Goal: Information Seeking & Learning: Learn about a topic

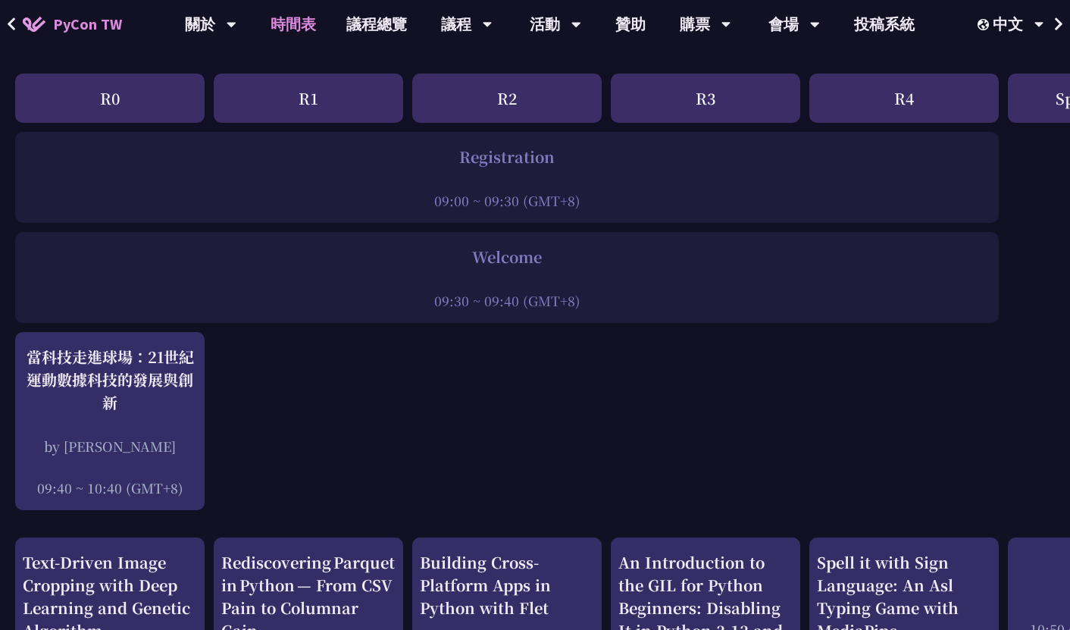
scroll to position [293, 0]
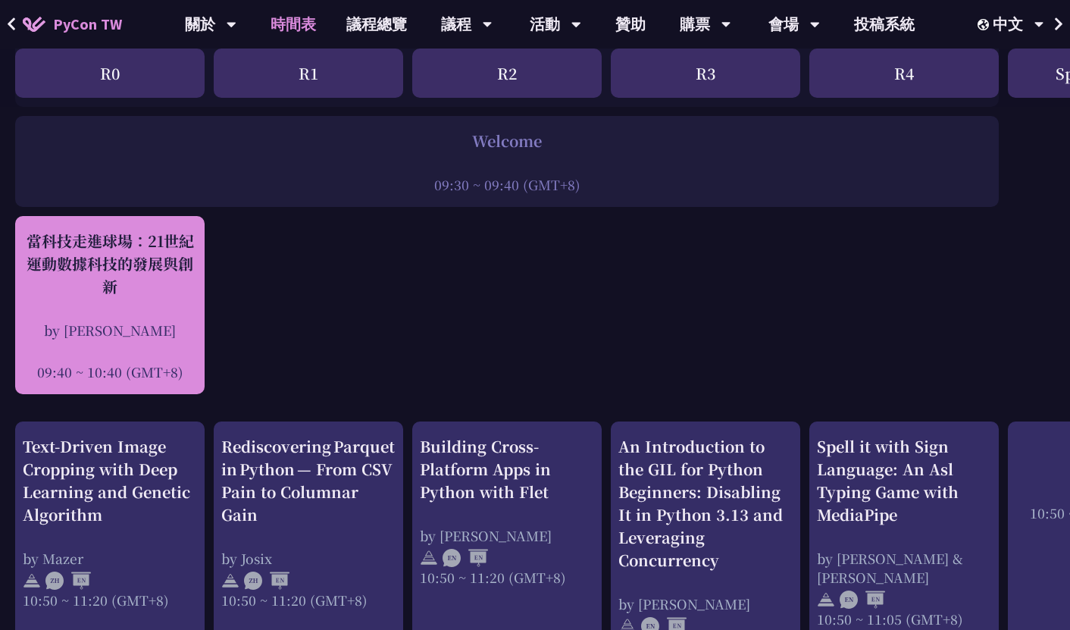
click at [129, 287] on div "當科技走進球場：21世紀運動數據科技的發展與創新" at bounding box center [110, 264] width 174 height 68
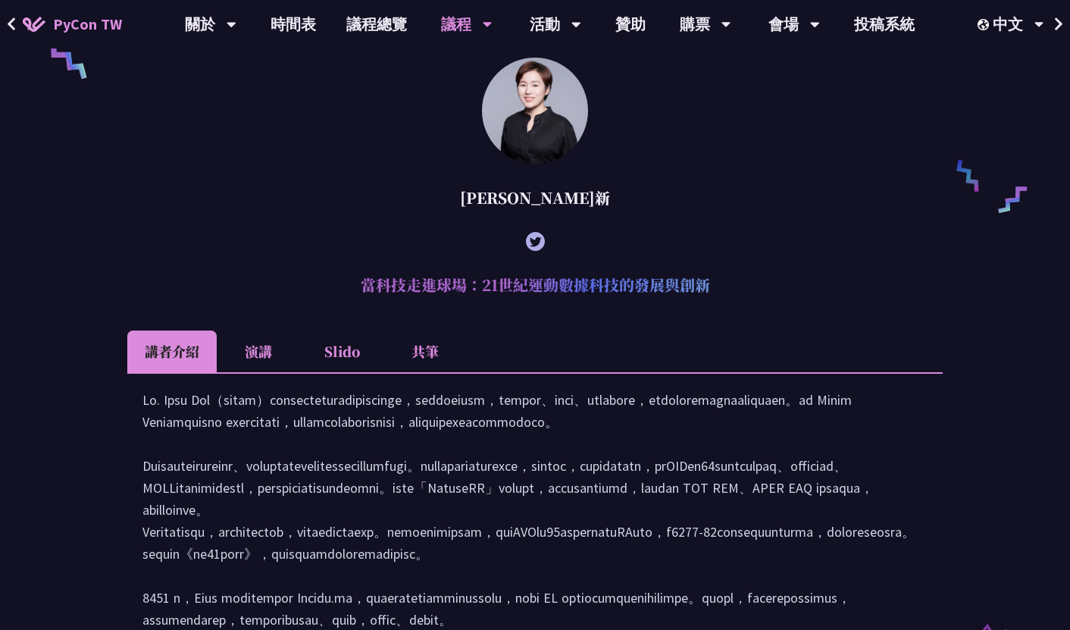
scroll to position [1126, 0]
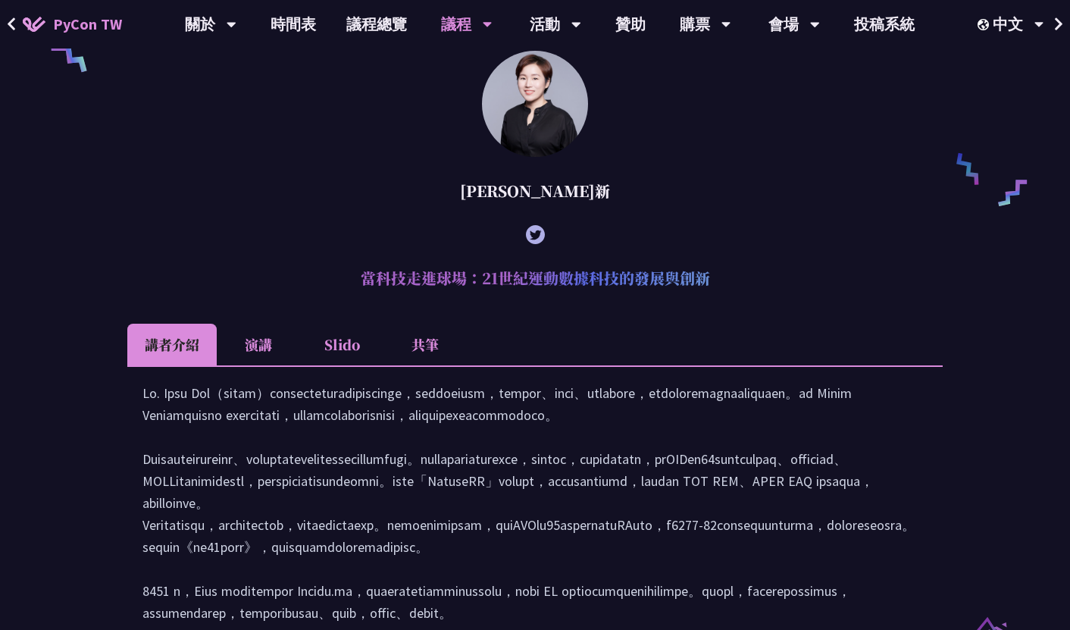
click at [325, 355] on li "Slido" at bounding box center [341, 345] width 83 height 42
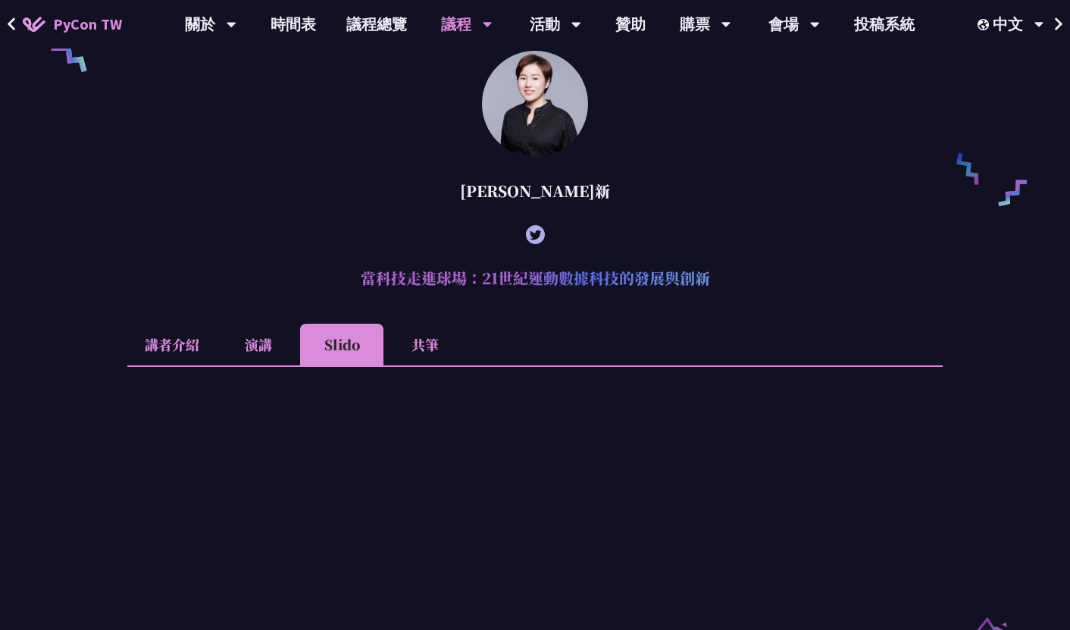
scroll to position [1242, 0]
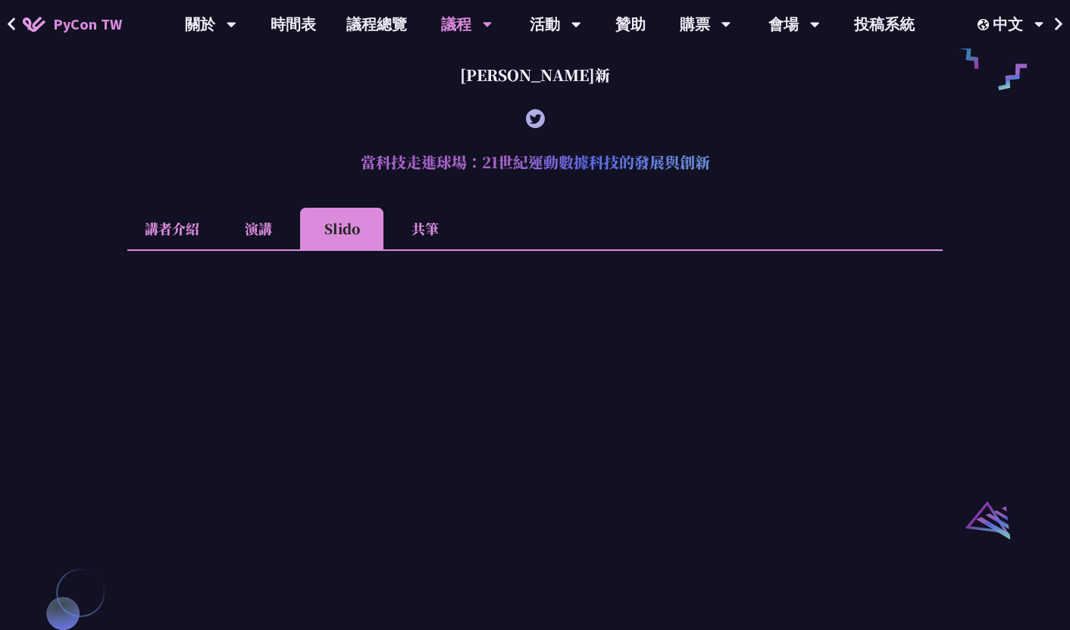
click at [415, 238] on li "共筆" at bounding box center [424, 229] width 83 height 42
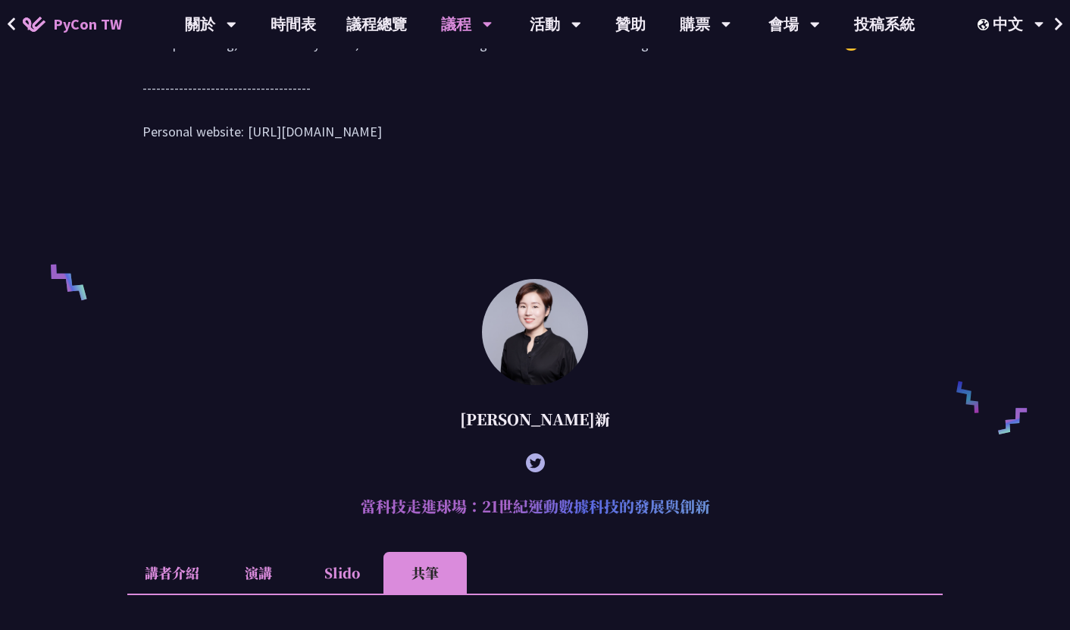
scroll to position [1087, 0]
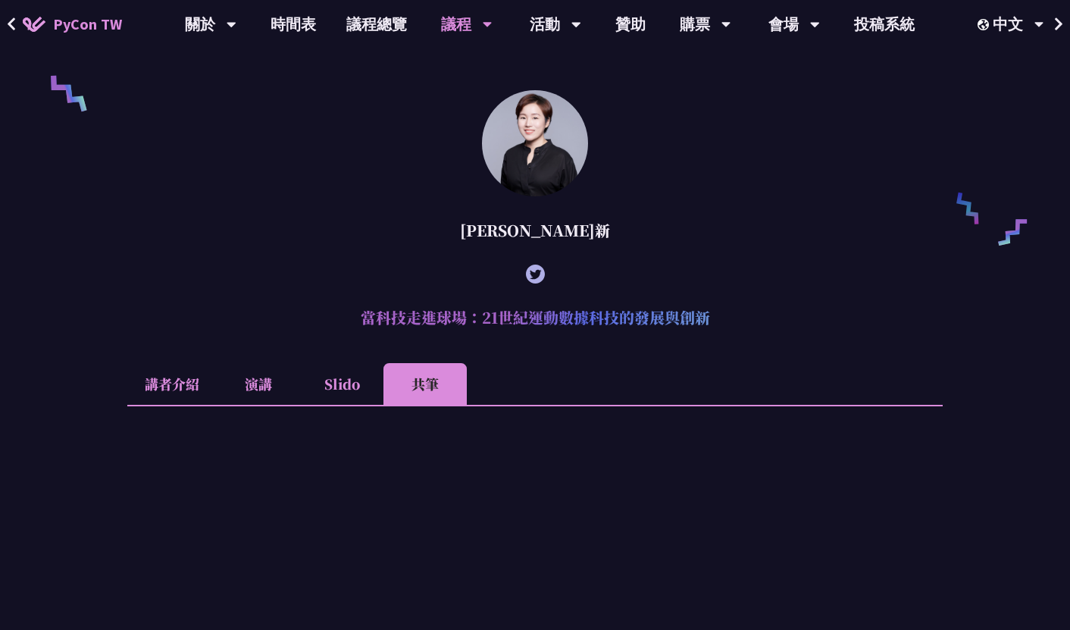
click at [347, 399] on li "Slido" at bounding box center [341, 384] width 83 height 42
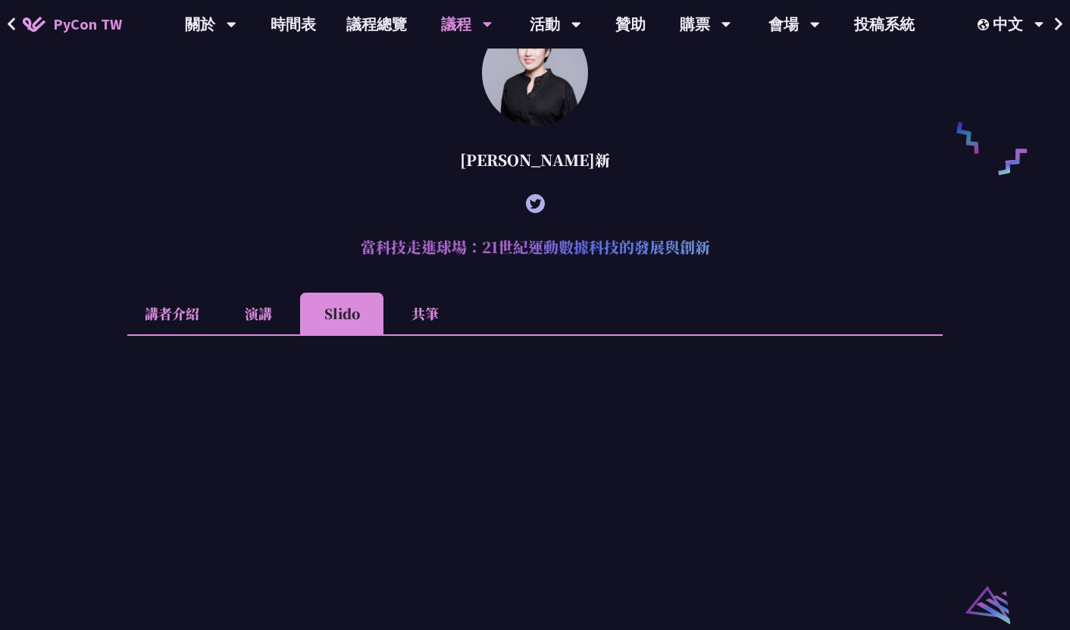
scroll to position [1016, 0]
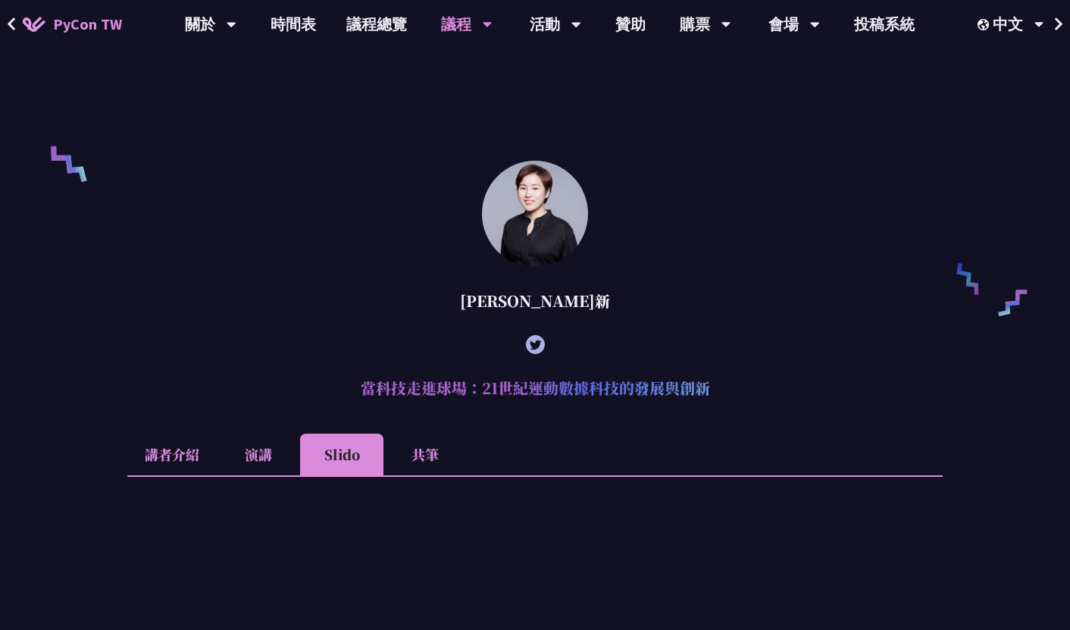
click at [266, 474] on li "演講" at bounding box center [258, 454] width 83 height 42
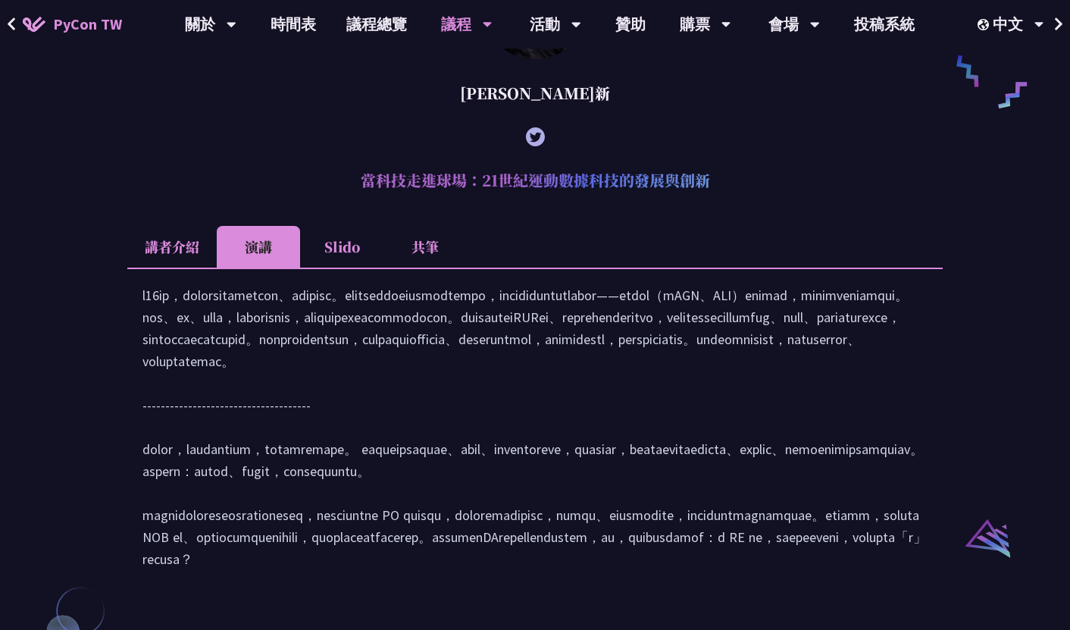
scroll to position [1191, 0]
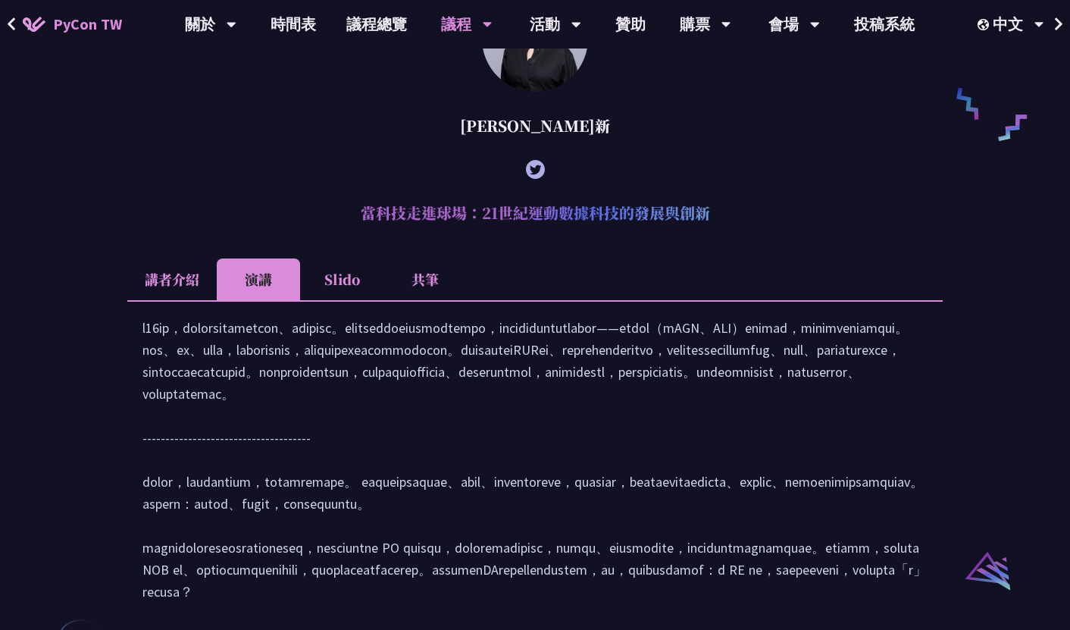
click at [410, 300] on li "共筆" at bounding box center [424, 279] width 83 height 42
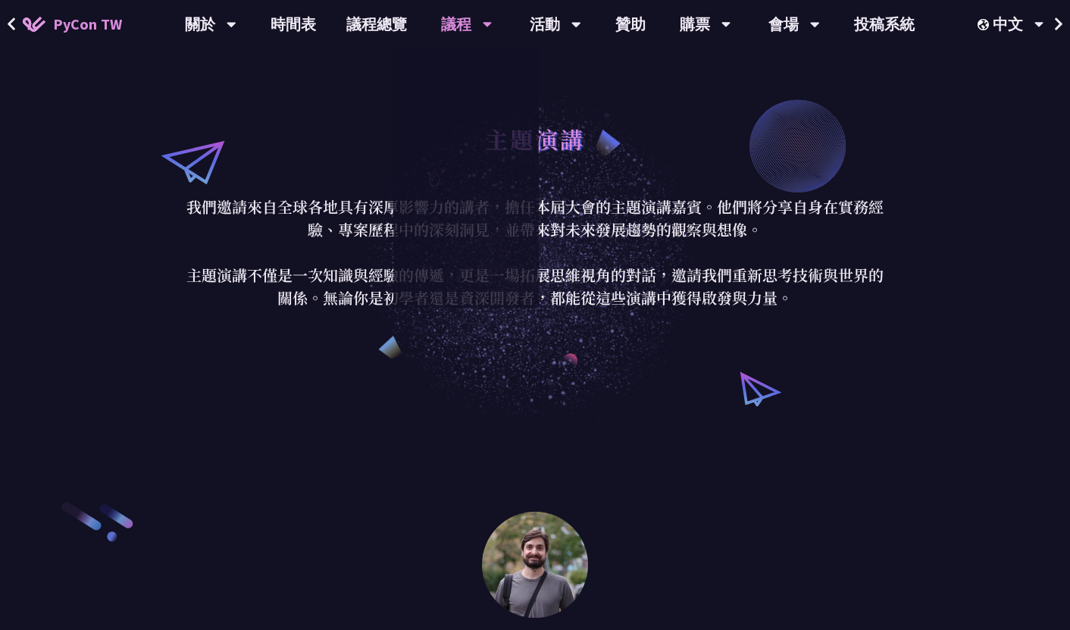
scroll to position [388, 0]
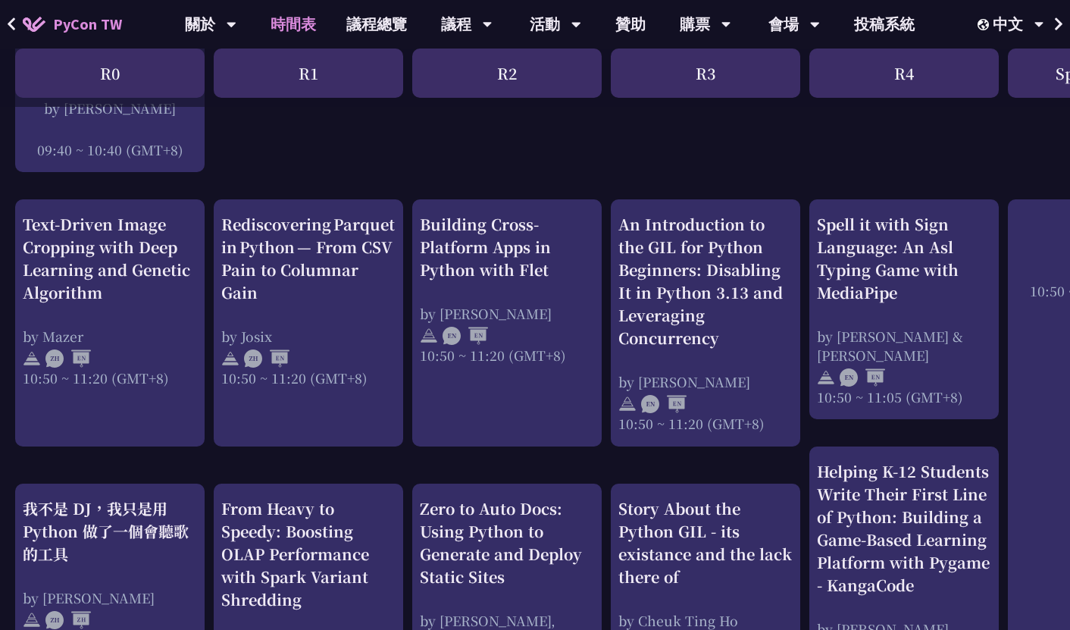
scroll to position [525, 0]
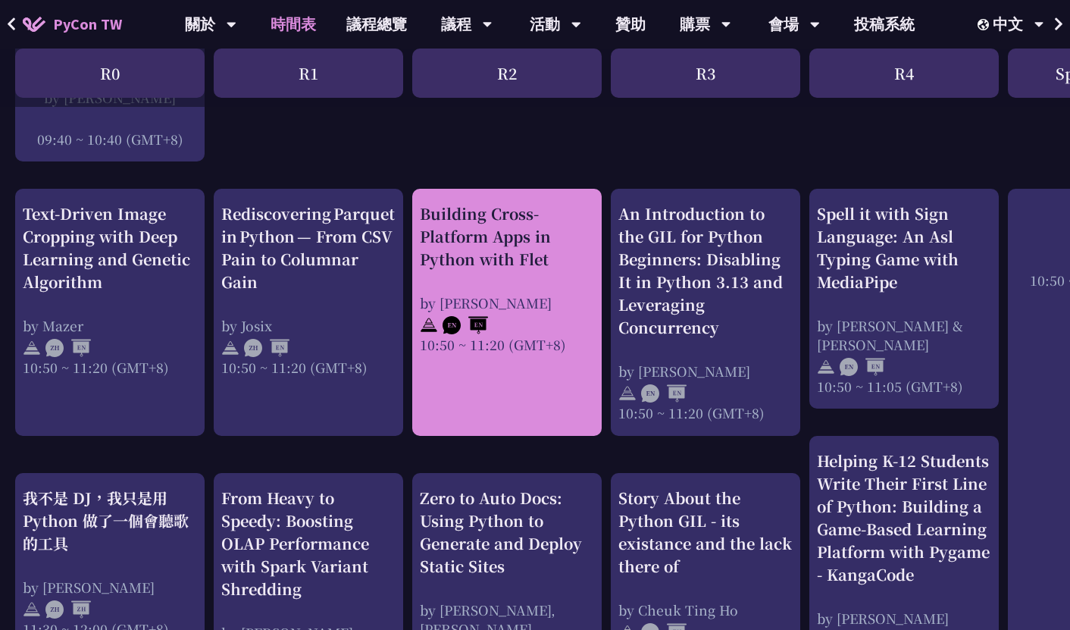
click at [521, 259] on div "Building Cross-Platform Apps in Python with Flet" at bounding box center [507, 236] width 174 height 68
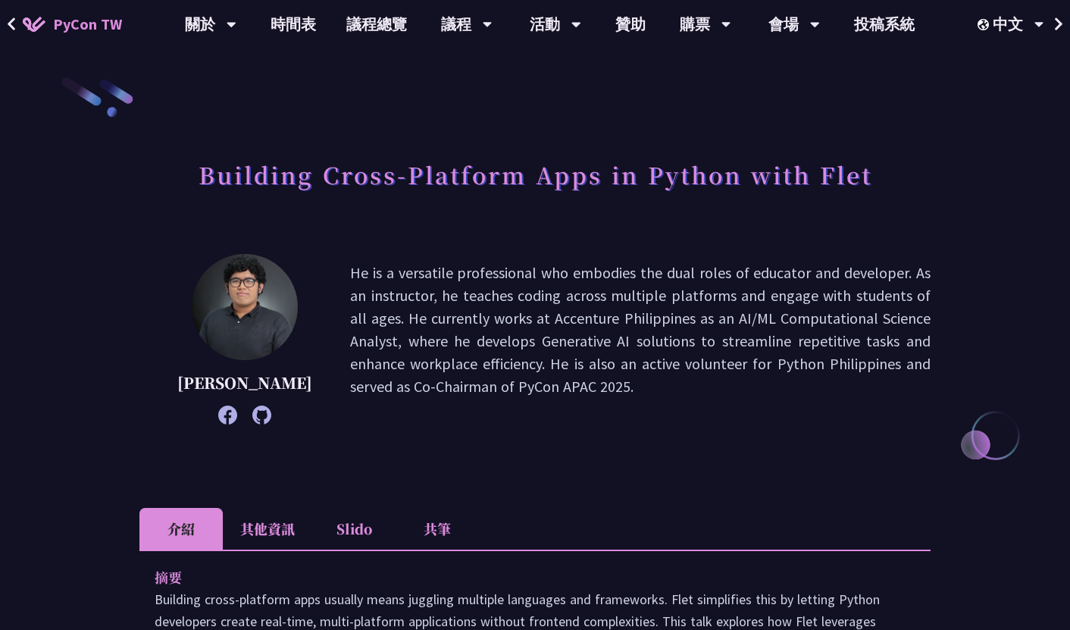
scroll to position [525, 0]
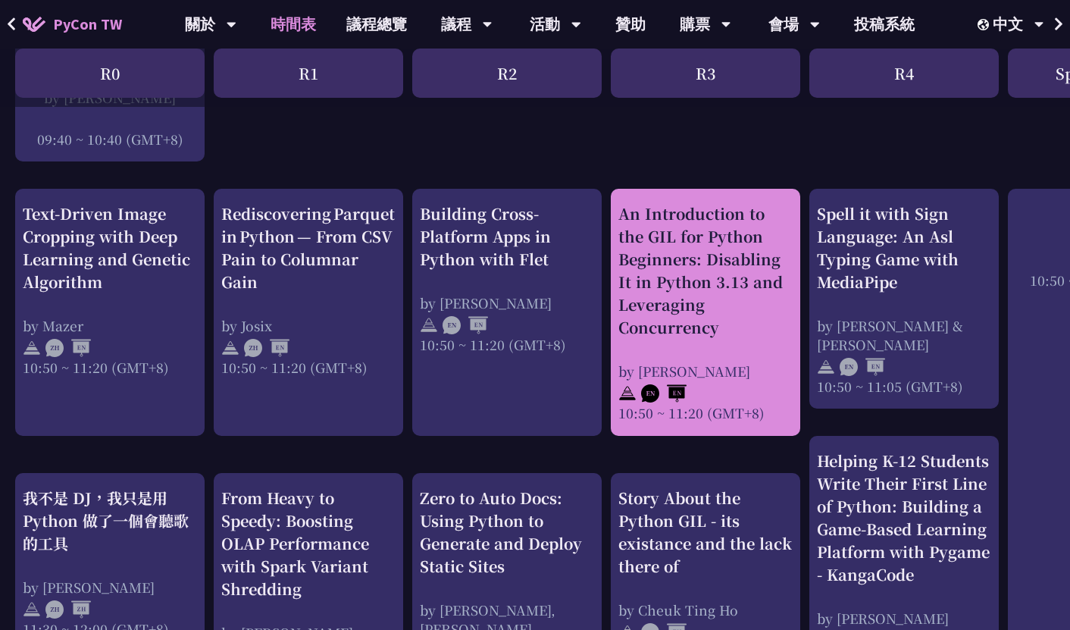
click at [651, 287] on div "An Introduction to the GIL for Python Beginners: Disabling It in Python 3.13 an…" at bounding box center [705, 270] width 174 height 136
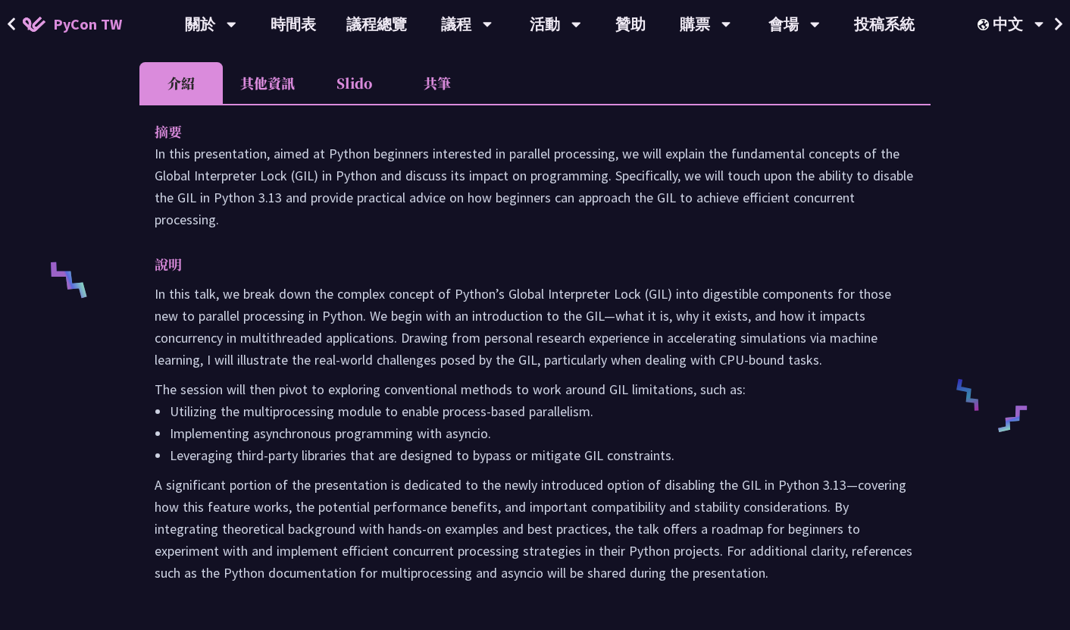
scroll to position [397, 0]
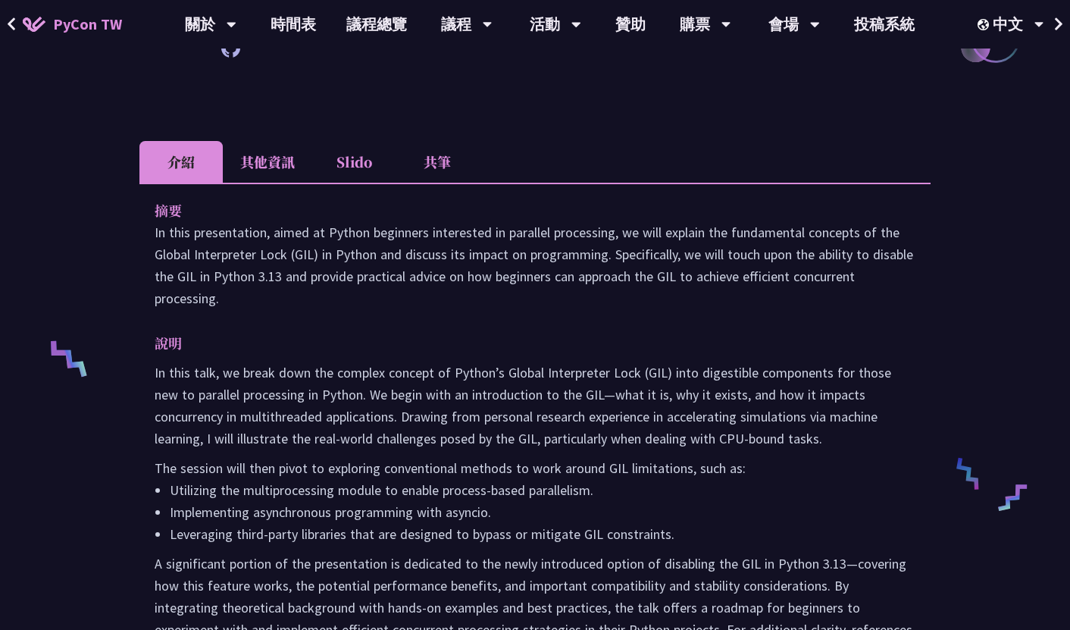
click at [361, 177] on li "Slido" at bounding box center [353, 162] width 83 height 42
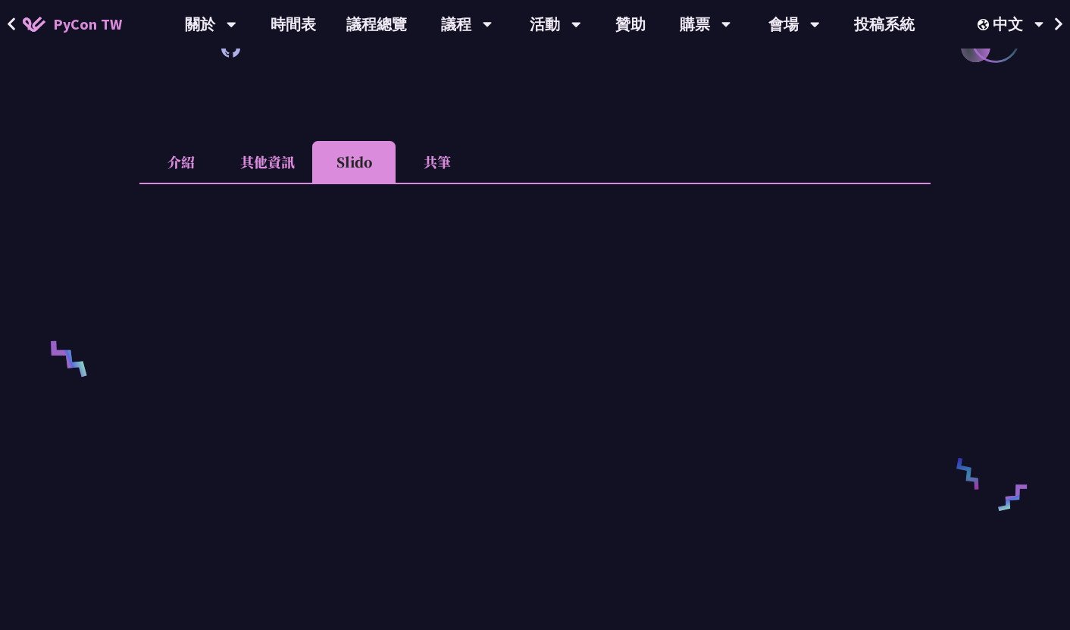
click at [268, 164] on li "其他資訊" at bounding box center [267, 162] width 89 height 42
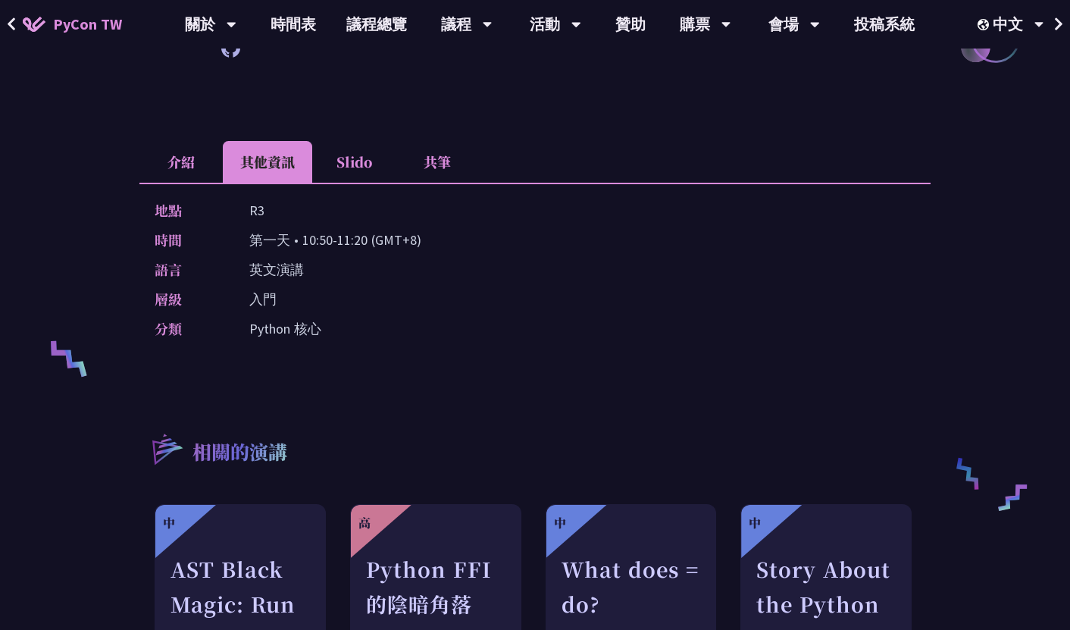
click at [192, 156] on li "介紹" at bounding box center [180, 162] width 83 height 42
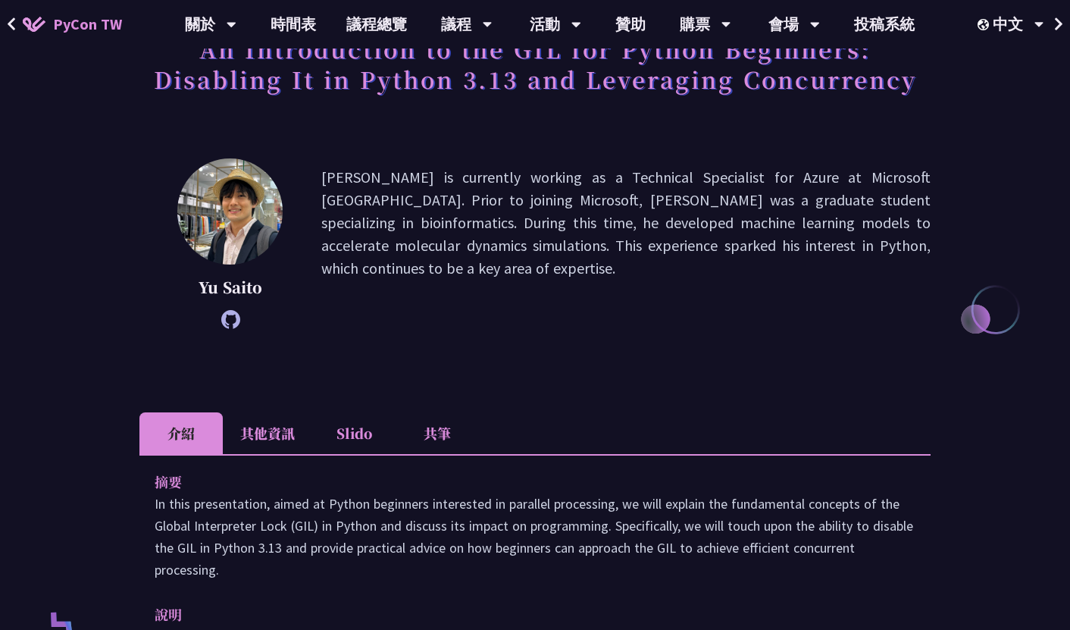
scroll to position [0, 0]
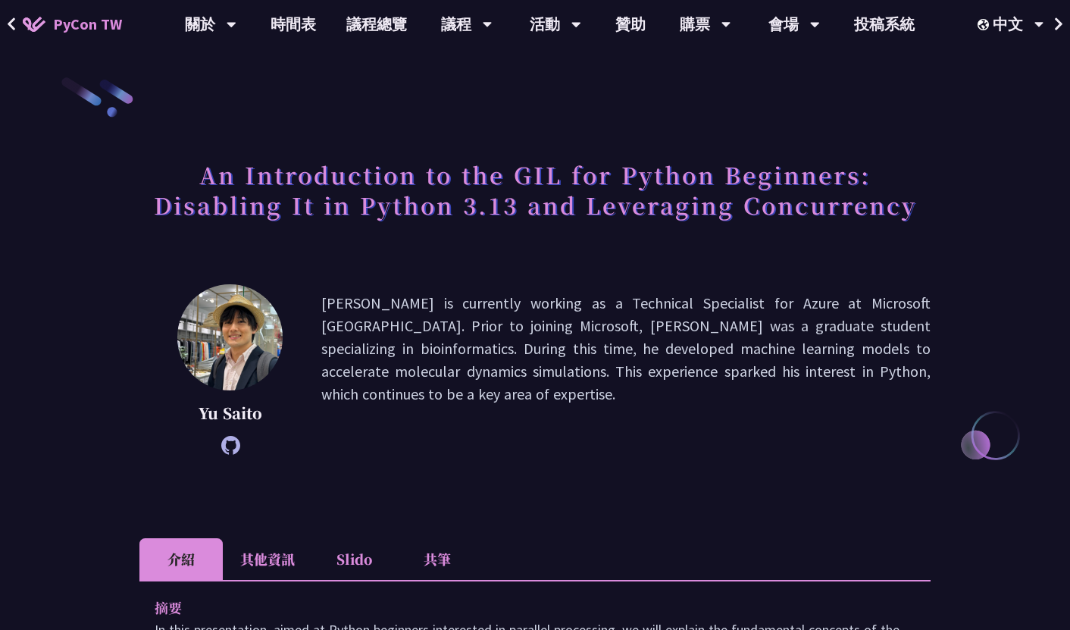
click at [15, 25] on icon at bounding box center [12, 24] width 10 height 15
click at [20, 20] on button at bounding box center [11, 24] width 23 height 48
click at [18, 19] on button at bounding box center [11, 24] width 23 height 48
click at [19, 17] on button at bounding box center [11, 24] width 23 height 48
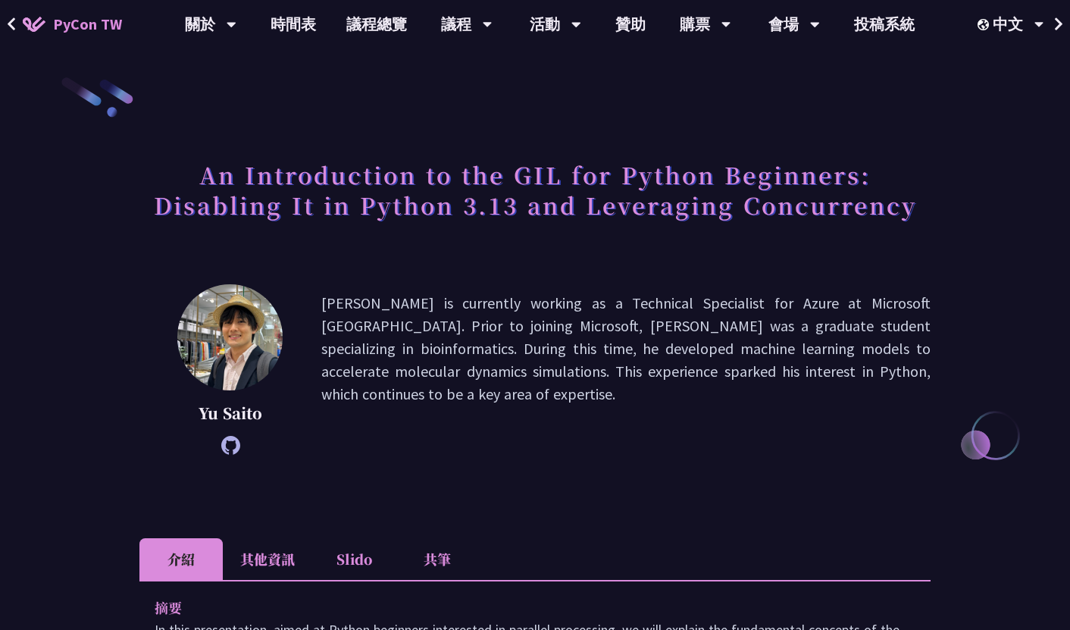
click at [19, 17] on button at bounding box center [11, 24] width 23 height 48
click at [296, 28] on link "時間表" at bounding box center [293, 24] width 76 height 48
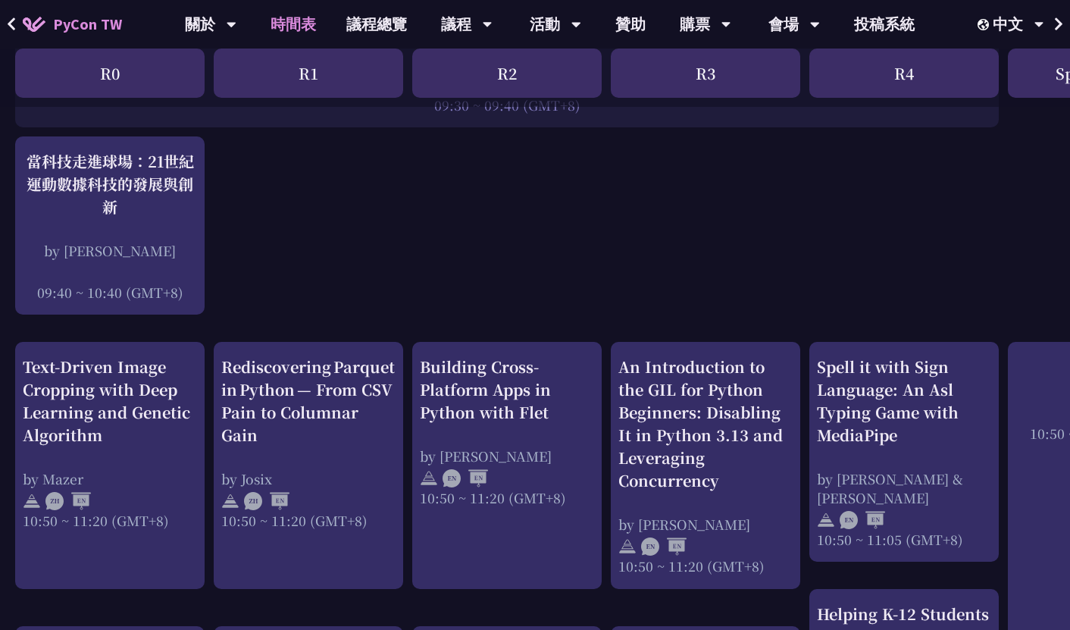
scroll to position [512, 0]
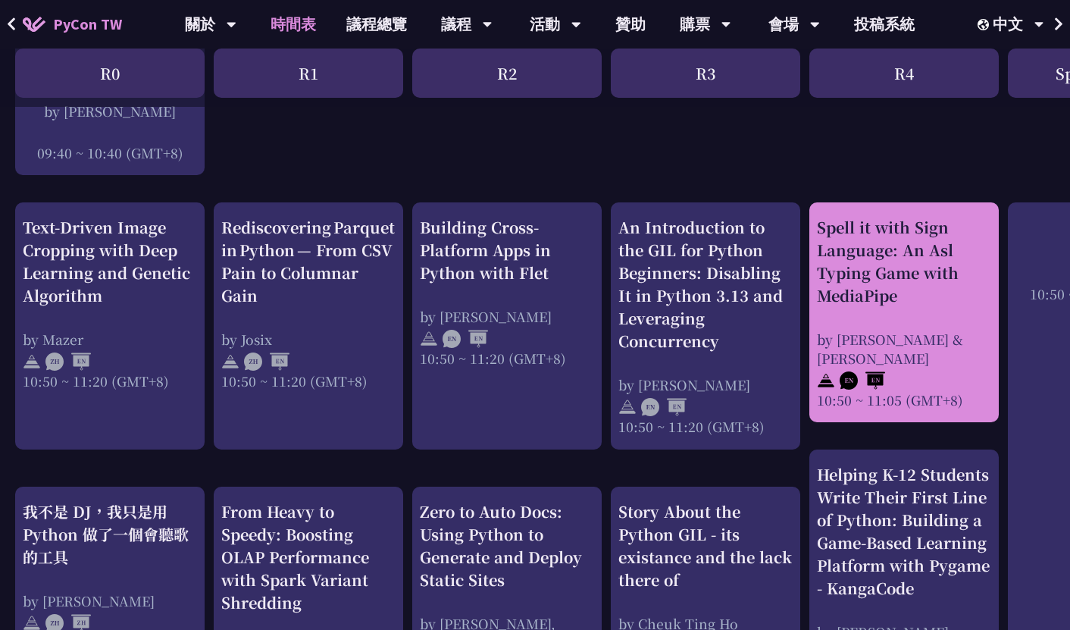
click at [907, 302] on div "Spell it with Sign Language: An Asl Typing Game with MediaPipe" at bounding box center [904, 261] width 174 height 91
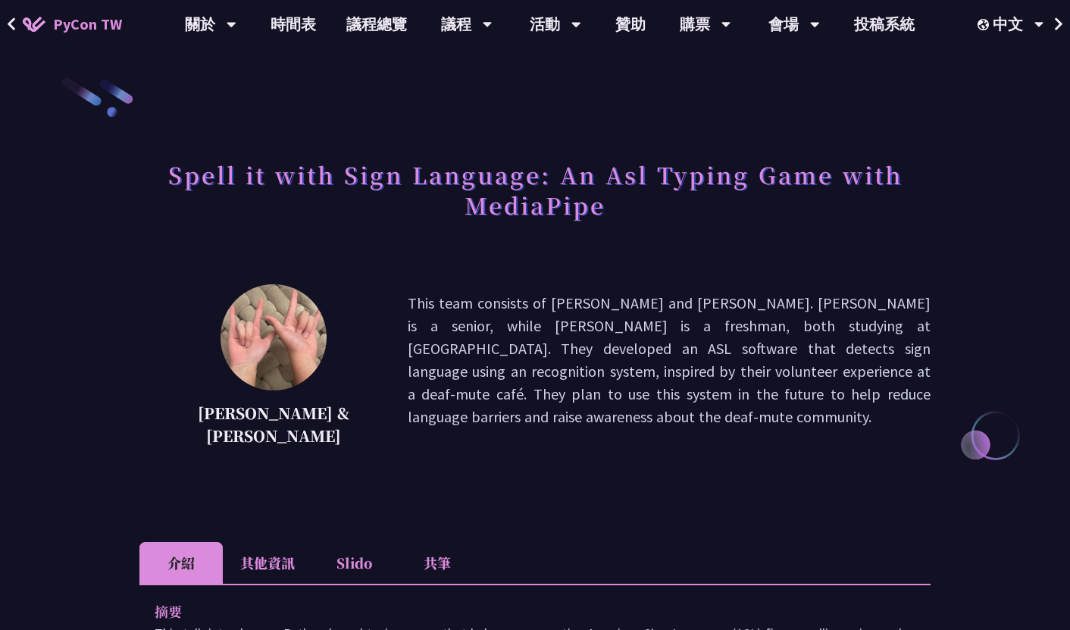
click at [575, 208] on h1 "Spell it with Sign Language: An Asl Typing Game with MediaPipe" at bounding box center [534, 190] width 791 height 76
copy h1 "MediaPipe"
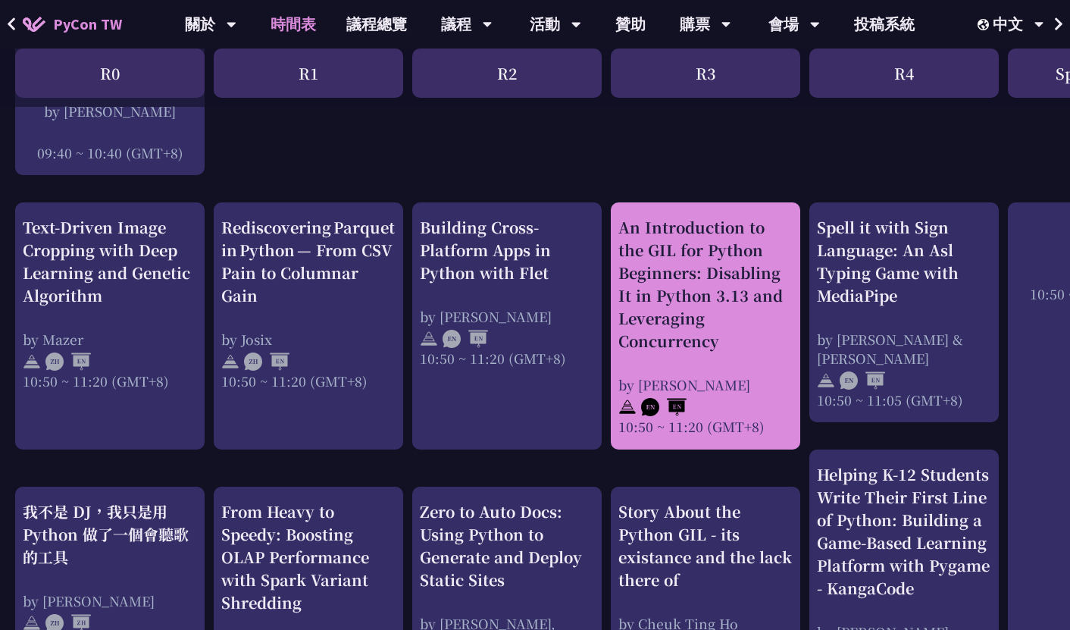
click at [681, 319] on div "An Introduction to the GIL for Python Beginners: Disabling It in Python 3.13 an…" at bounding box center [705, 284] width 174 height 136
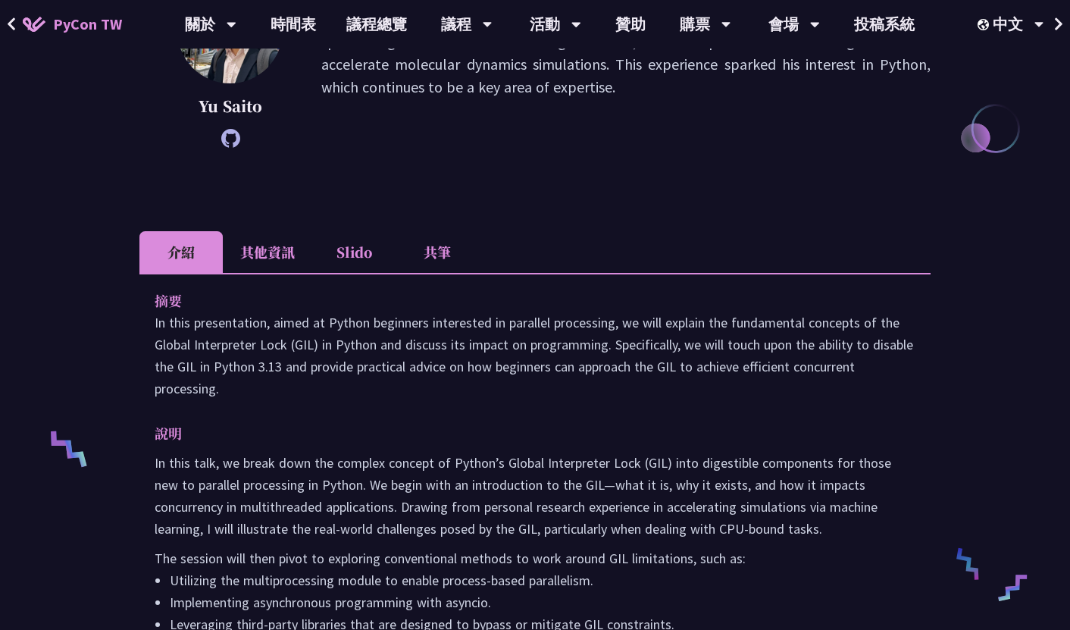
scroll to position [339, 0]
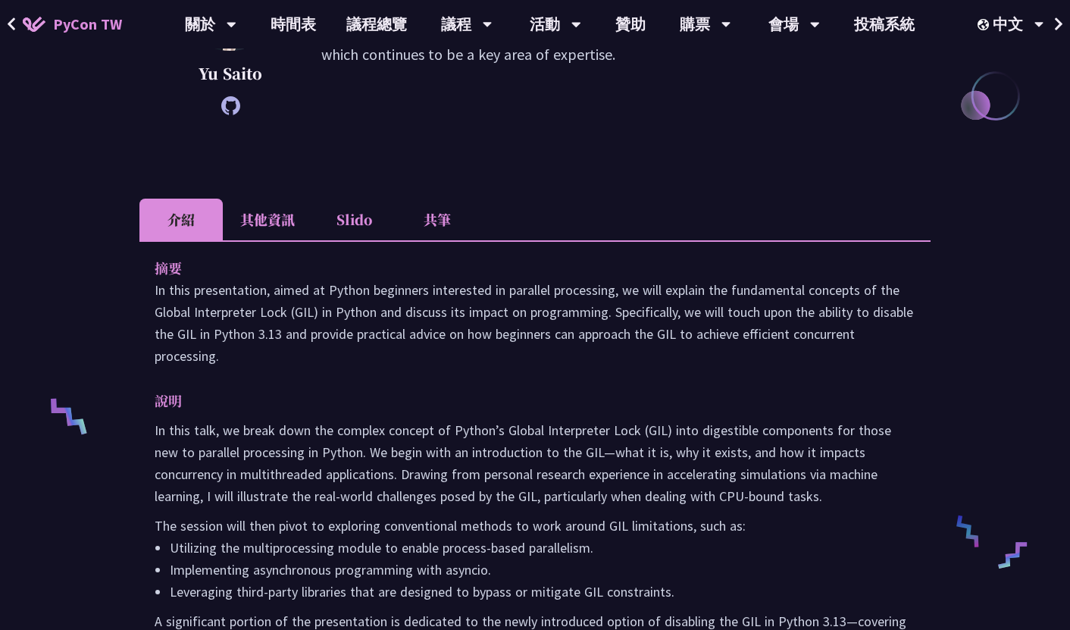
scroll to position [512, 0]
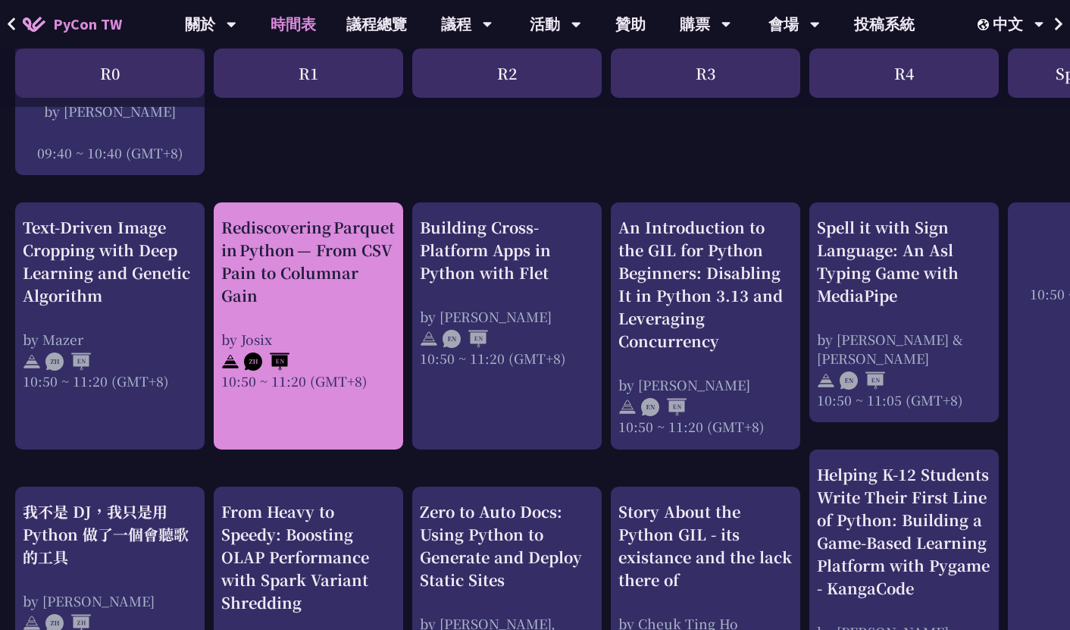
click at [274, 314] on div "Rediscovering Parquet in Python — From CSV Pain to Columnar Gain by [PERSON_NAM…" at bounding box center [308, 303] width 174 height 174
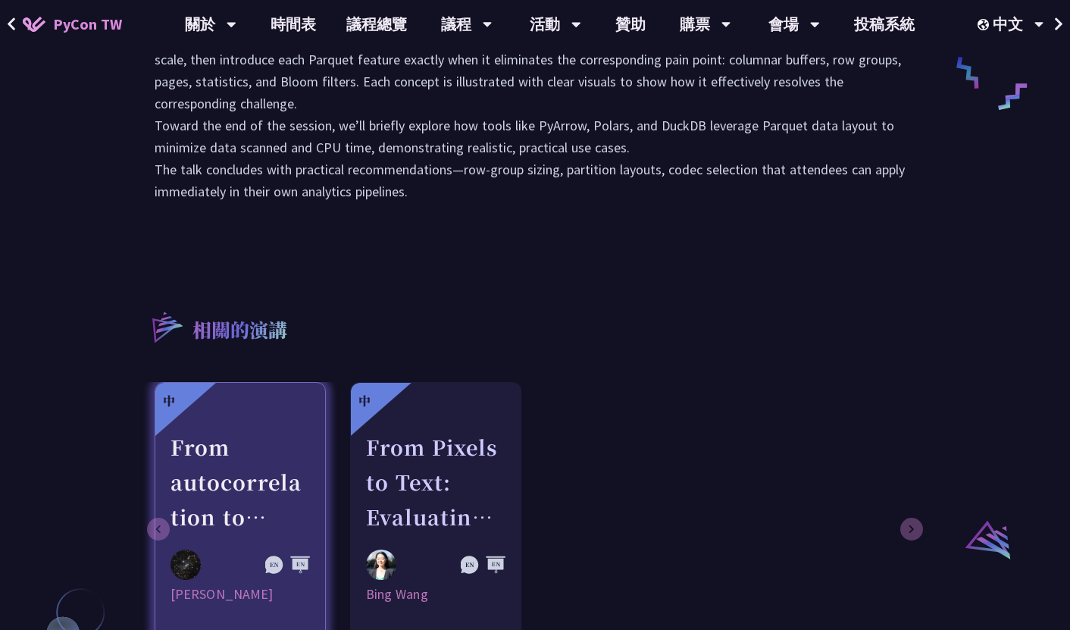
scroll to position [953, 0]
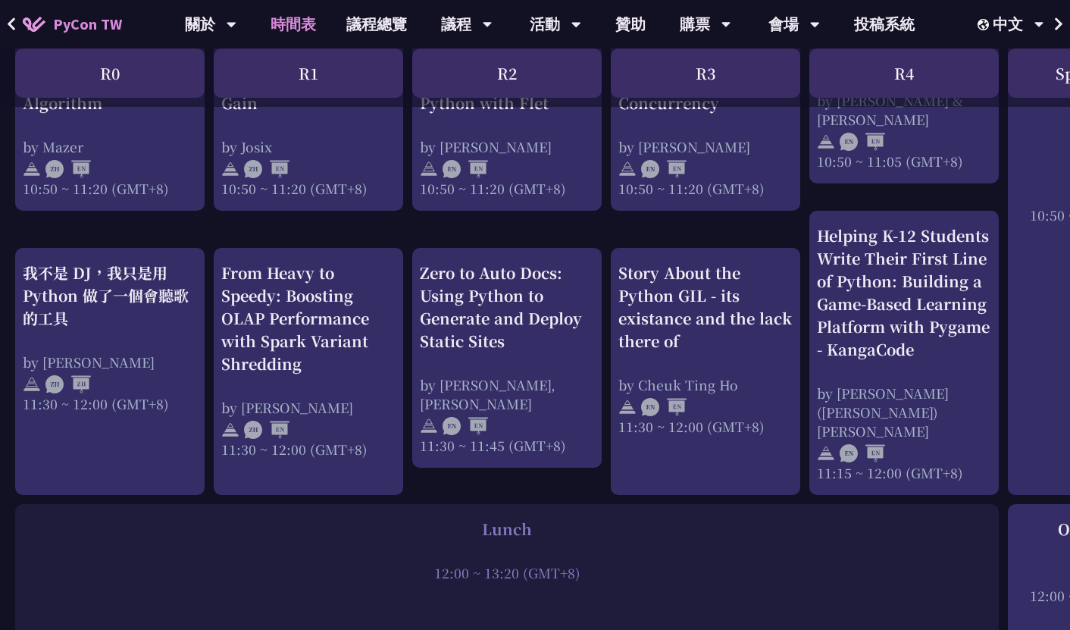
scroll to position [747, 0]
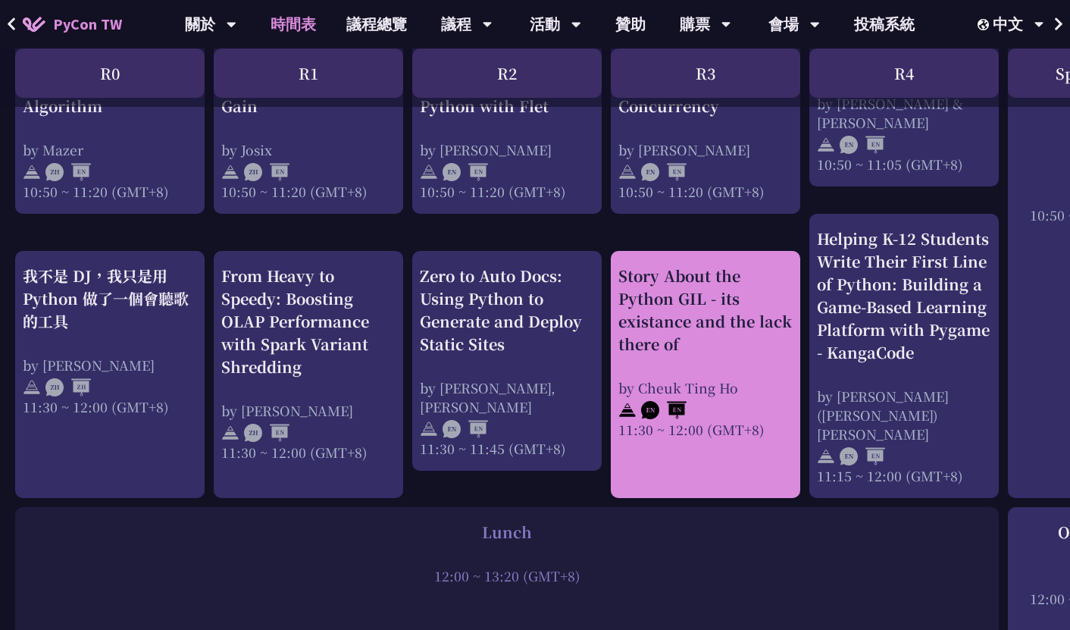
click at [727, 278] on div "Story About the Python GIL - its existance and the lack there of" at bounding box center [705, 309] width 174 height 91
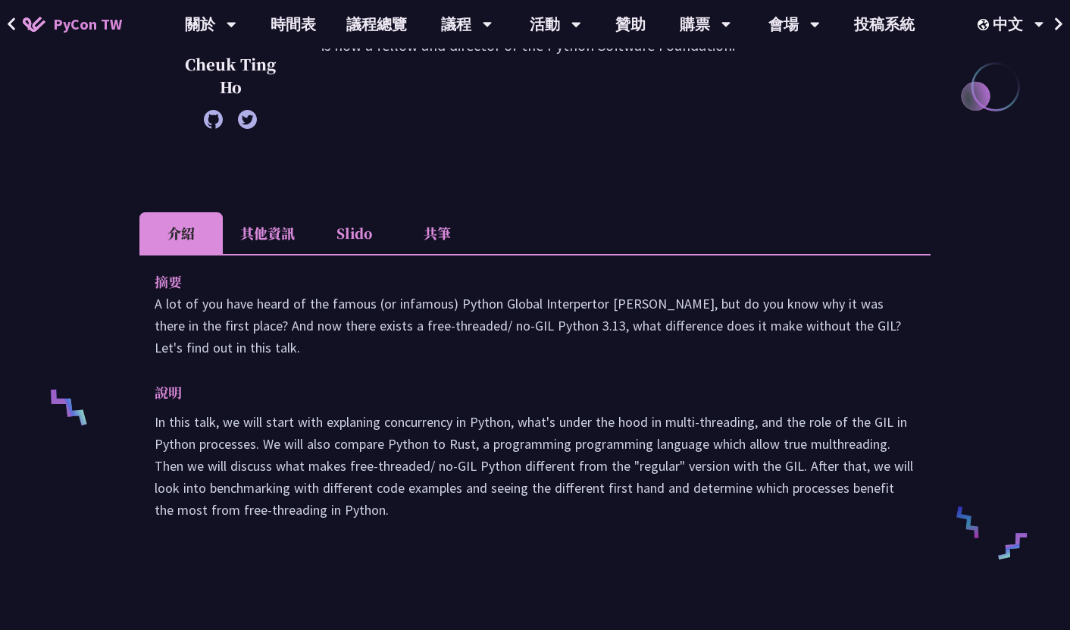
scroll to position [228, 0]
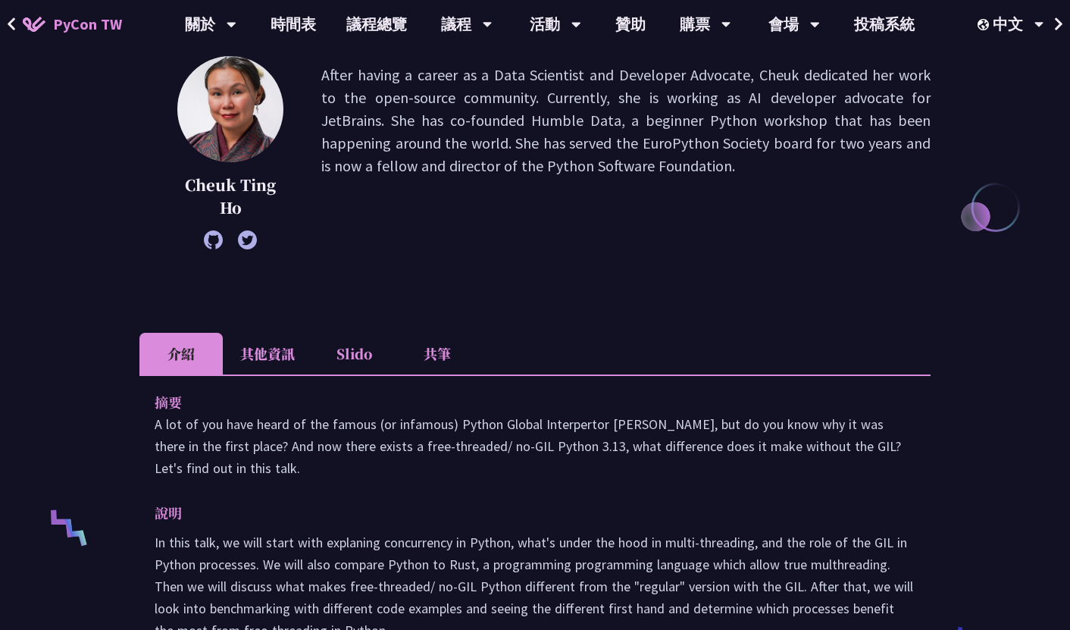
click at [390, 368] on li "Slido" at bounding box center [353, 354] width 83 height 42
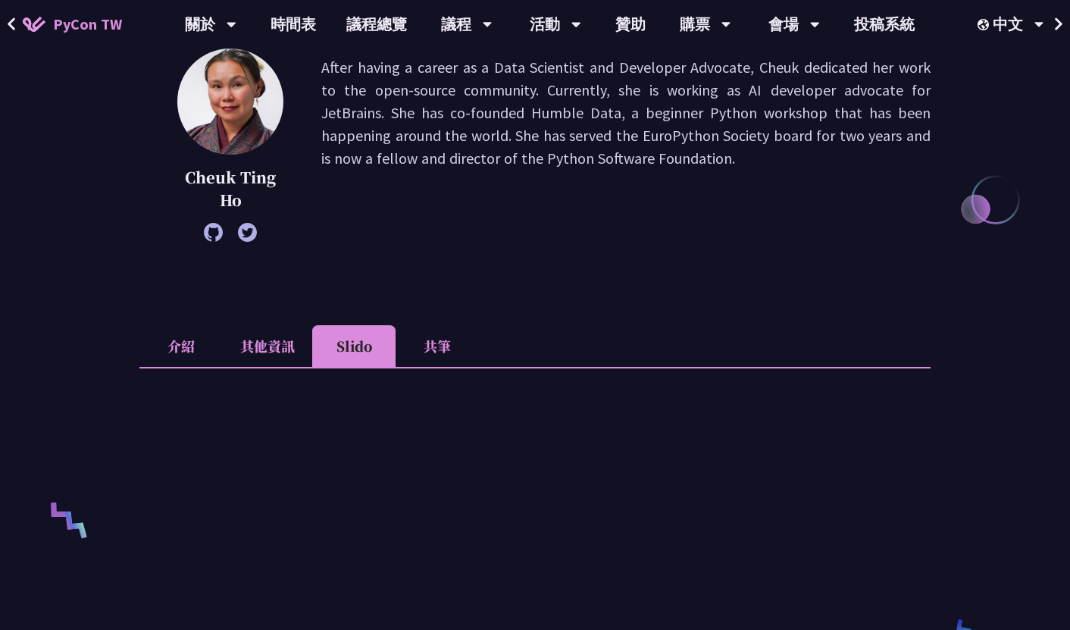
scroll to position [161, 0]
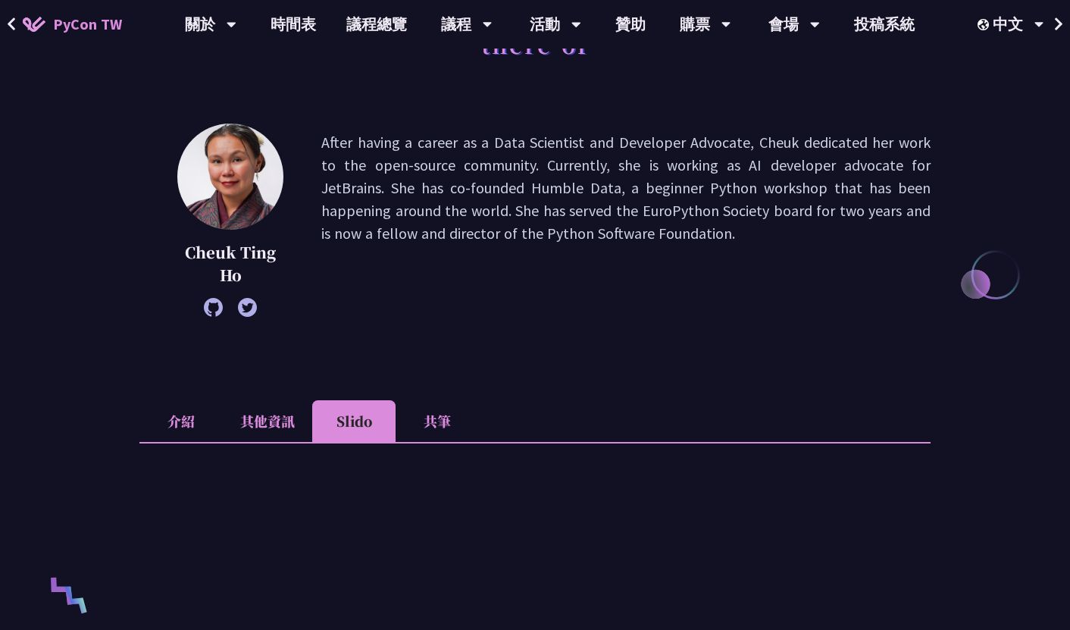
click at [402, 407] on li "共筆" at bounding box center [437, 421] width 83 height 42
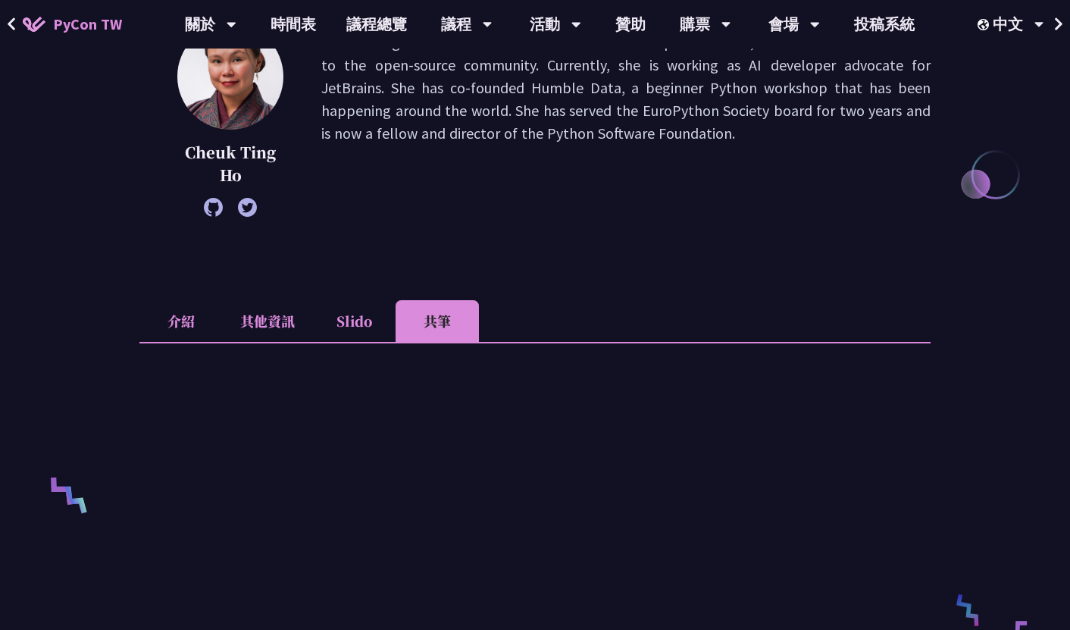
scroll to position [451, 0]
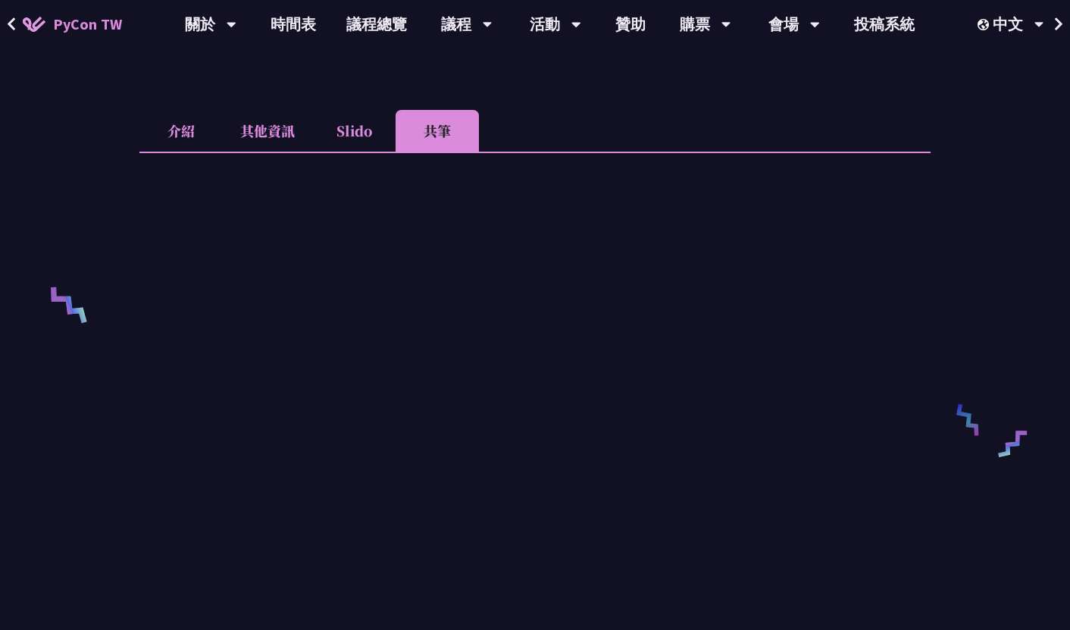
click at [20, 21] on button at bounding box center [11, 24] width 23 height 48
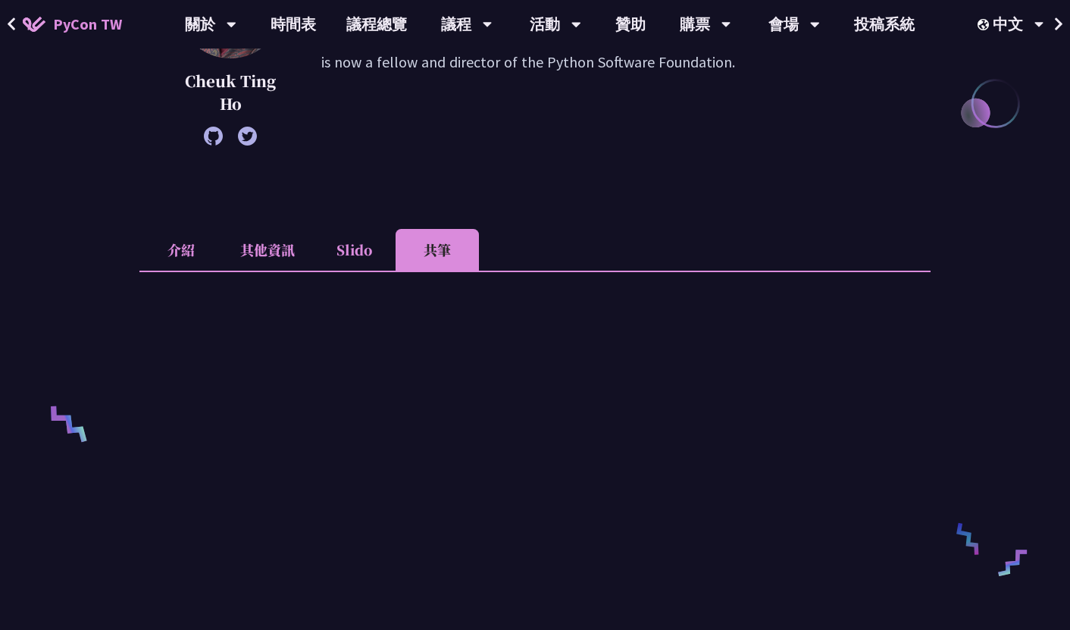
scroll to position [151, 0]
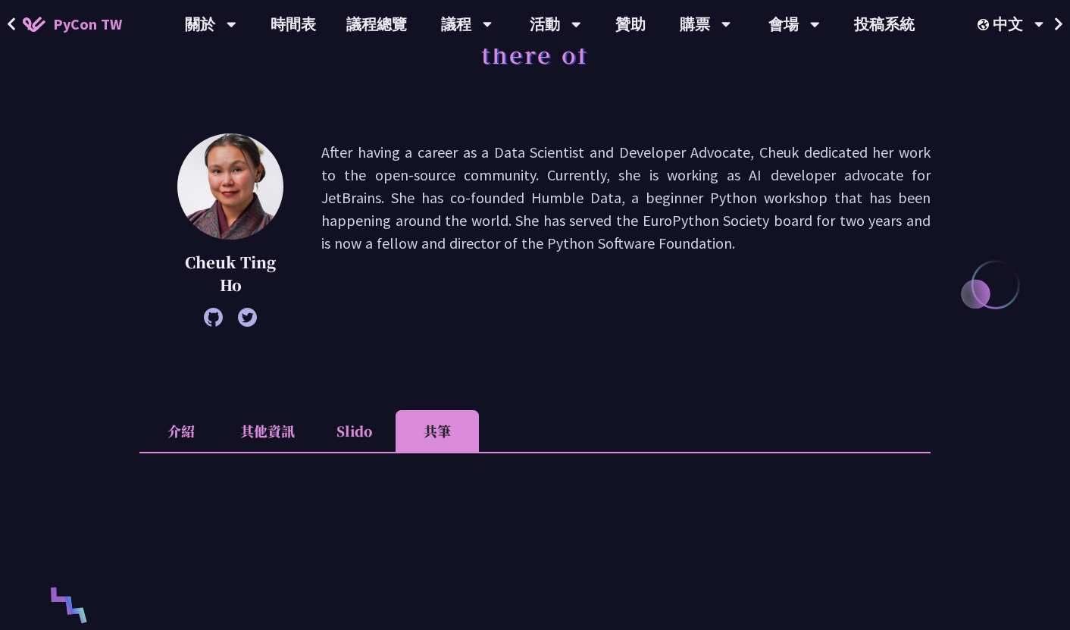
click at [183, 418] on li "介紹" at bounding box center [180, 431] width 83 height 42
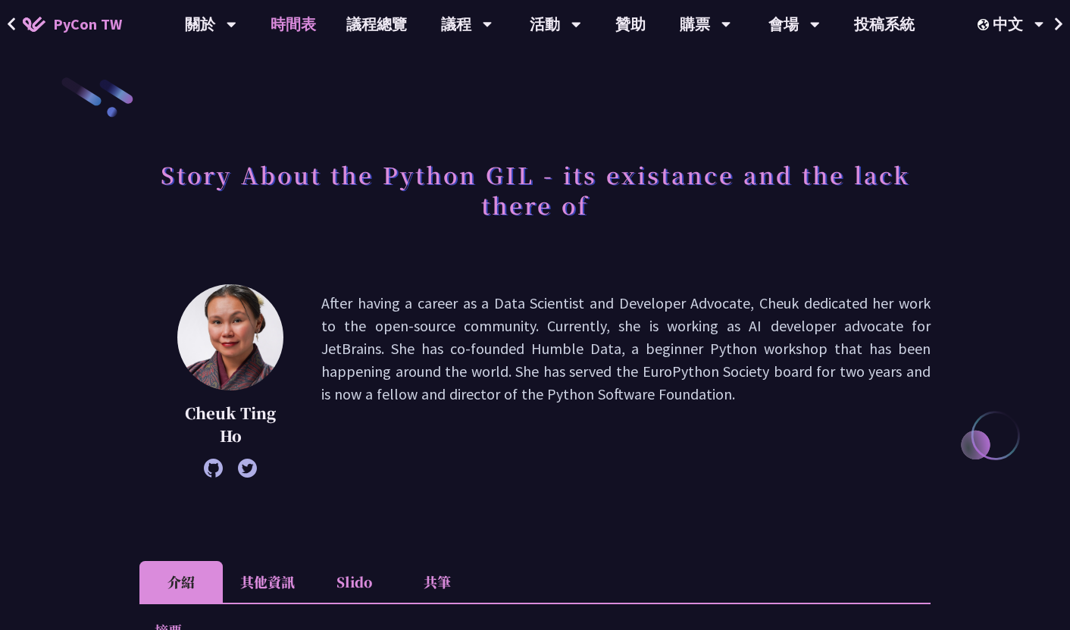
click at [303, 23] on link "時間表" at bounding box center [293, 24] width 76 height 48
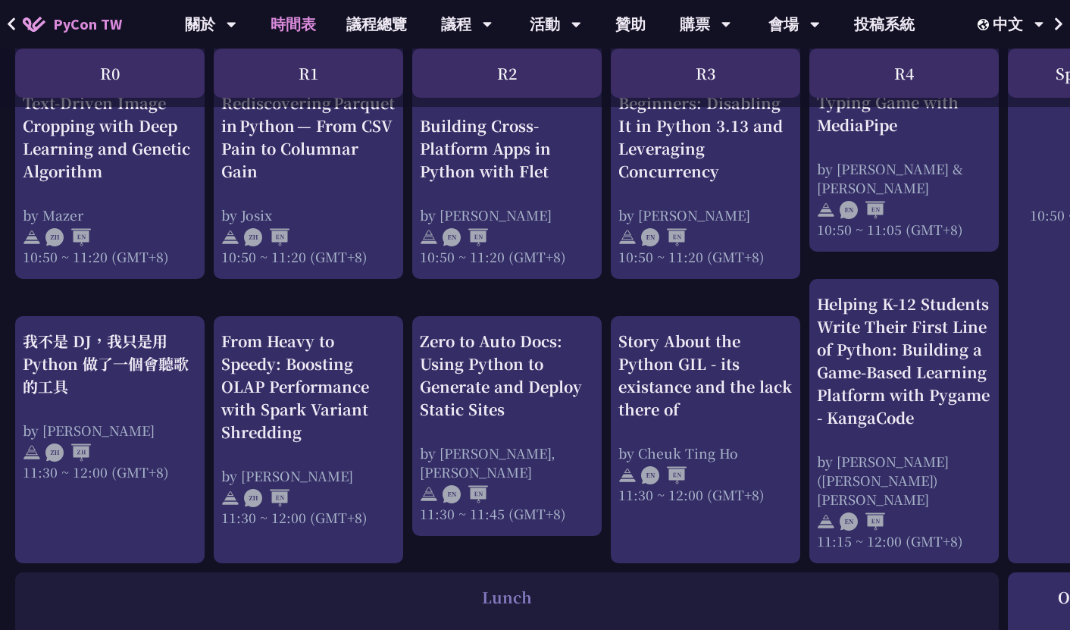
scroll to position [676, 0]
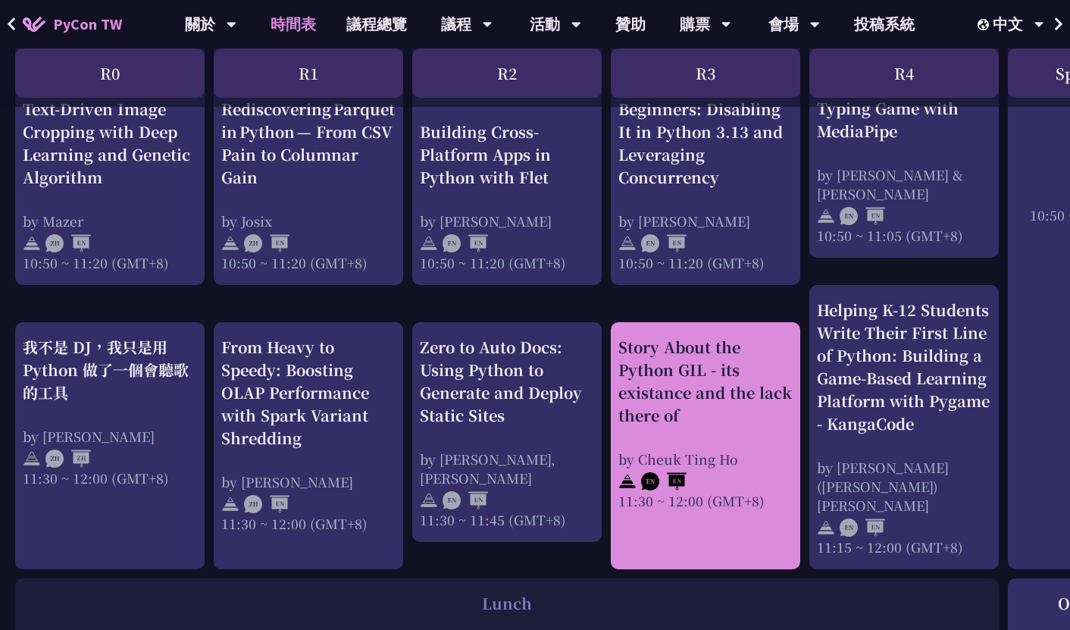
click at [652, 421] on div "Story About the Python GIL - its existance and the lack there of by Cheuk Ting …" at bounding box center [705, 423] width 174 height 174
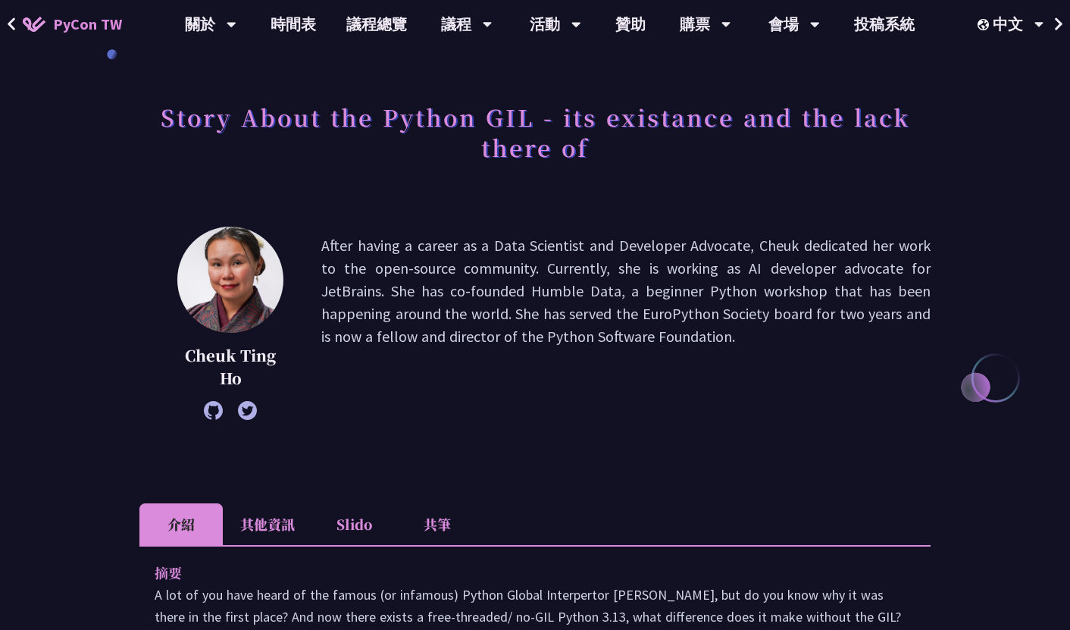
scroll to position [89, 0]
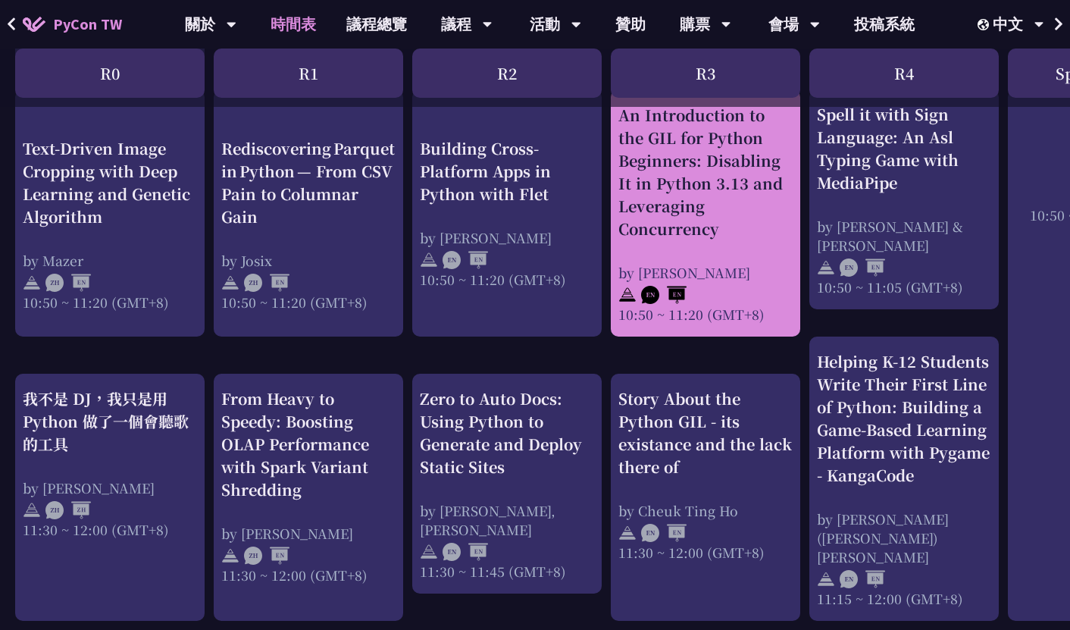
scroll to position [654, 0]
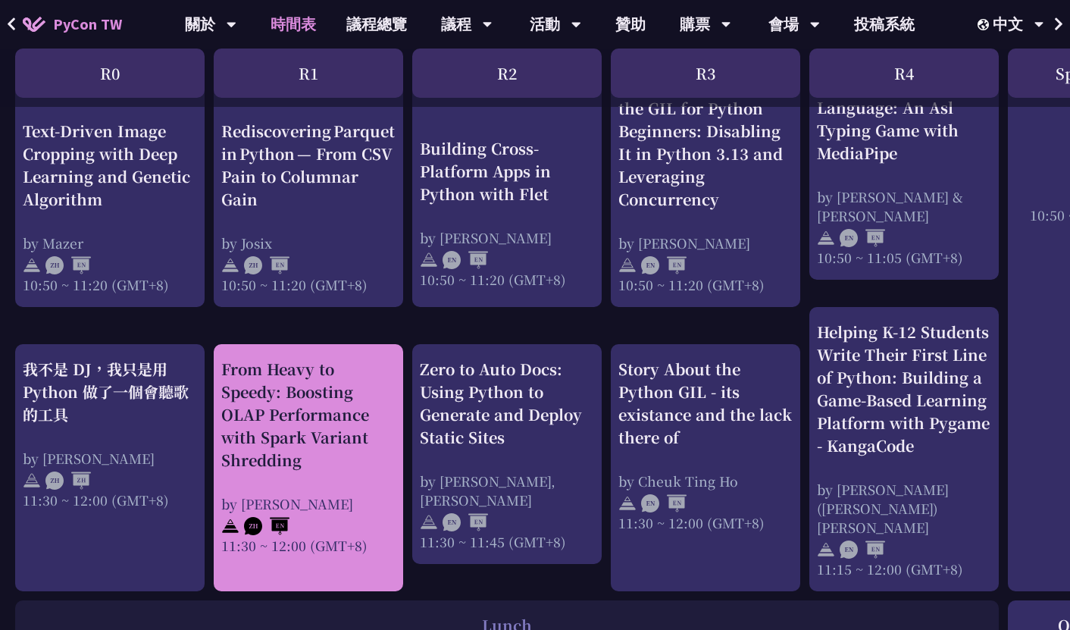
click at [352, 433] on div "From Heavy to Speedy: Boosting OLAP Performance with Spark Variant Shredding" at bounding box center [308, 415] width 174 height 114
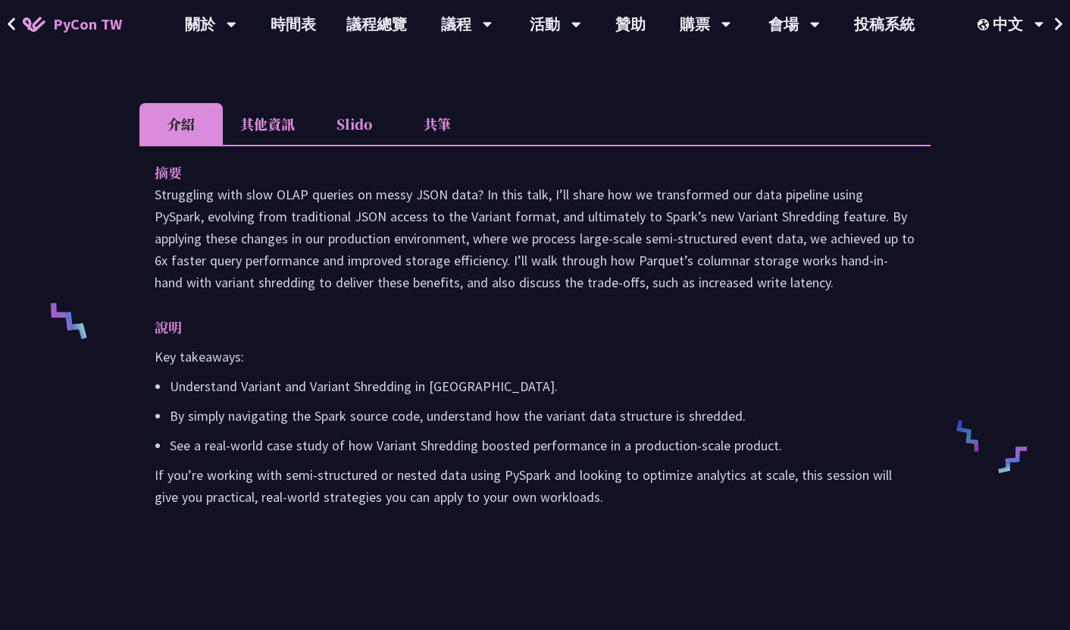
scroll to position [462, 0]
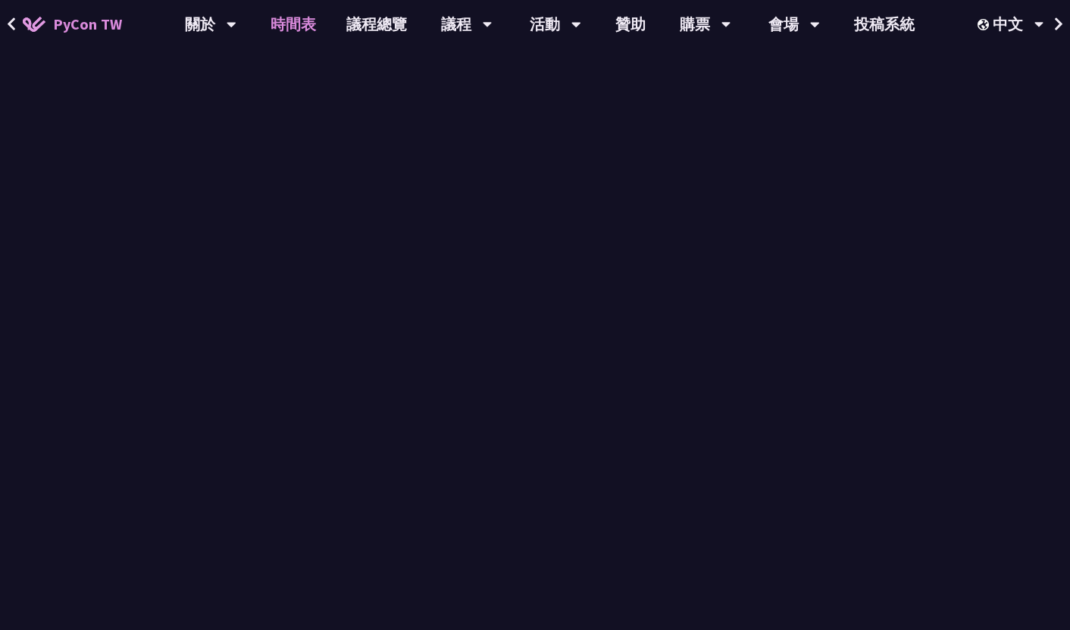
scroll to position [654, 0]
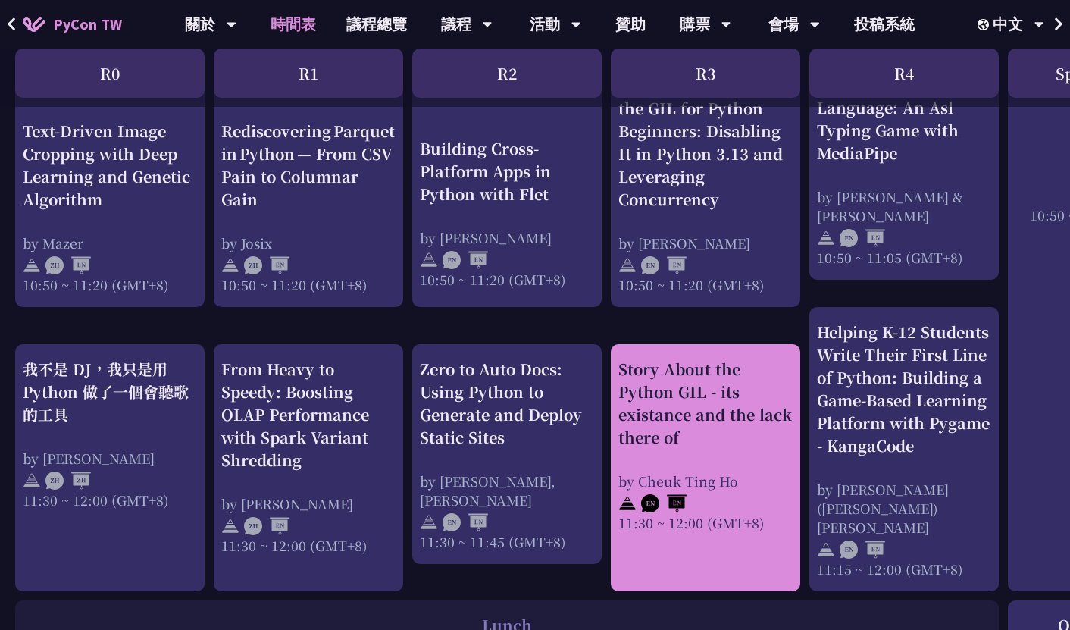
click at [727, 421] on div "Story About the Python GIL - its existance and the lack there of" at bounding box center [705, 403] width 174 height 91
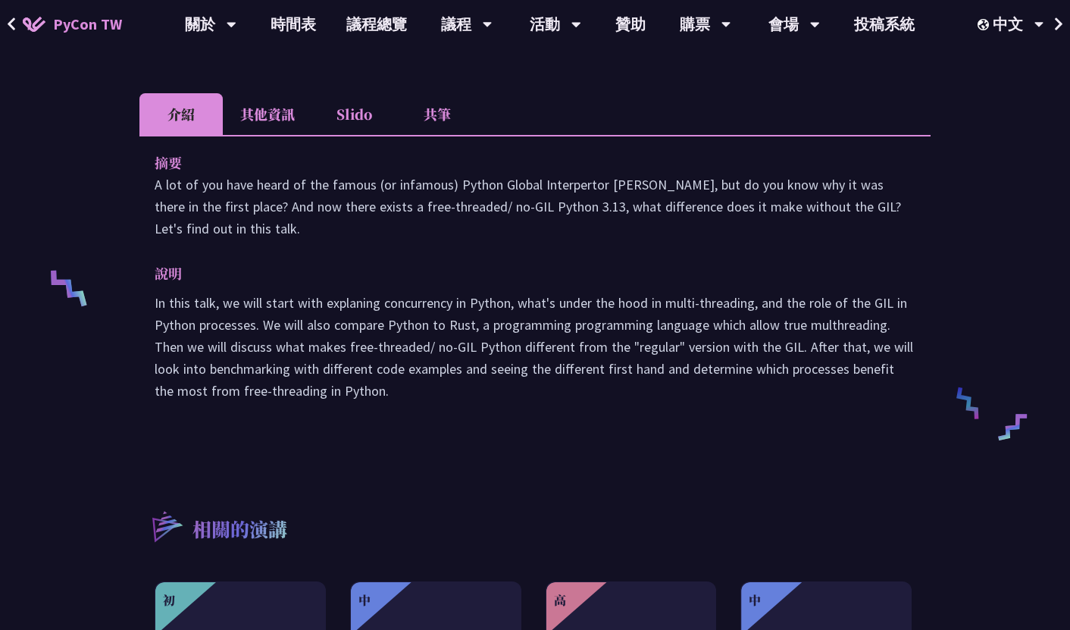
scroll to position [480, 0]
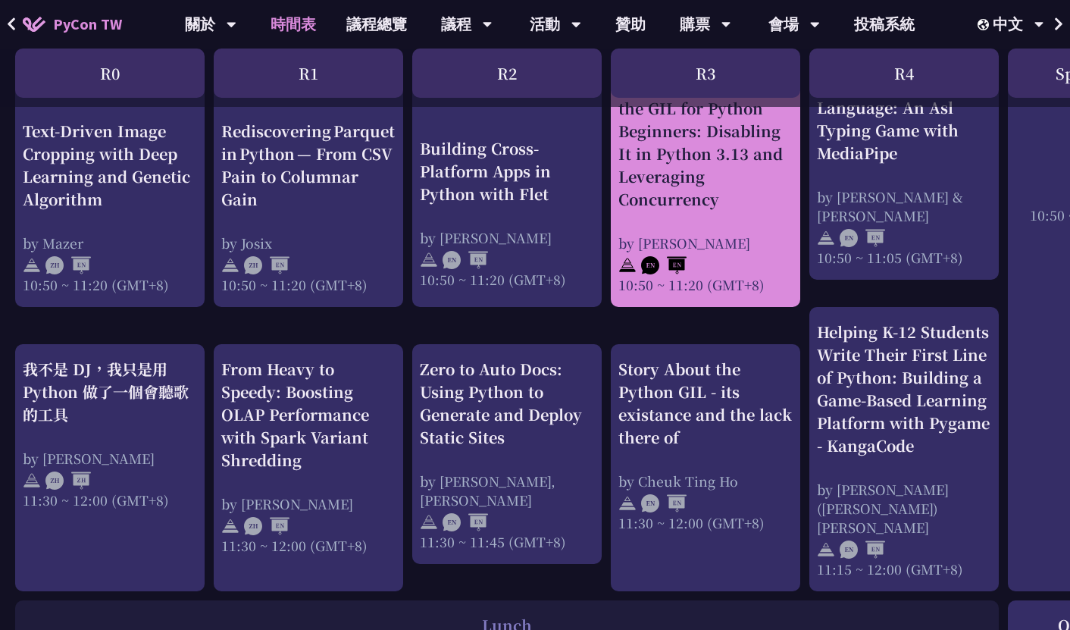
scroll to position [567, 0]
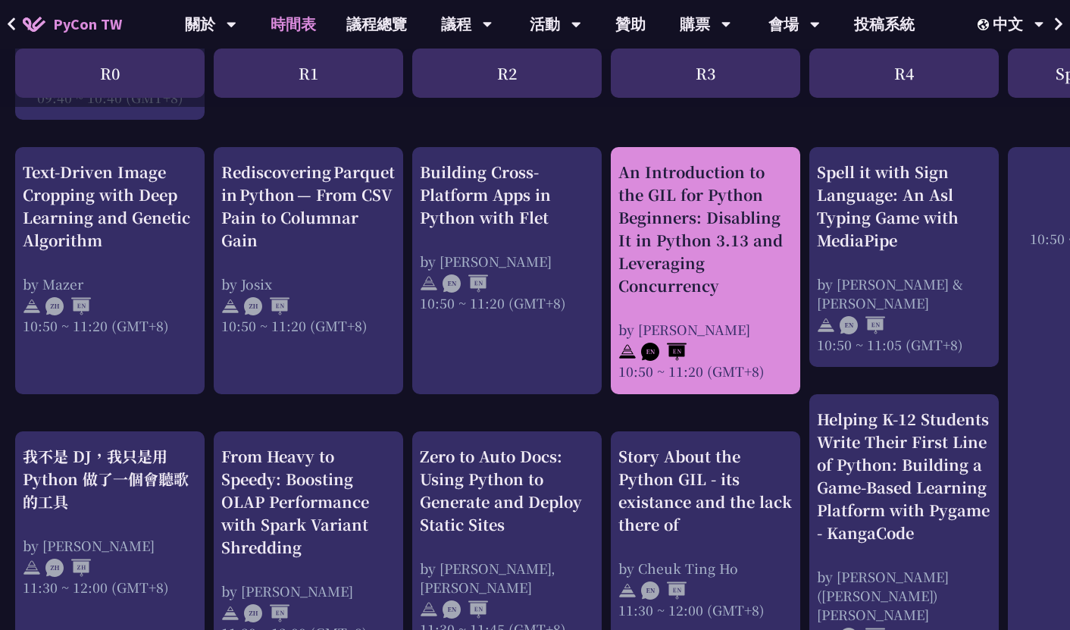
click at [689, 265] on div "An Introduction to the GIL for Python Beginners: Disabling It in Python 3.13 an…" at bounding box center [705, 229] width 174 height 136
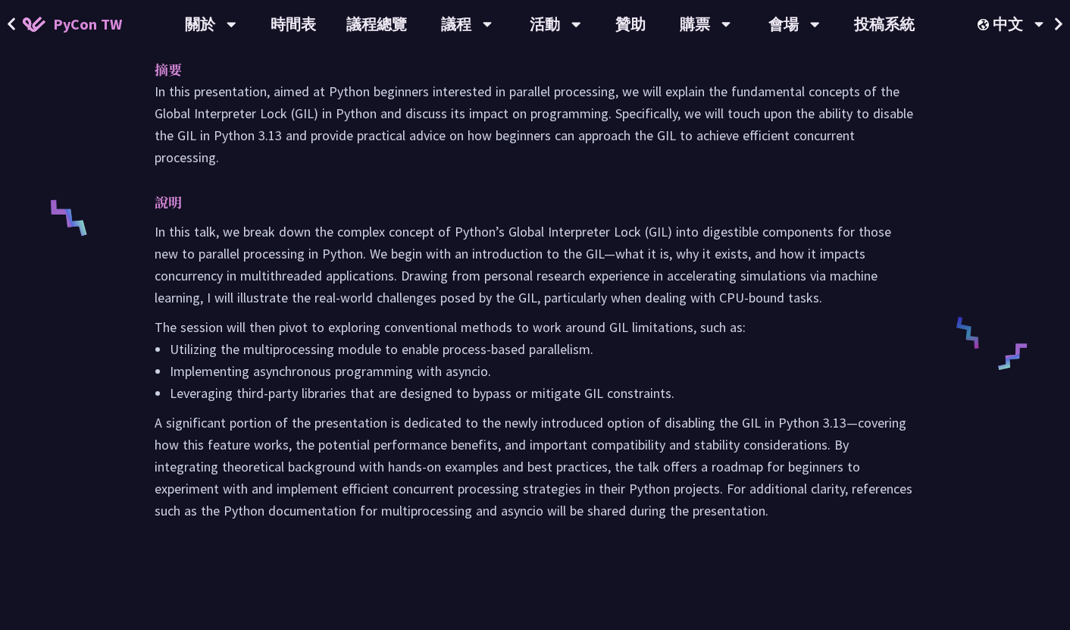
scroll to position [564, 0]
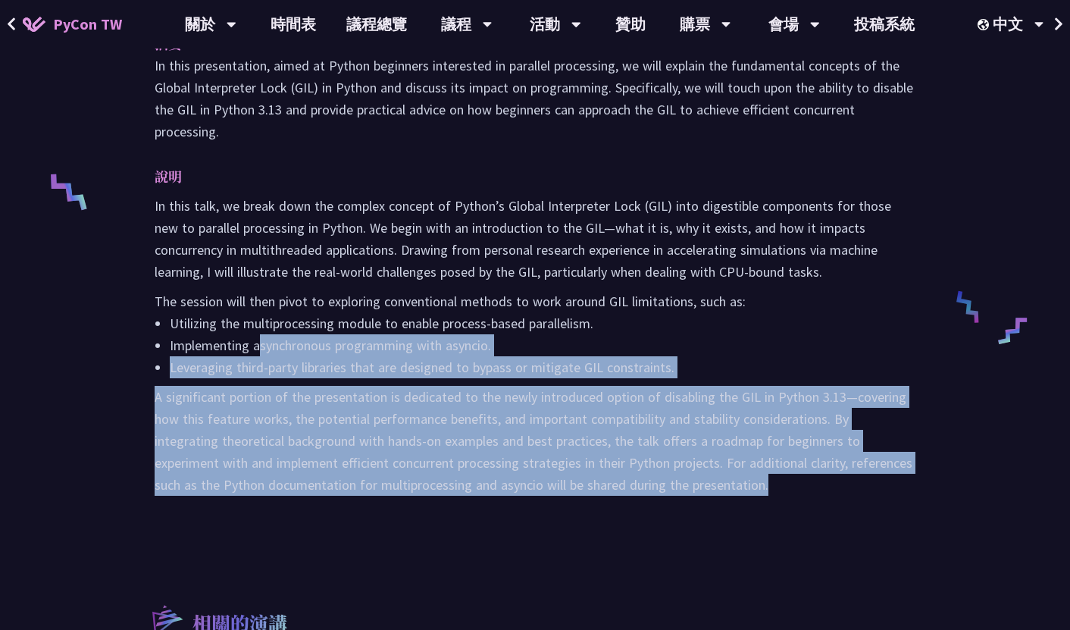
drag, startPoint x: 669, startPoint y: 502, endPoint x: 252, endPoint y: 346, distance: 445.8
click at [256, 346] on div "摘要 In this presentation, aimed at Python beginners interested in parallel proce…" at bounding box center [534, 275] width 791 height 518
drag, startPoint x: 252, startPoint y: 346, endPoint x: 128, endPoint y: 240, distance: 162.8
click at [127, 239] on div "An Introduction to the GIL for Python Beginners: Disabling It in Python 3.13 an…" at bounding box center [535, 253] width 1070 height 1635
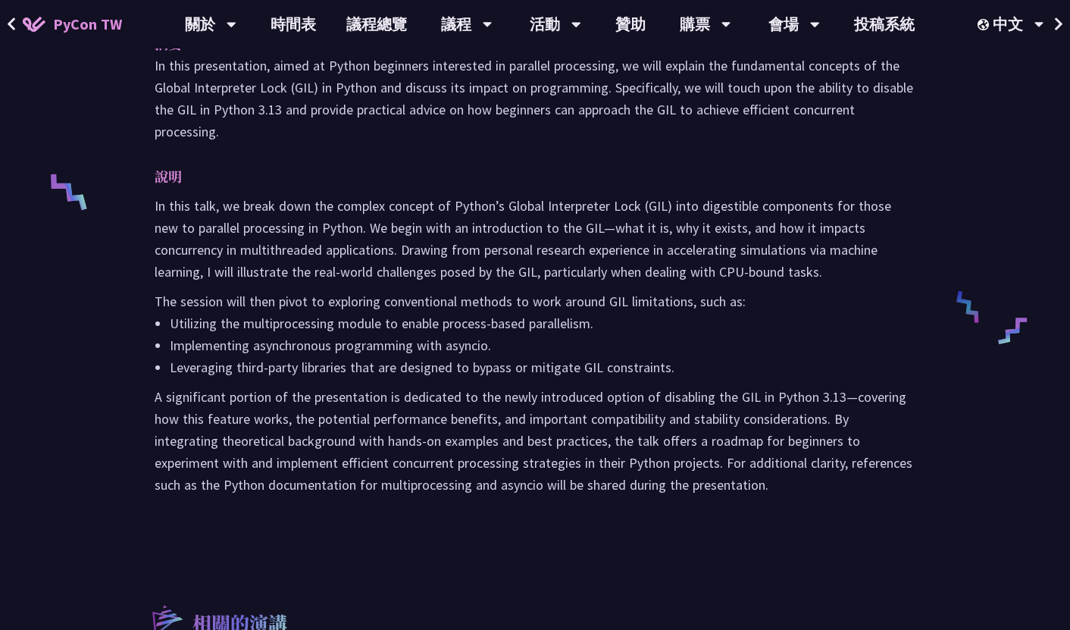
click at [325, 309] on p "The session will then pivot to exploring conventional methods to work around GI…" at bounding box center [535, 301] width 761 height 22
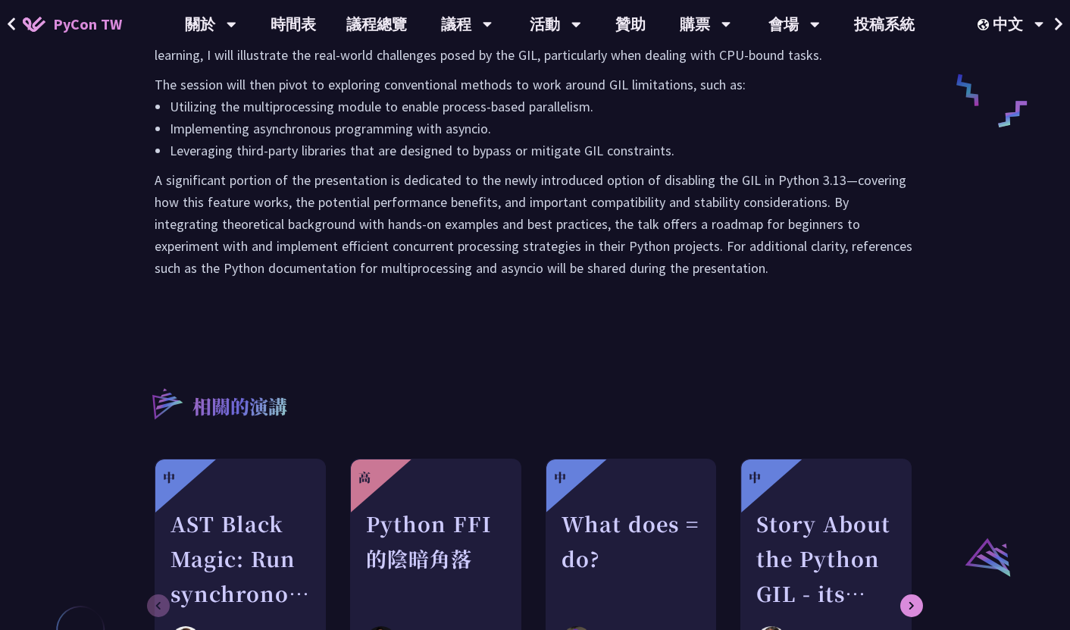
scroll to position [845, 0]
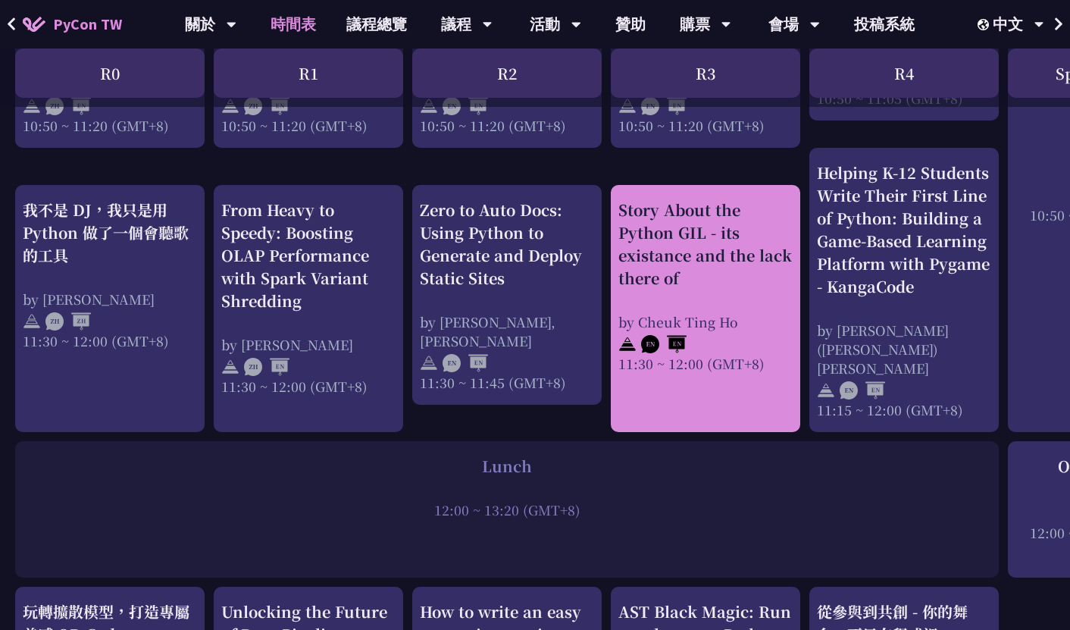
scroll to position [705, 0]
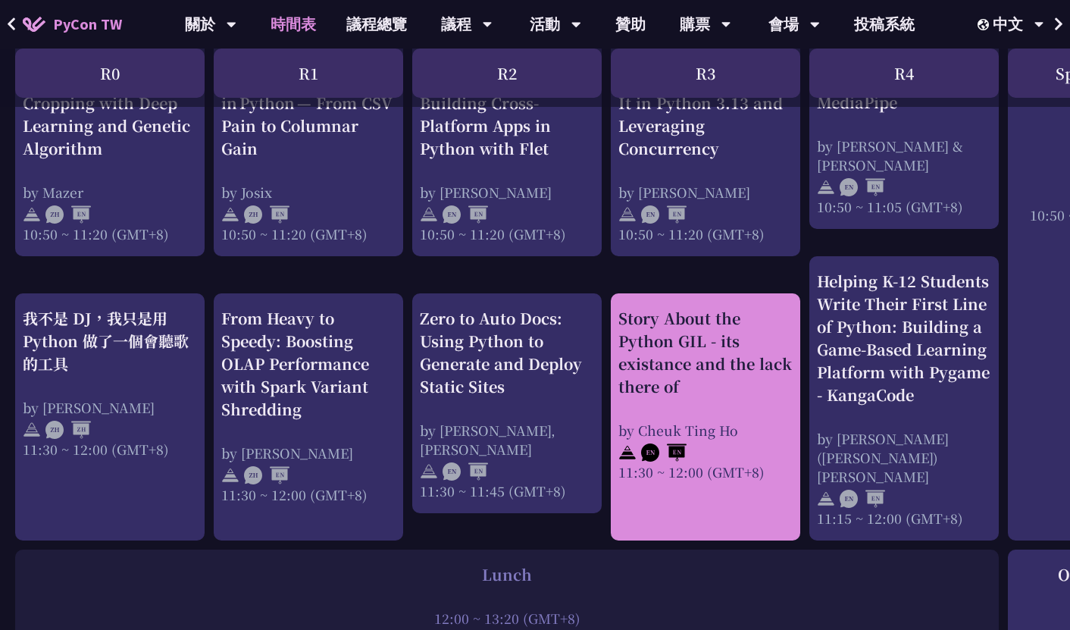
click at [712, 349] on div "Story About the Python GIL - its existance and the lack there of" at bounding box center [705, 352] width 174 height 91
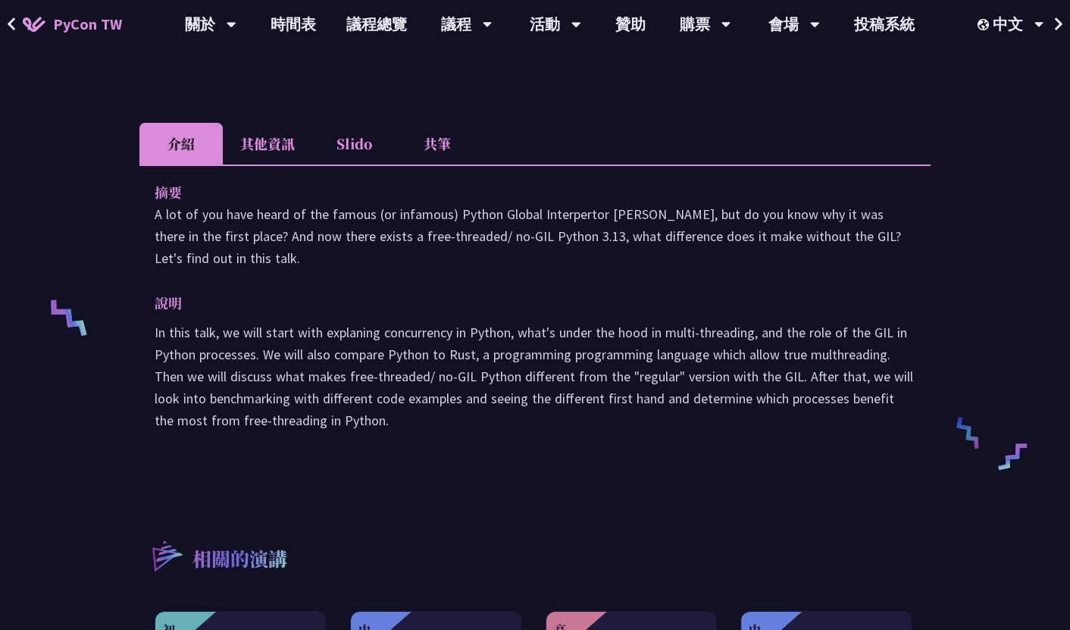
scroll to position [503, 0]
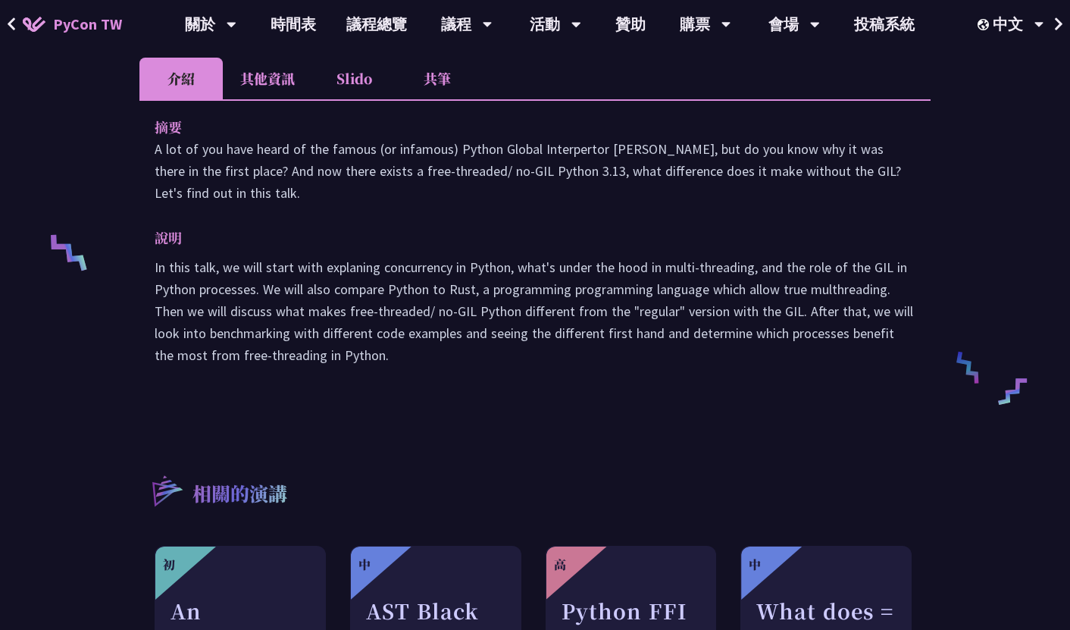
scroll to position [705, 0]
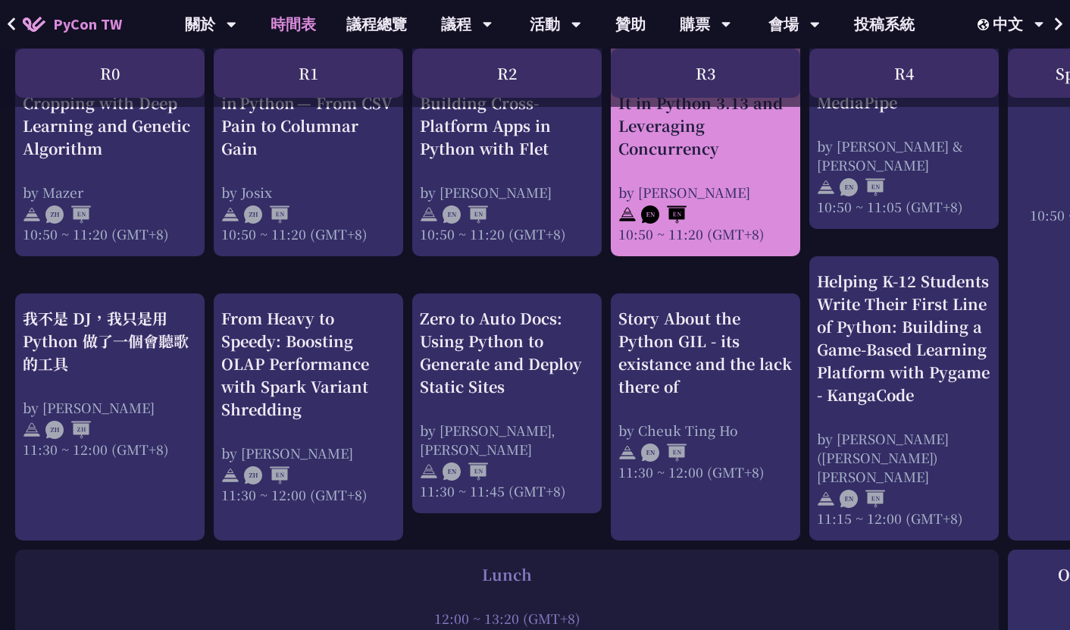
click at [667, 167] on div "An Introduction to the GIL for Python Beginners: Disabling It in Python 3.13 an…" at bounding box center [705, 133] width 174 height 220
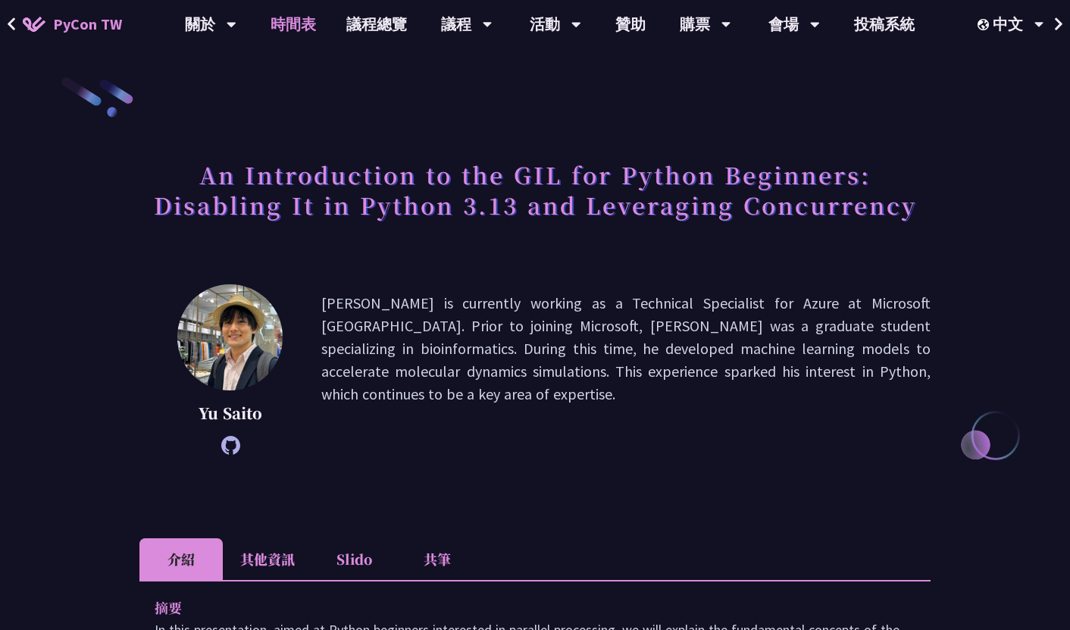
click at [289, 28] on link "時間表" at bounding box center [293, 24] width 76 height 48
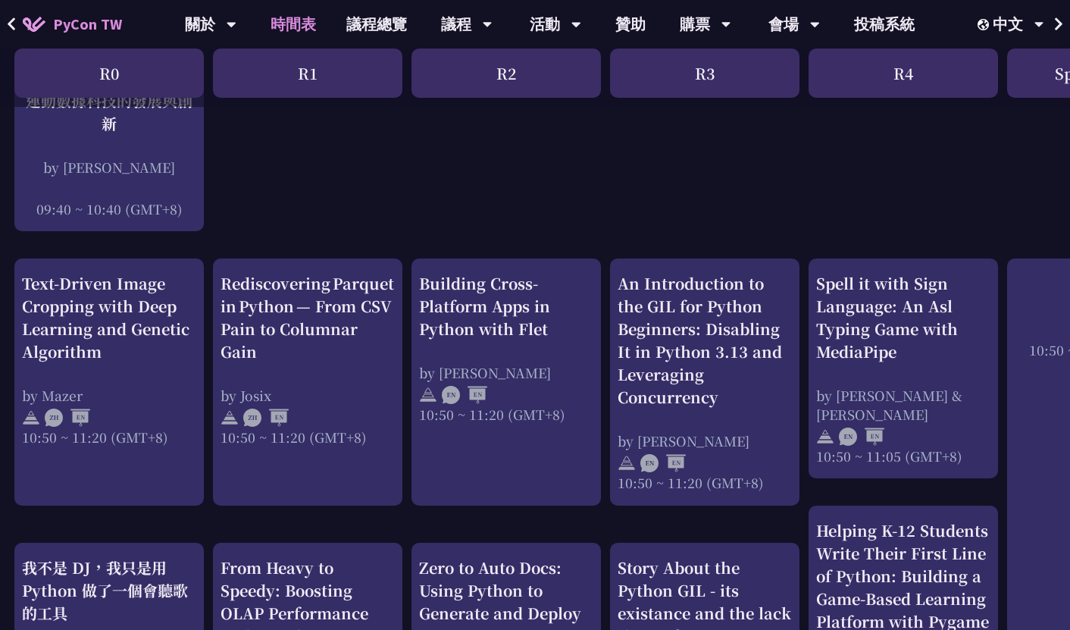
scroll to position [455, 2]
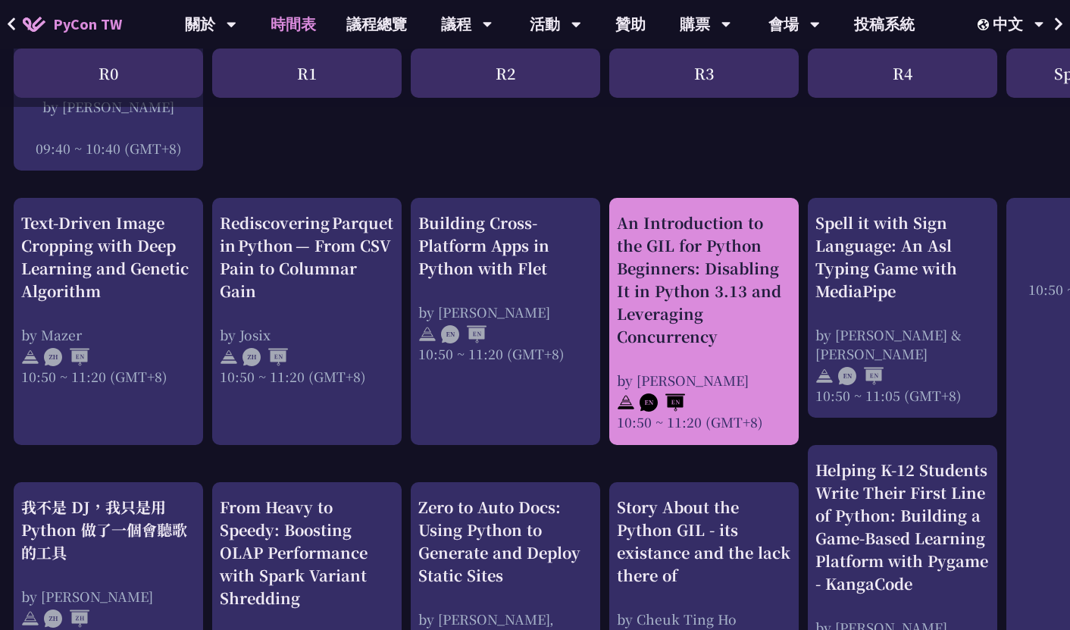
click at [662, 276] on div "An Introduction to the GIL for Python Beginners: Disabling It in Python 3.13 an…" at bounding box center [704, 279] width 174 height 136
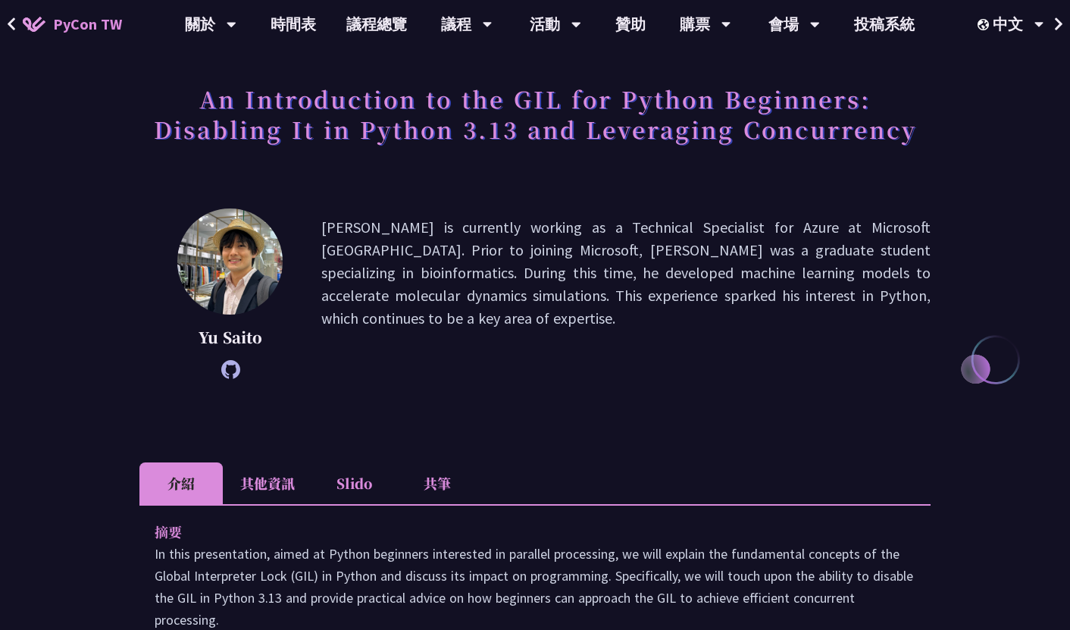
scroll to position [164, 0]
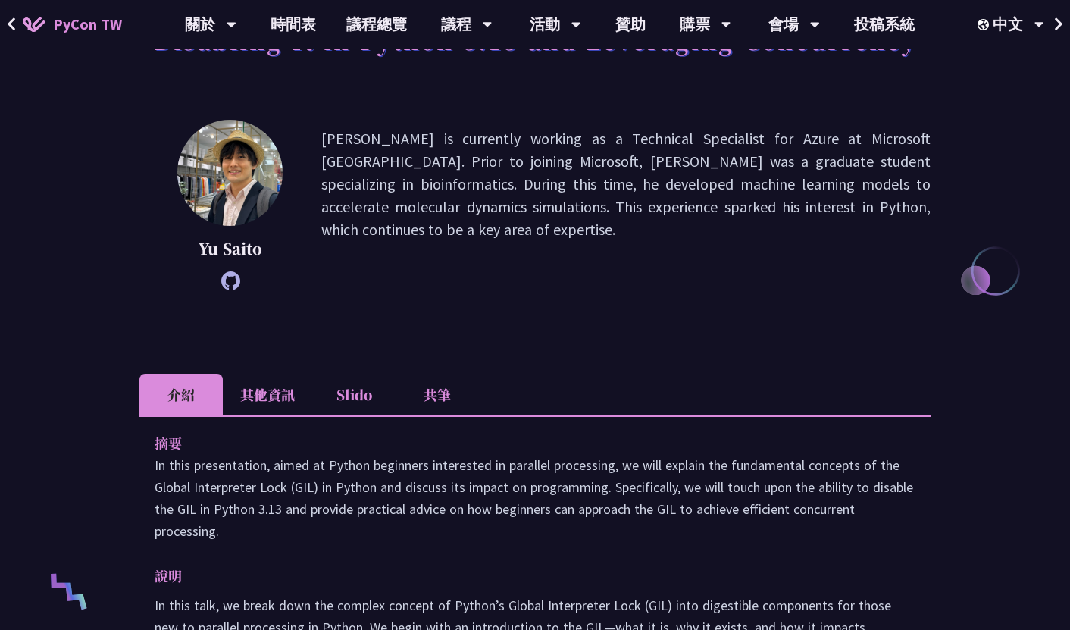
click at [216, 286] on div at bounding box center [230, 280] width 106 height 19
click at [233, 286] on icon at bounding box center [230, 280] width 19 height 19
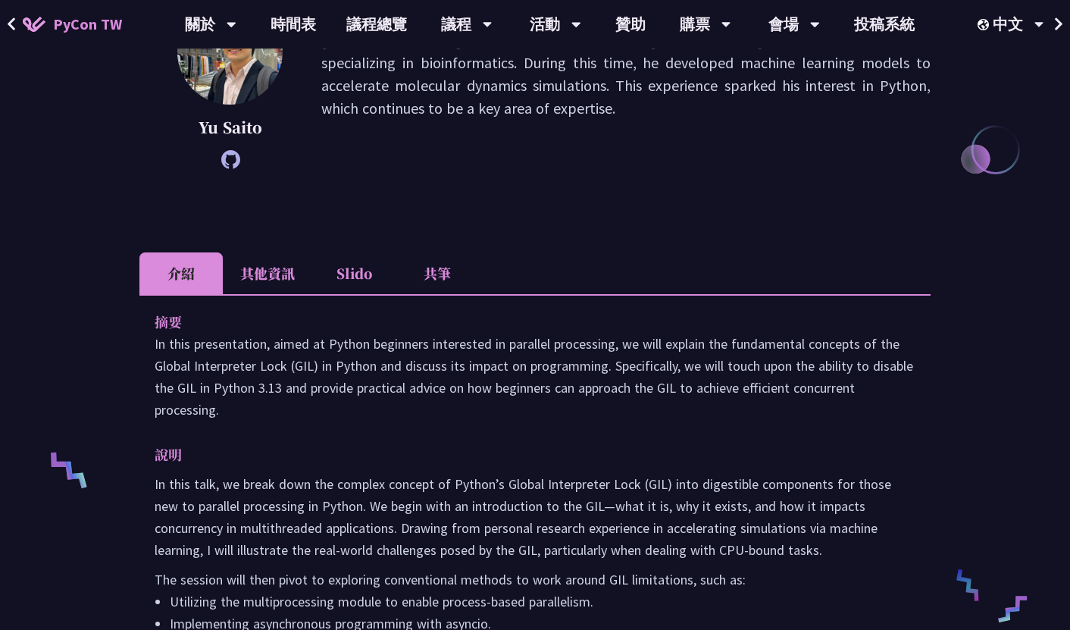
scroll to position [312, 0]
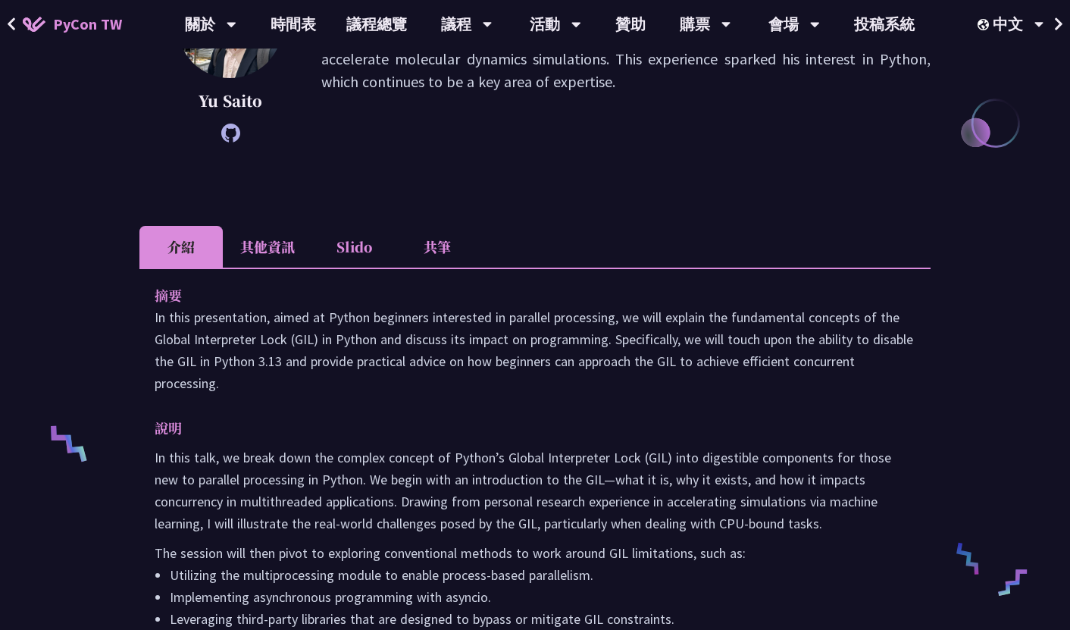
click at [268, 253] on li "其他資訊" at bounding box center [267, 247] width 89 height 42
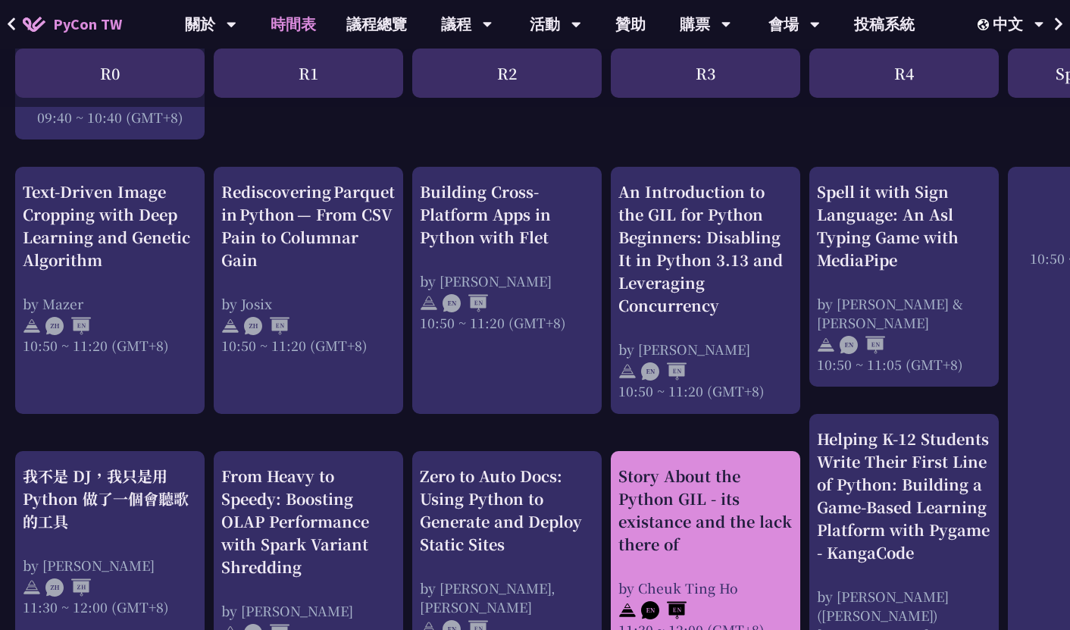
scroll to position [566, 0]
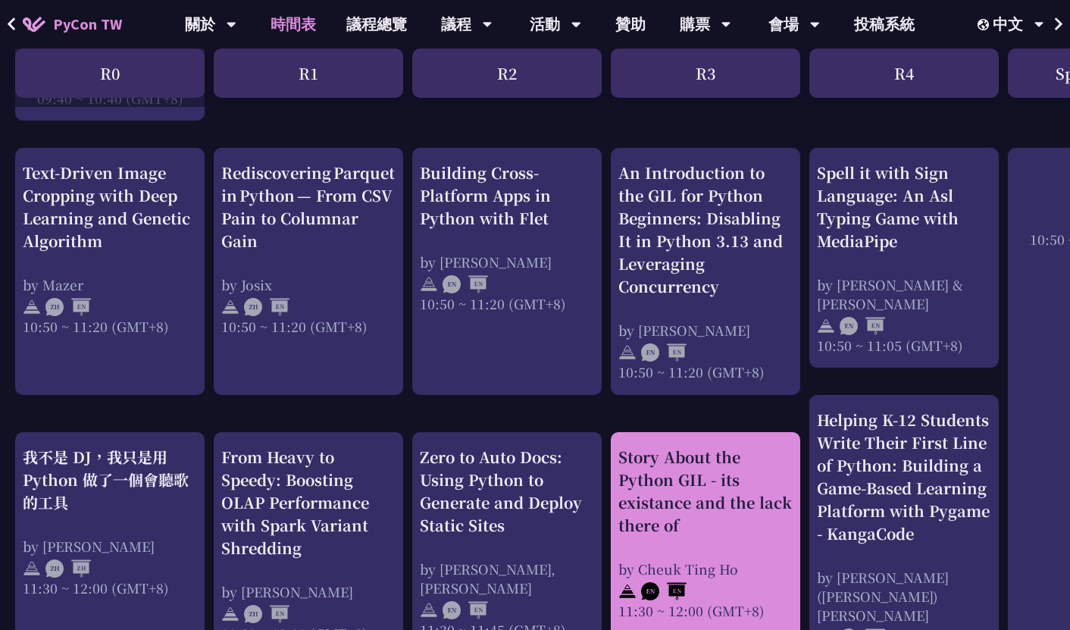
click at [714, 482] on div "Story About the Python GIL - its existance and the lack there of" at bounding box center [705, 491] width 174 height 91
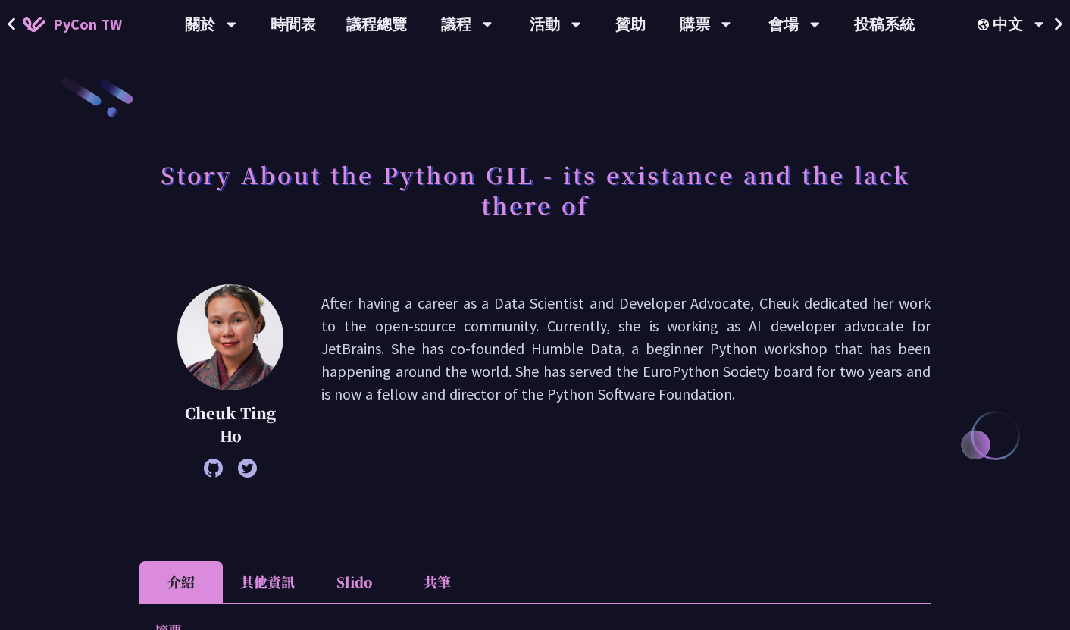
scroll to position [148, 0]
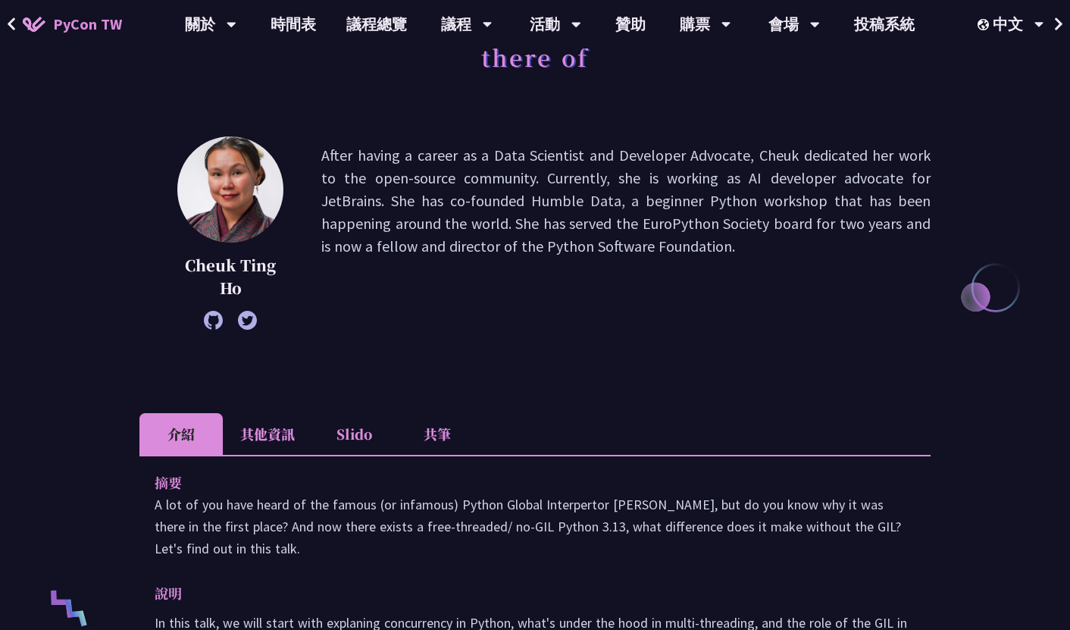
click at [280, 431] on li "其他資訊" at bounding box center [267, 434] width 89 height 42
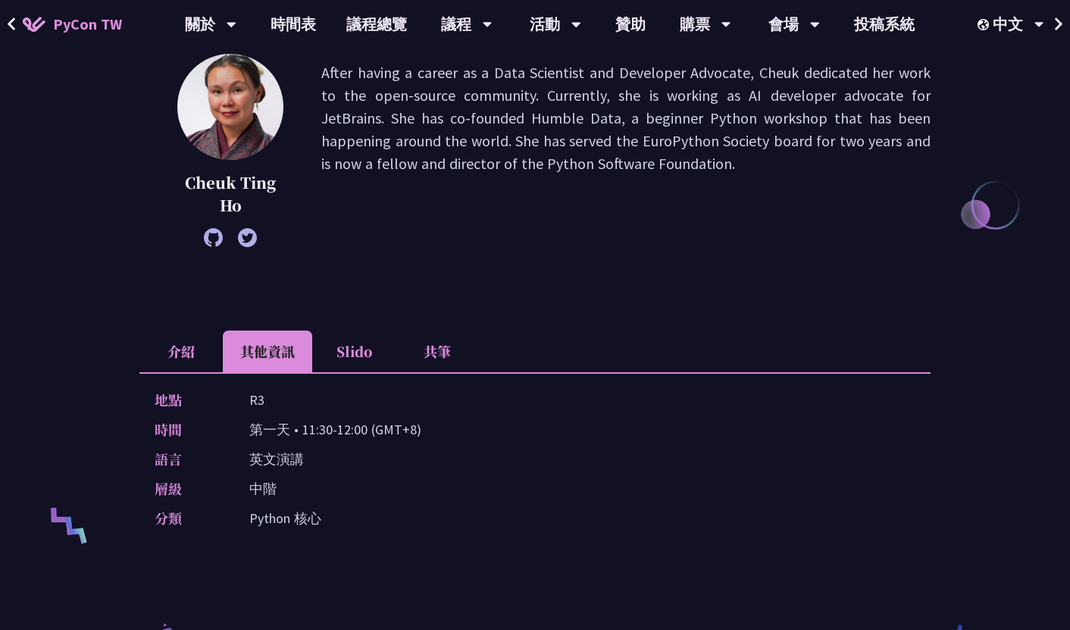
scroll to position [246, 0]
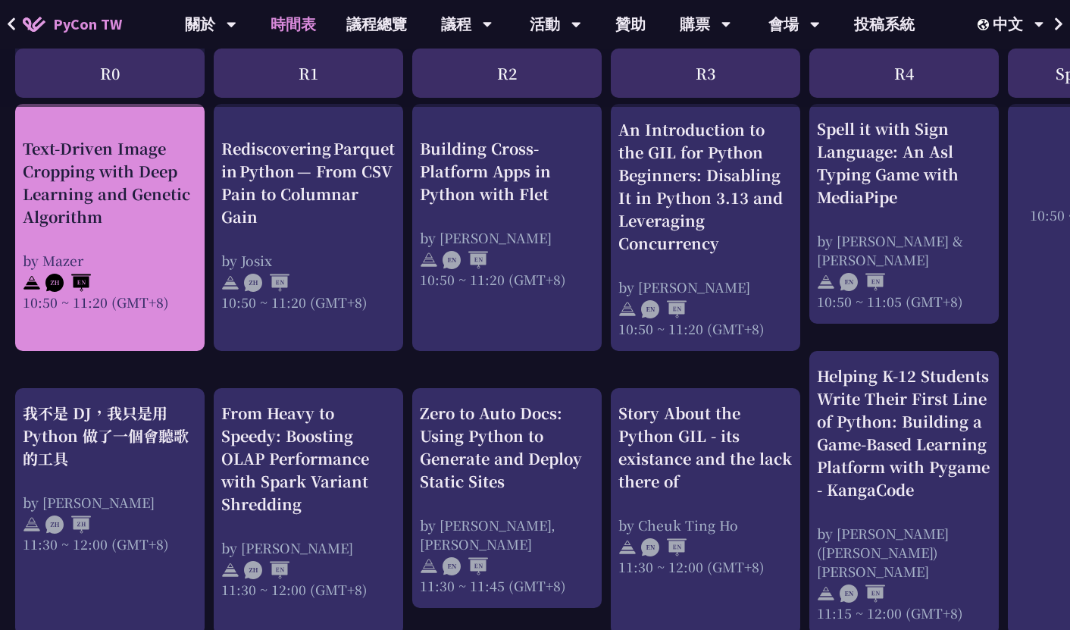
scroll to position [658, 0]
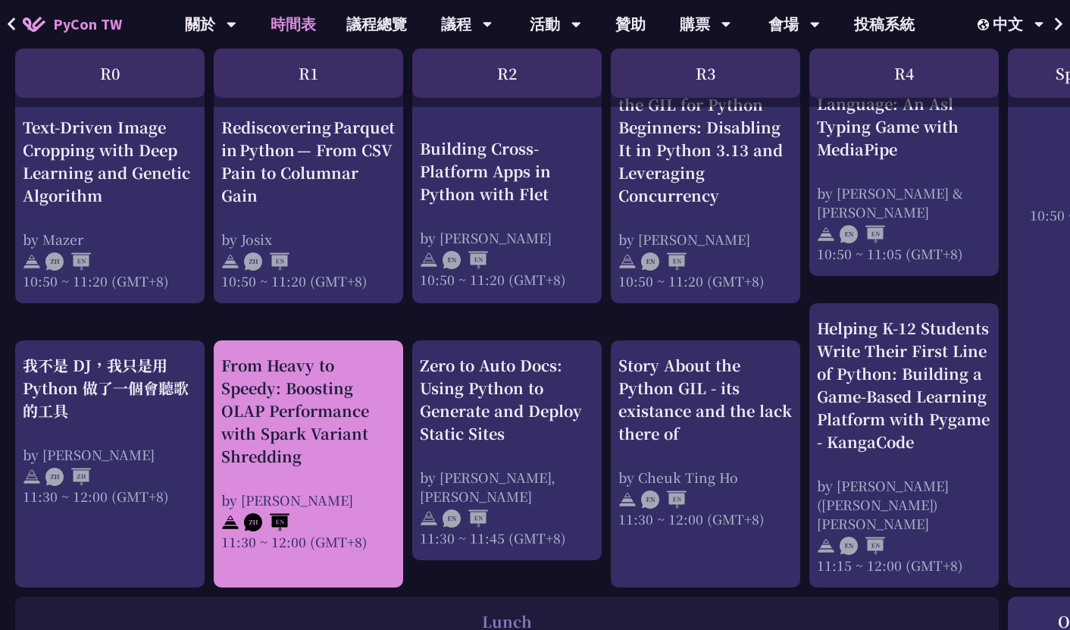
click at [333, 436] on div "From Heavy to Speedy: Boosting OLAP Performance with Spark Variant Shredding" at bounding box center [308, 411] width 174 height 114
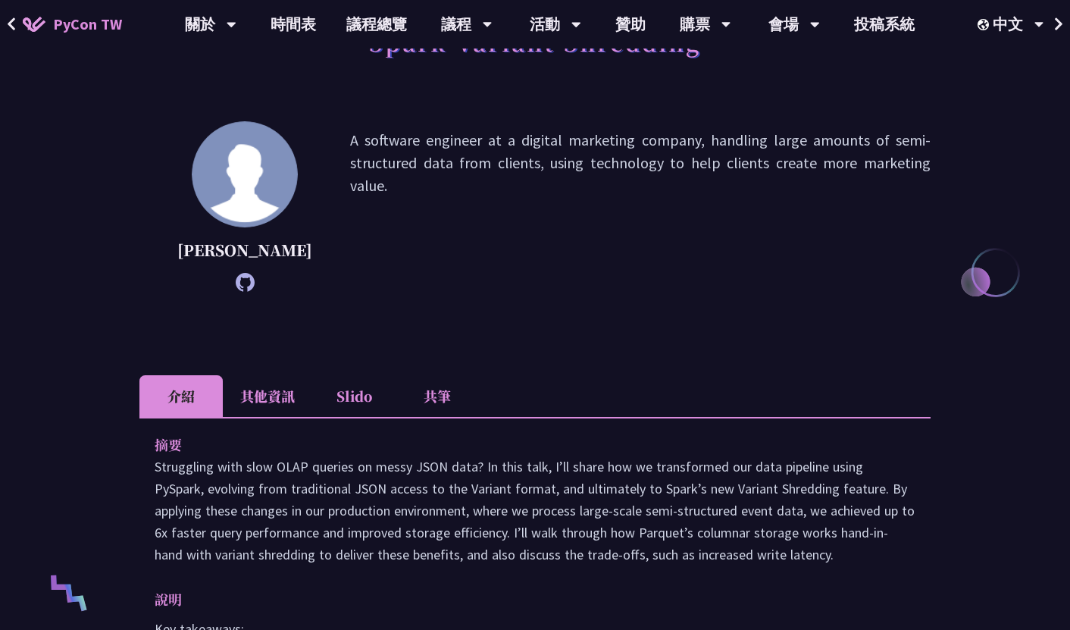
scroll to position [212, 0]
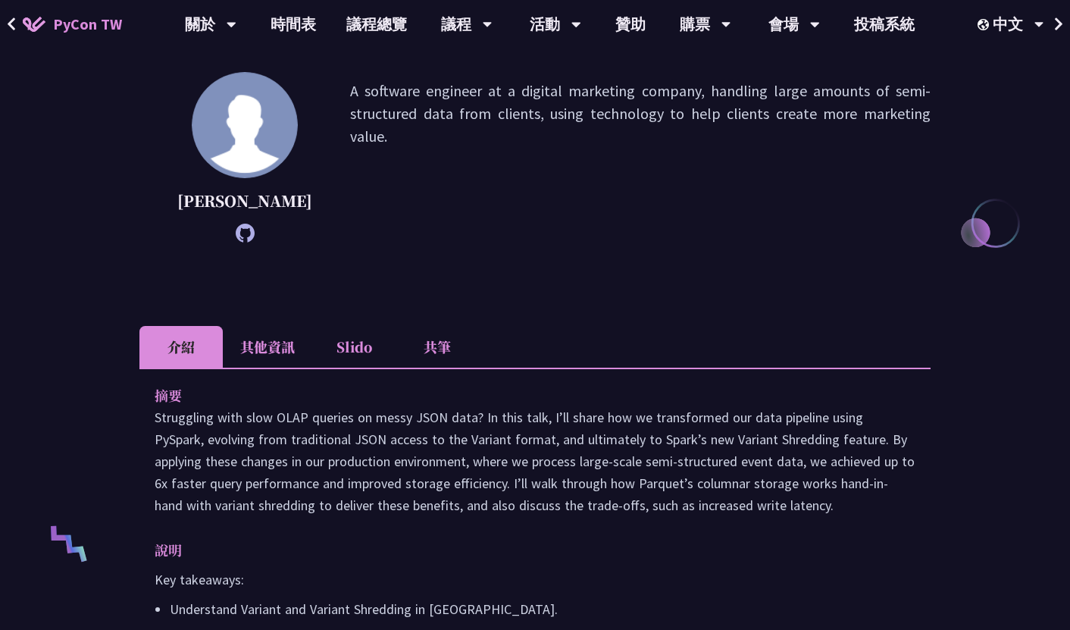
click at [260, 368] on li "其他資訊" at bounding box center [267, 347] width 89 height 42
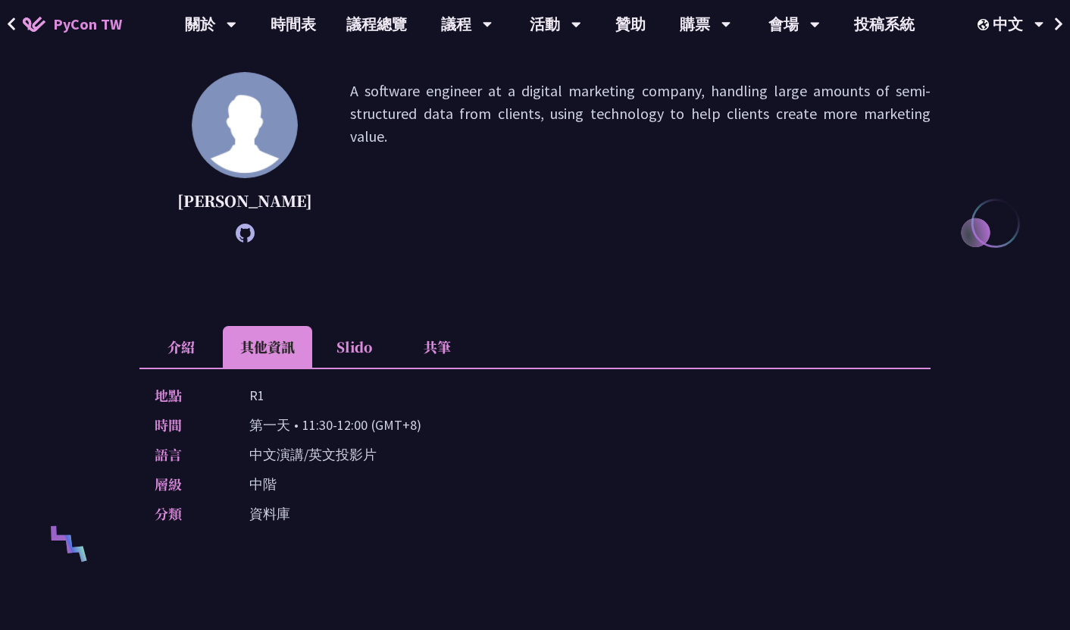
scroll to position [658, 0]
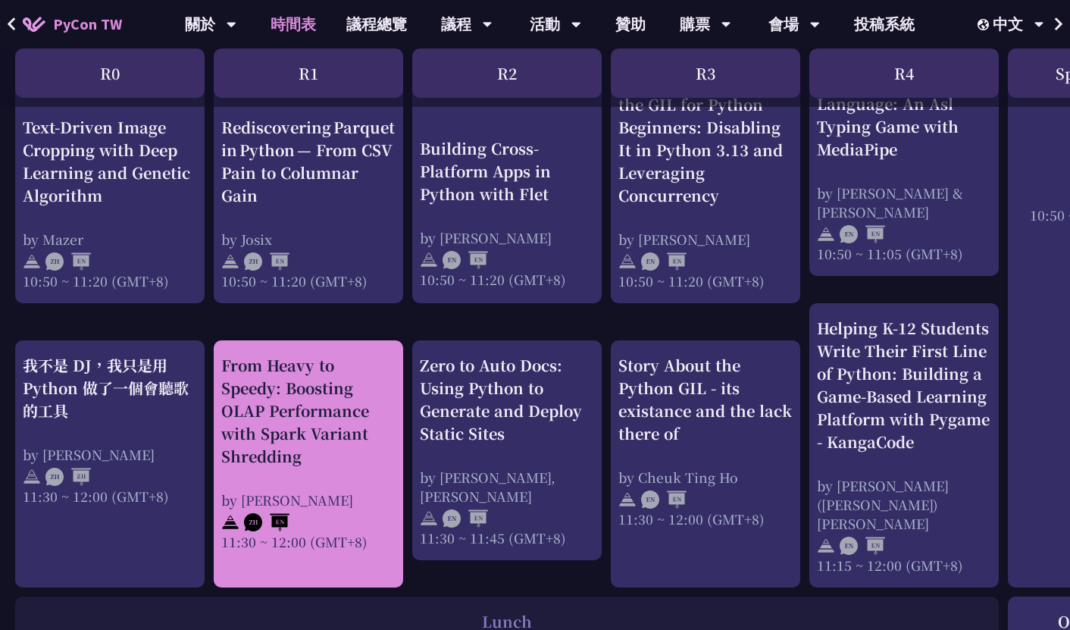
click at [349, 394] on div "From Heavy to Speedy: Boosting OLAP Performance with Spark Variant Shredding" at bounding box center [308, 411] width 174 height 114
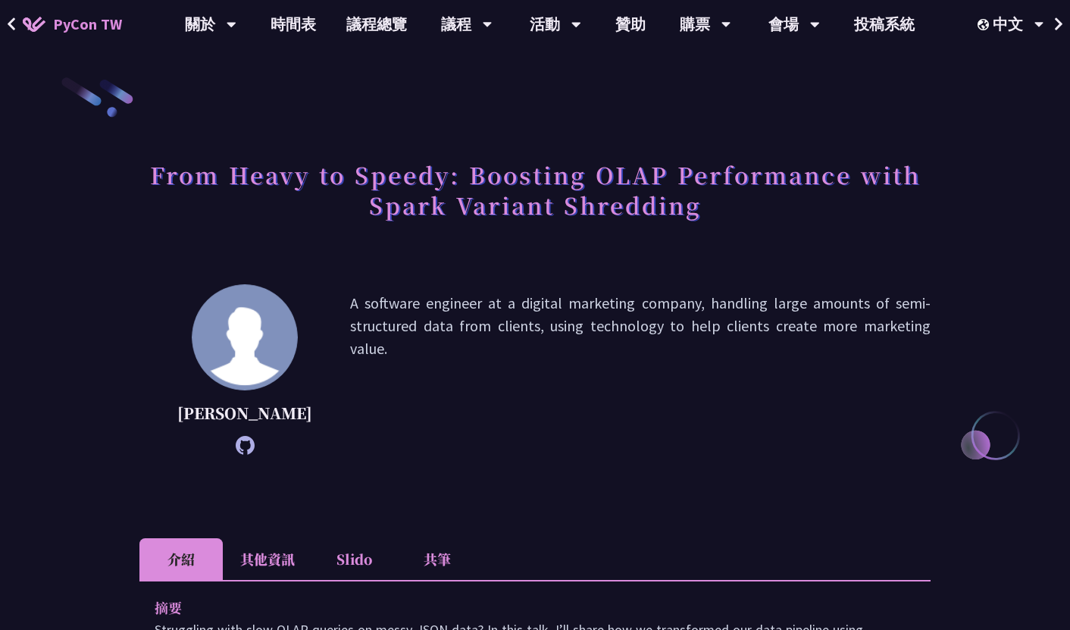
click at [258, 577] on li "其他資訊" at bounding box center [267, 559] width 89 height 42
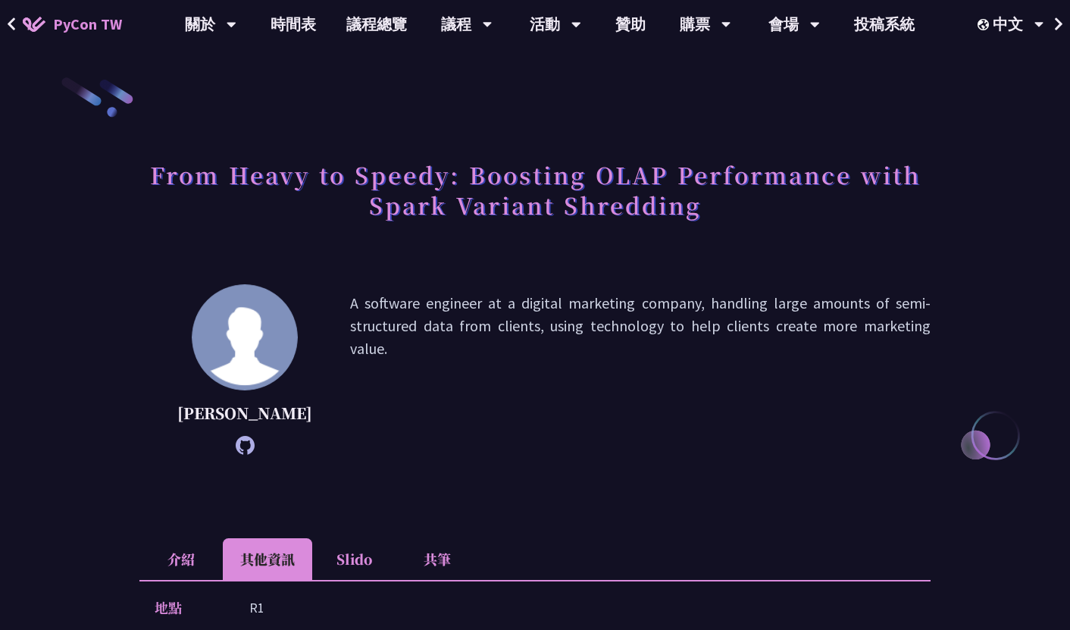
scroll to position [330, 0]
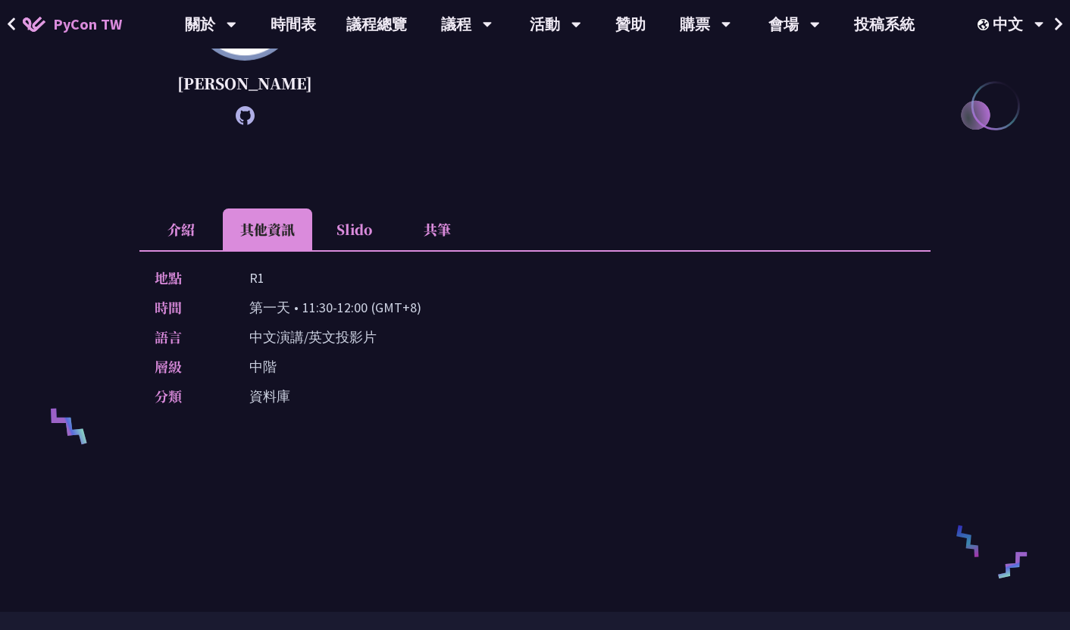
scroll to position [658, 0]
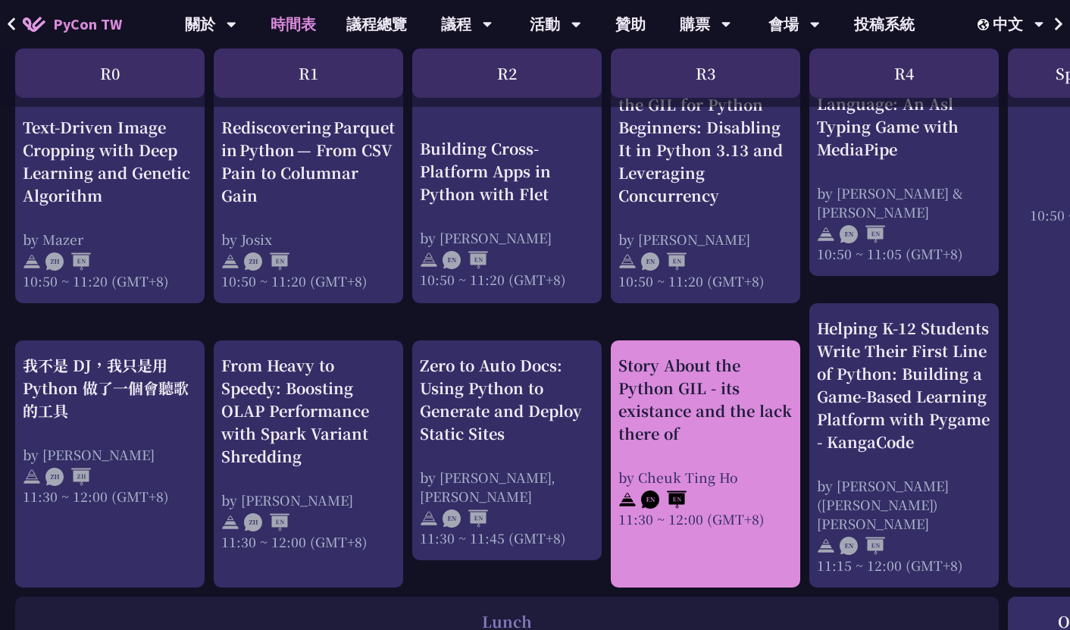
click at [718, 424] on div "Story About the Python GIL - its existance and the lack there of" at bounding box center [705, 399] width 174 height 91
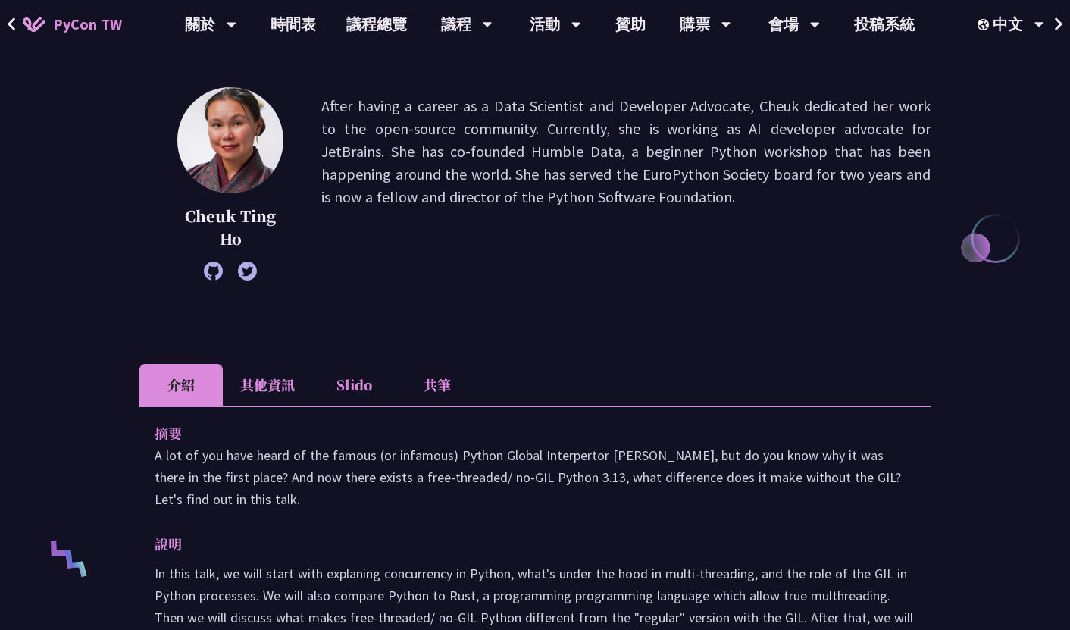
click at [261, 392] on li "其他資訊" at bounding box center [267, 385] width 89 height 42
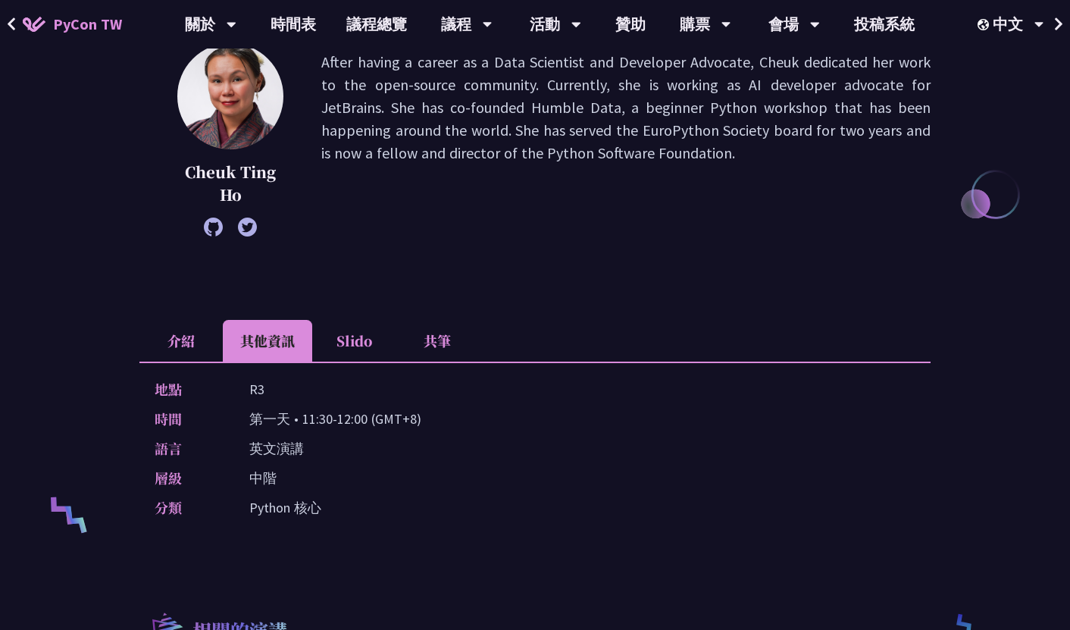
scroll to position [271, 0]
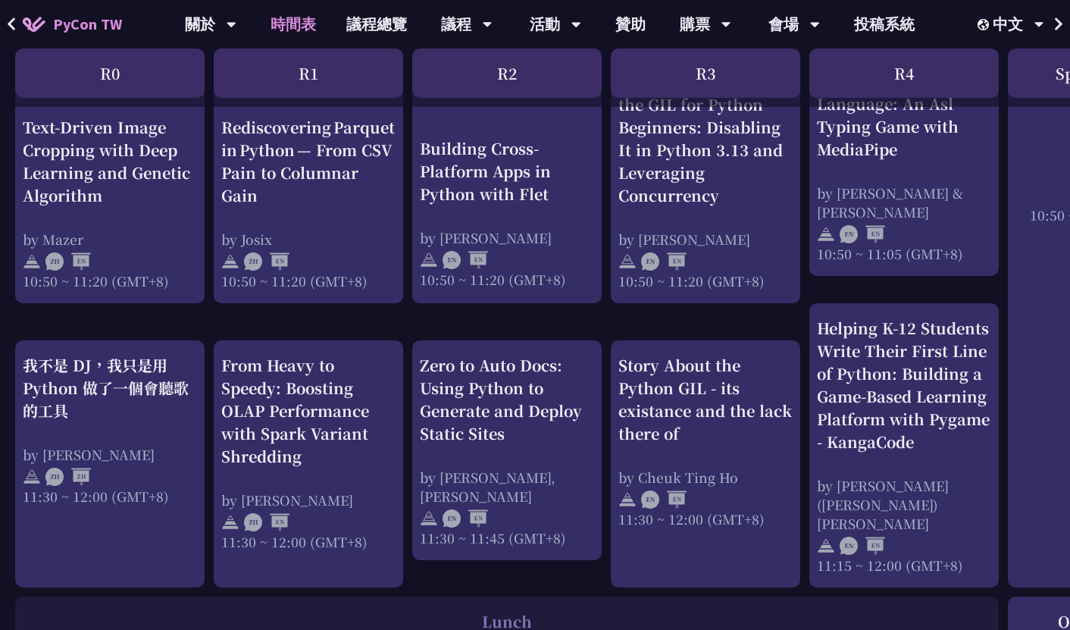
scroll to position [791, 0]
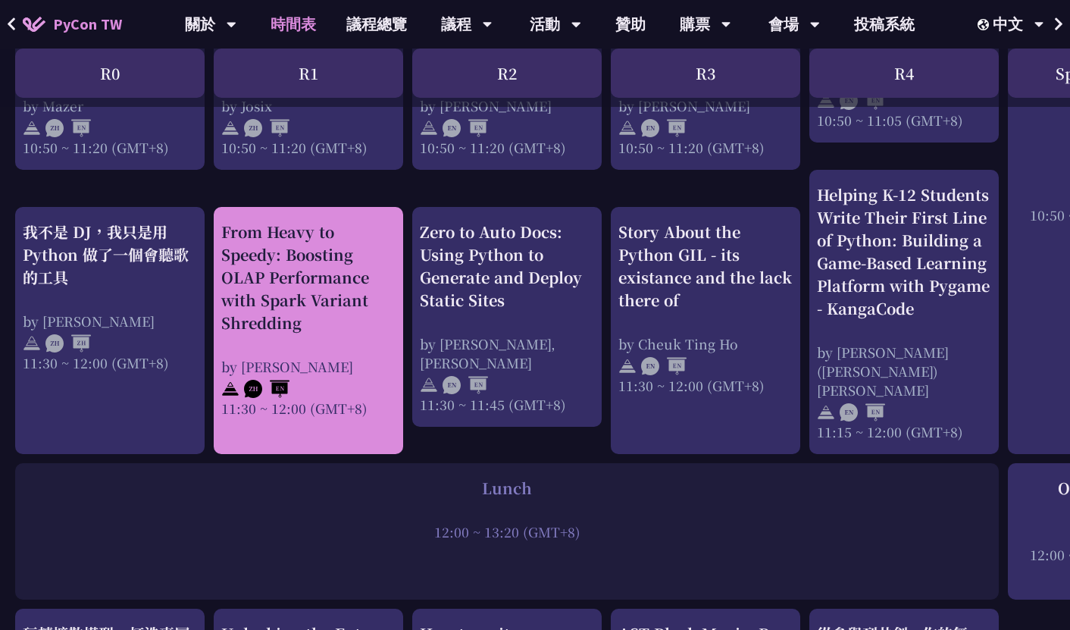
click at [262, 289] on div "From Heavy to Speedy: Boosting OLAP Performance with Spark Variant Shredding" at bounding box center [308, 278] width 174 height 114
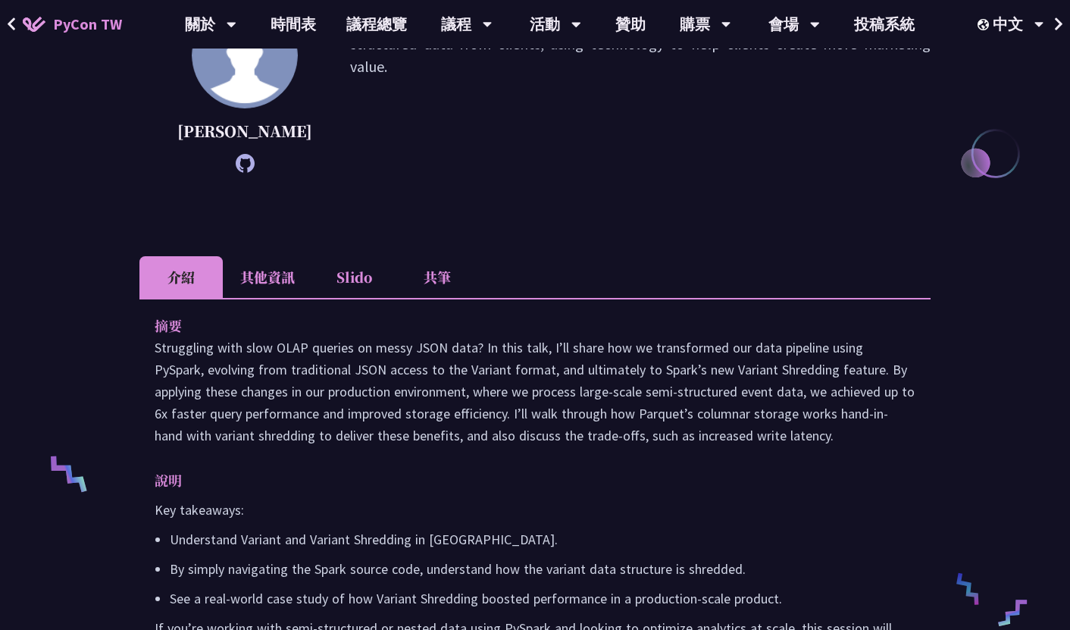
scroll to position [308, 0]
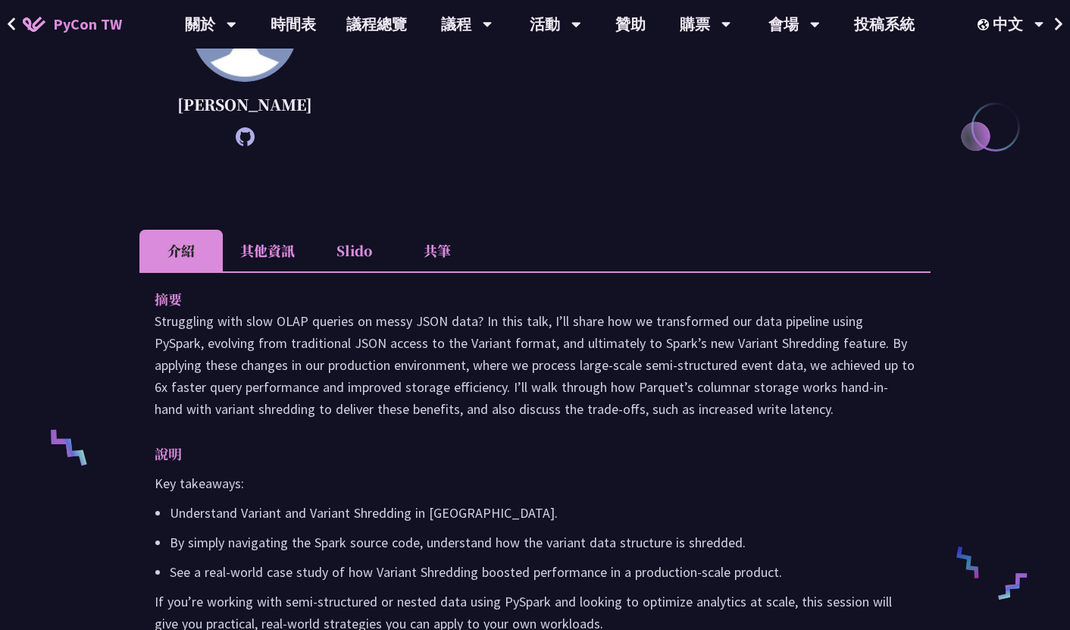
click at [269, 265] on li "其他資訊" at bounding box center [267, 251] width 89 height 42
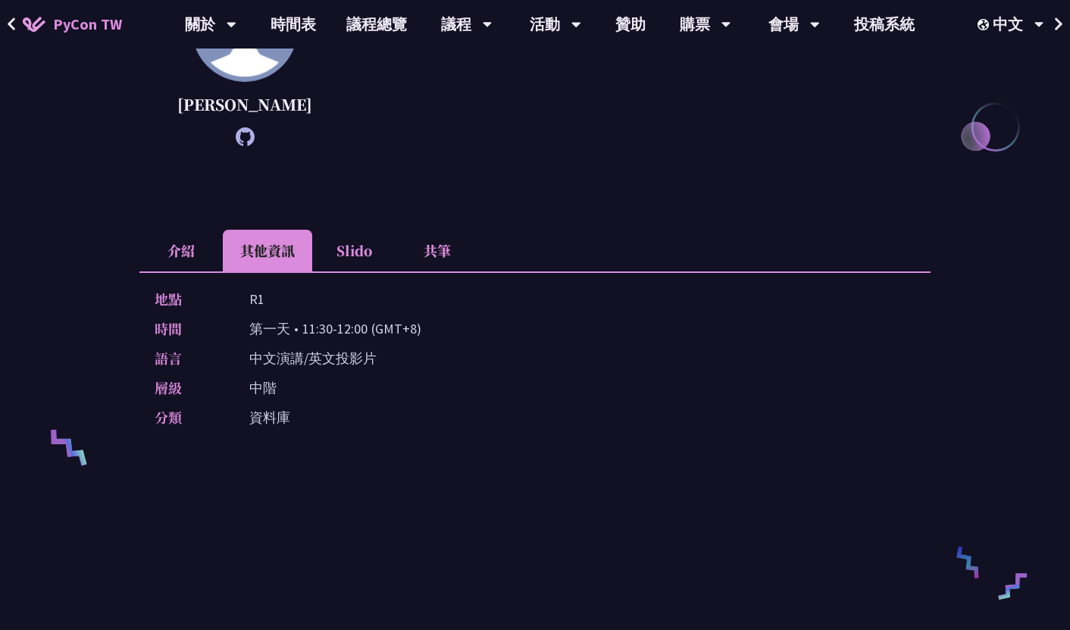
scroll to position [312, 0]
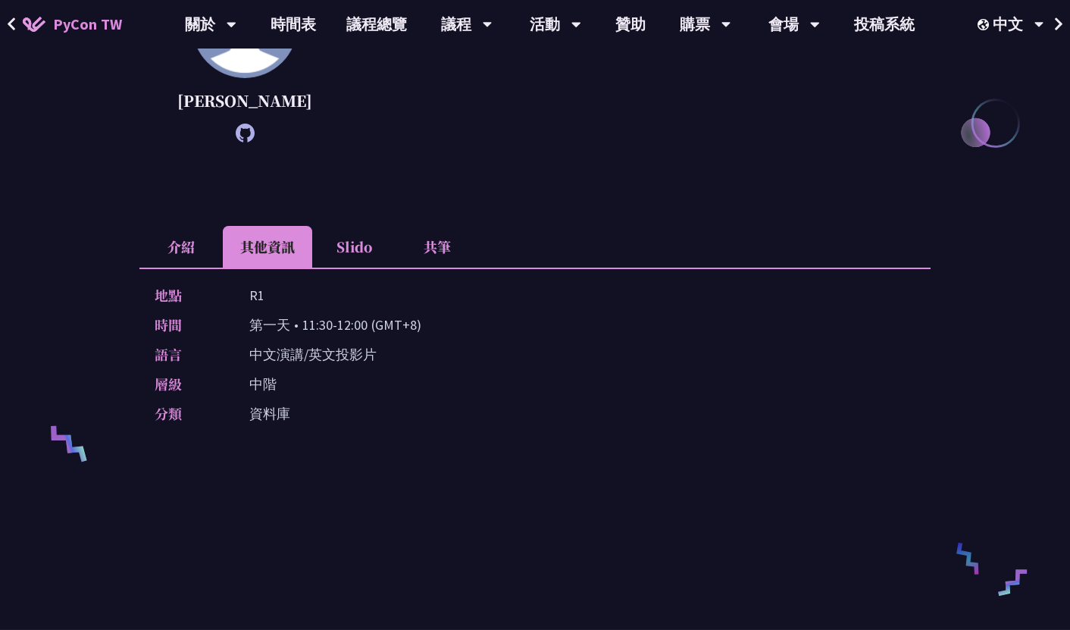
click at [208, 268] on li "介紹" at bounding box center [180, 247] width 83 height 42
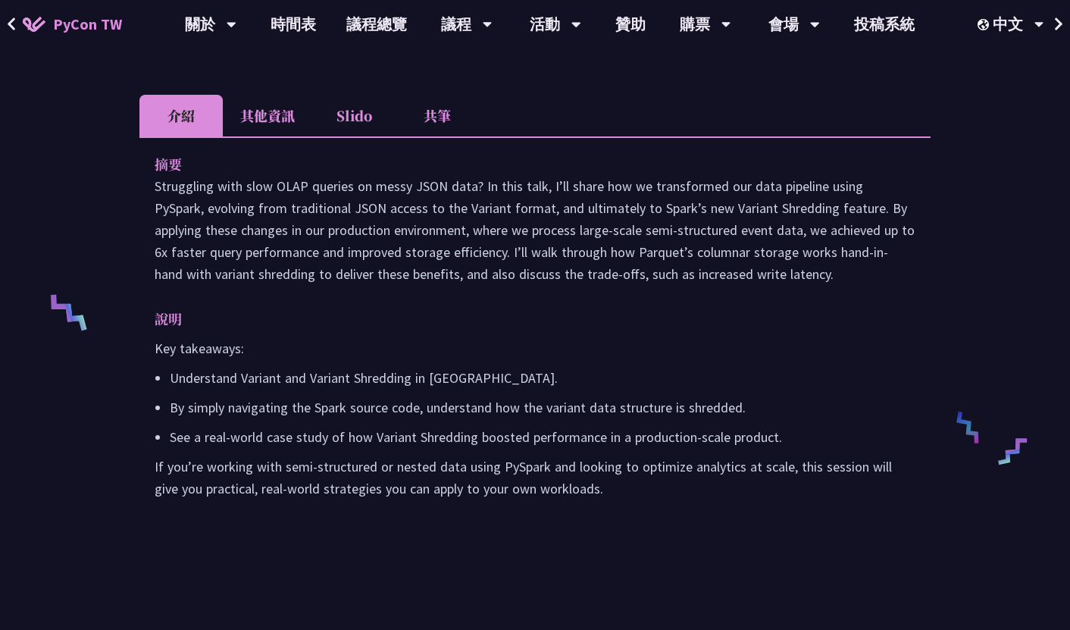
scroll to position [471, 0]
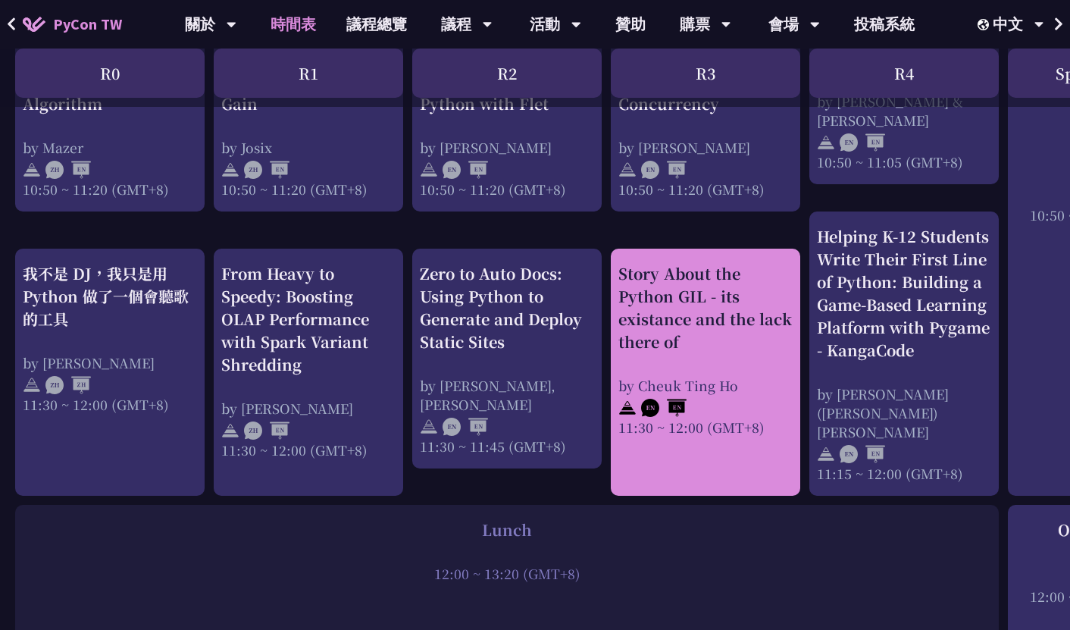
scroll to position [693, 0]
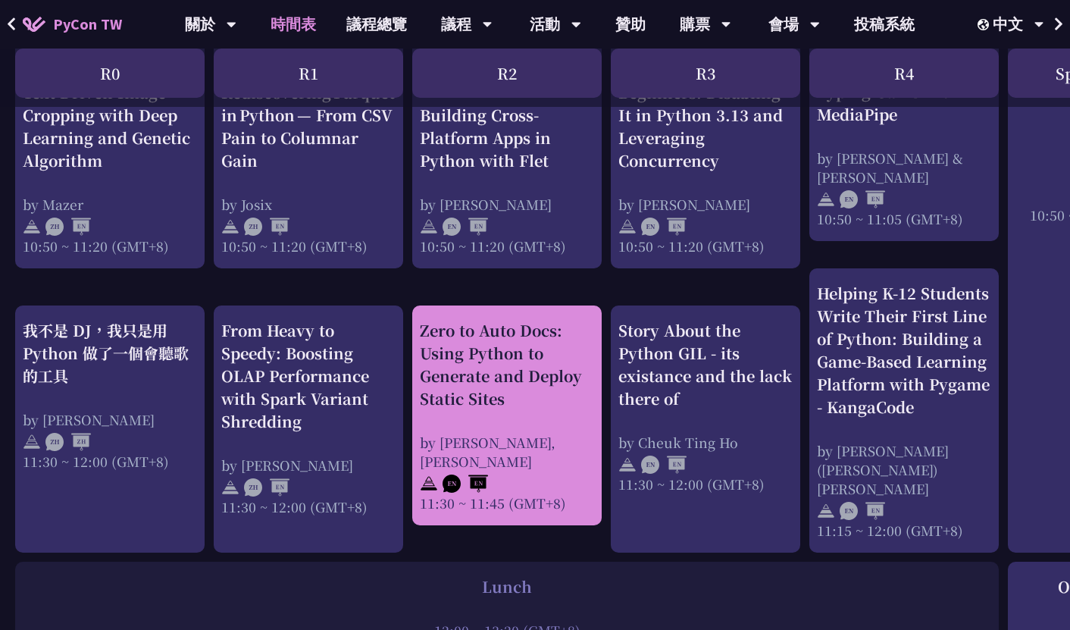
click at [518, 352] on div "Zero to Auto Docs: Using Python to Generate and Deploy Static Sites" at bounding box center [507, 364] width 174 height 91
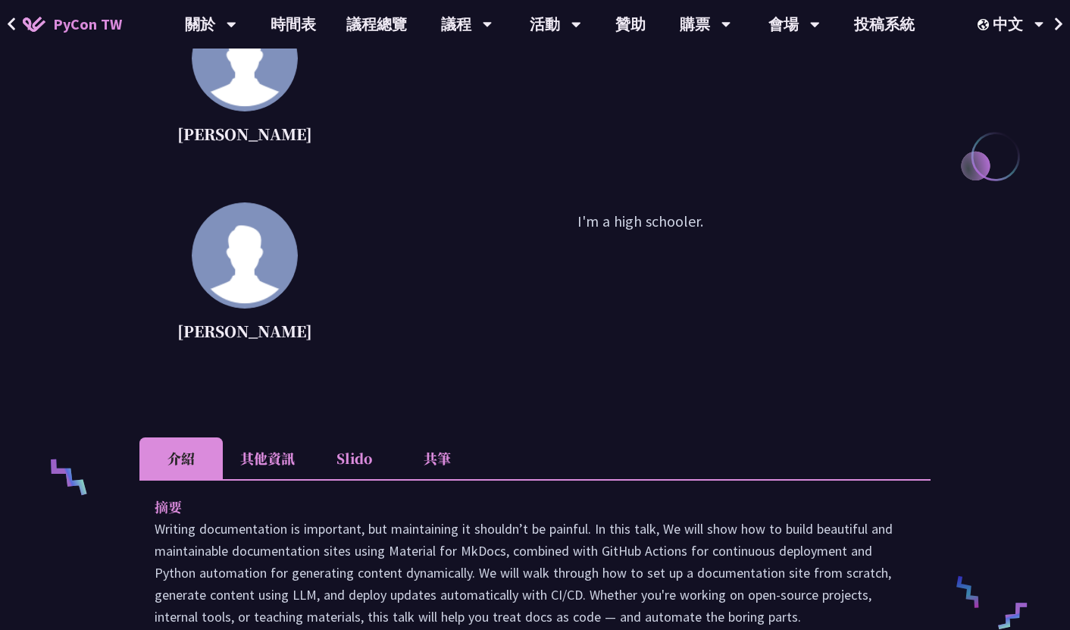
scroll to position [301, 0]
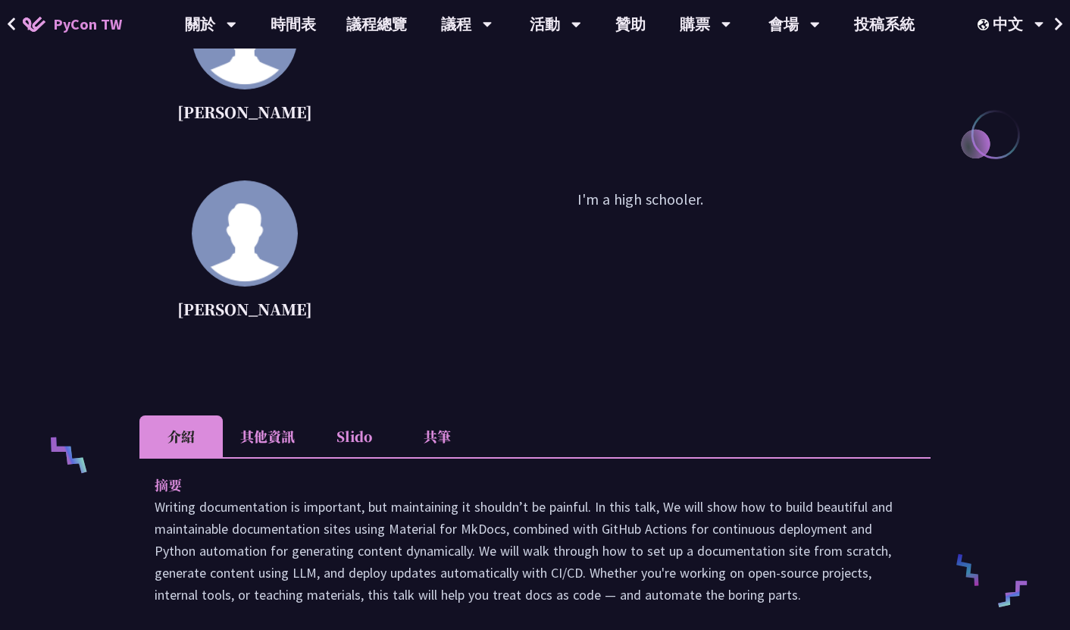
click at [260, 433] on li "其他資訊" at bounding box center [267, 436] width 89 height 42
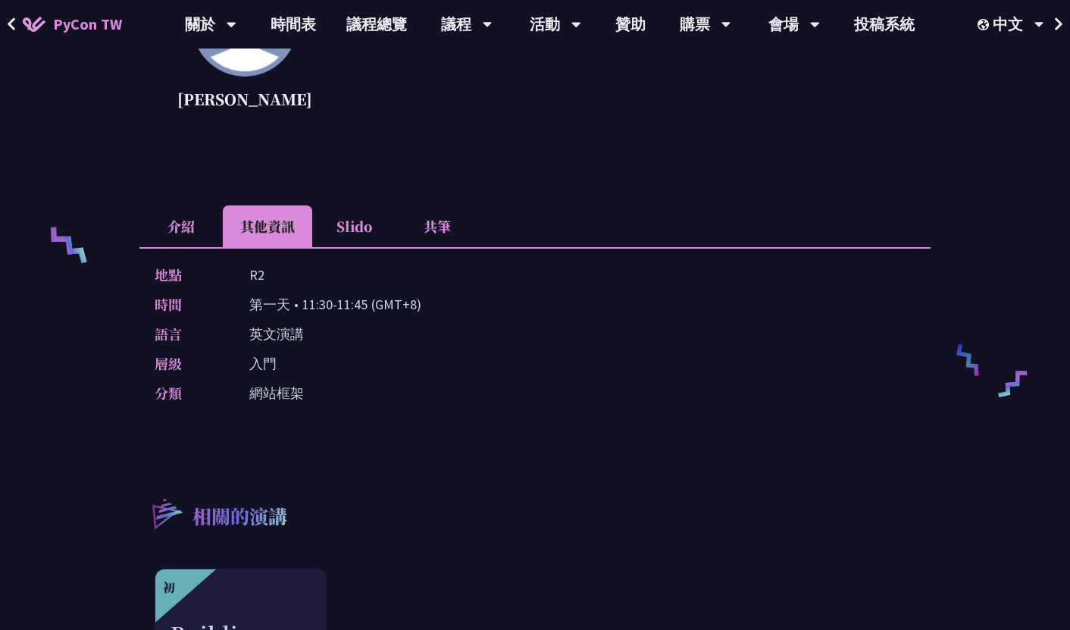
scroll to position [557, 0]
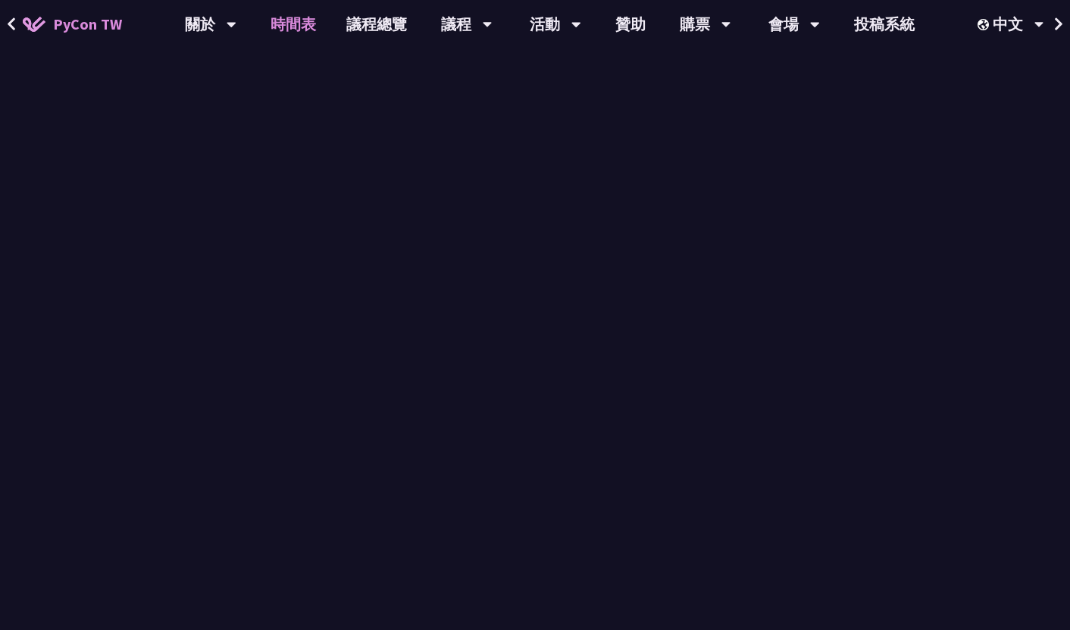
scroll to position [693, 0]
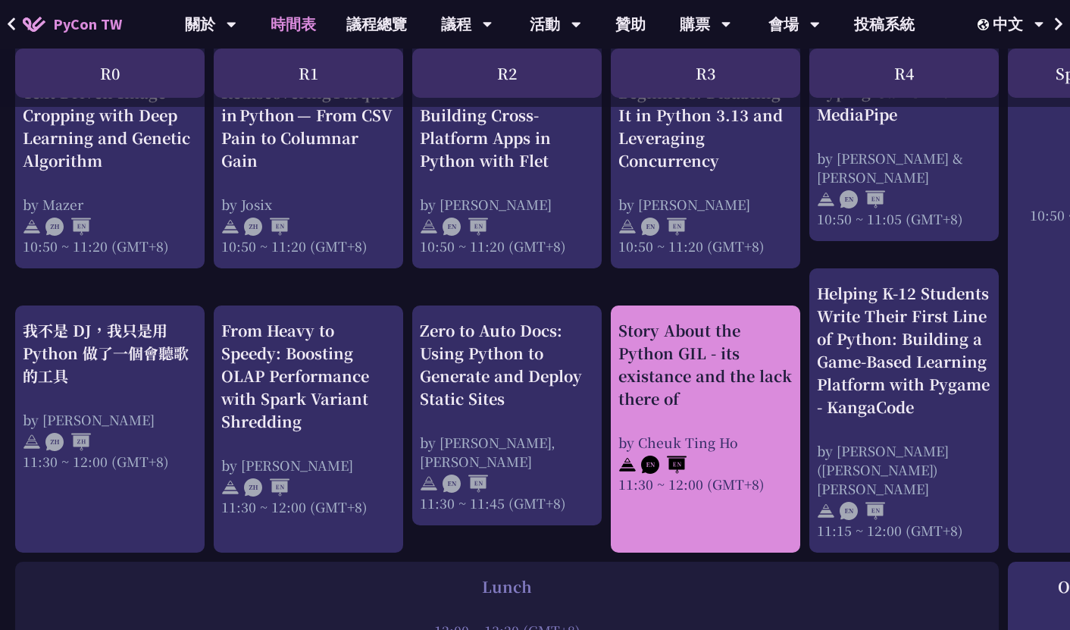
click at [765, 396] on div "Story About the Python GIL - its existance and the lack there of" at bounding box center [705, 364] width 174 height 91
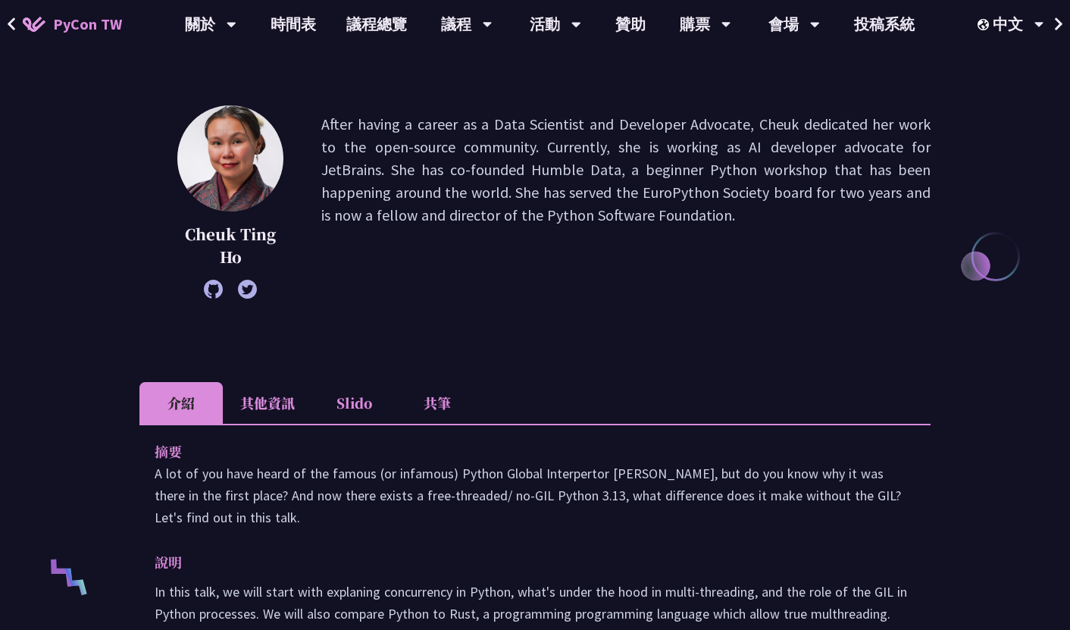
scroll to position [239, 0]
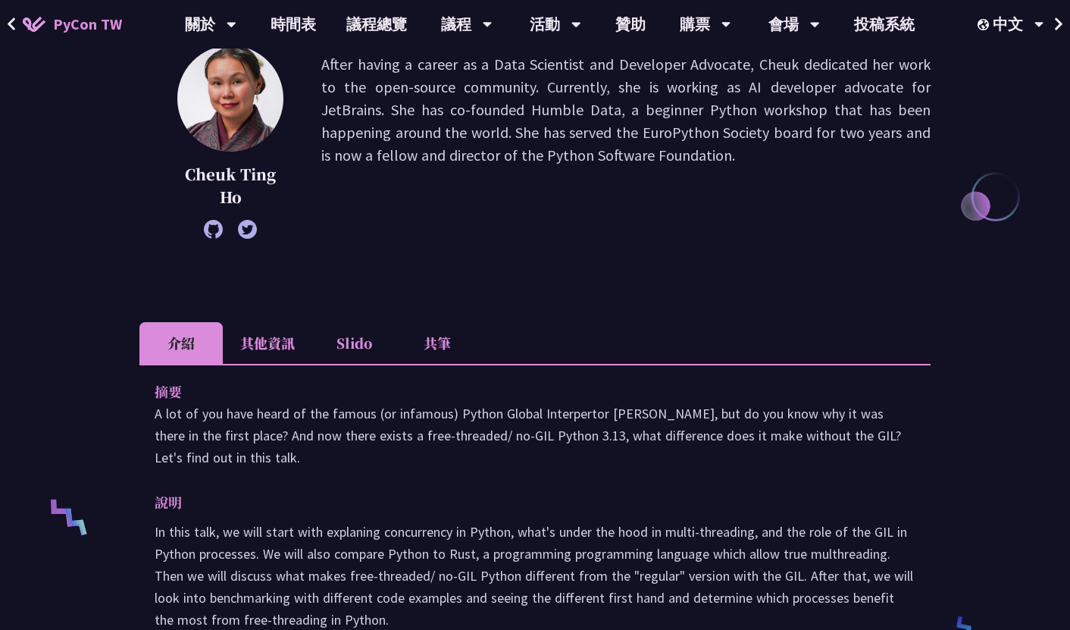
click at [251, 336] on li "其他資訊" at bounding box center [267, 343] width 89 height 42
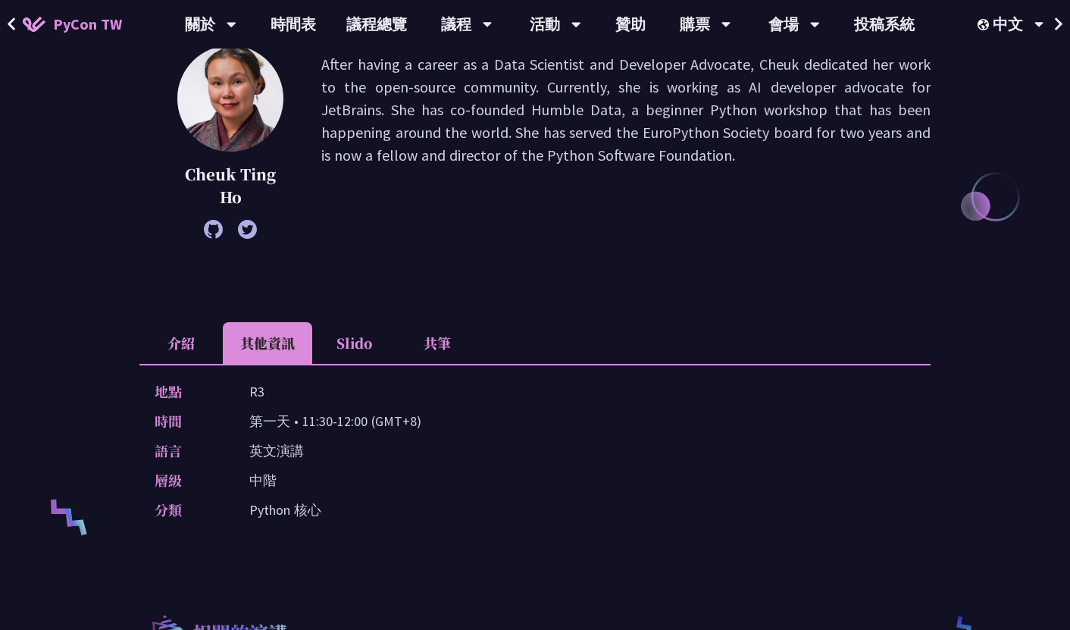
click at [189, 330] on li "介紹" at bounding box center [180, 343] width 83 height 42
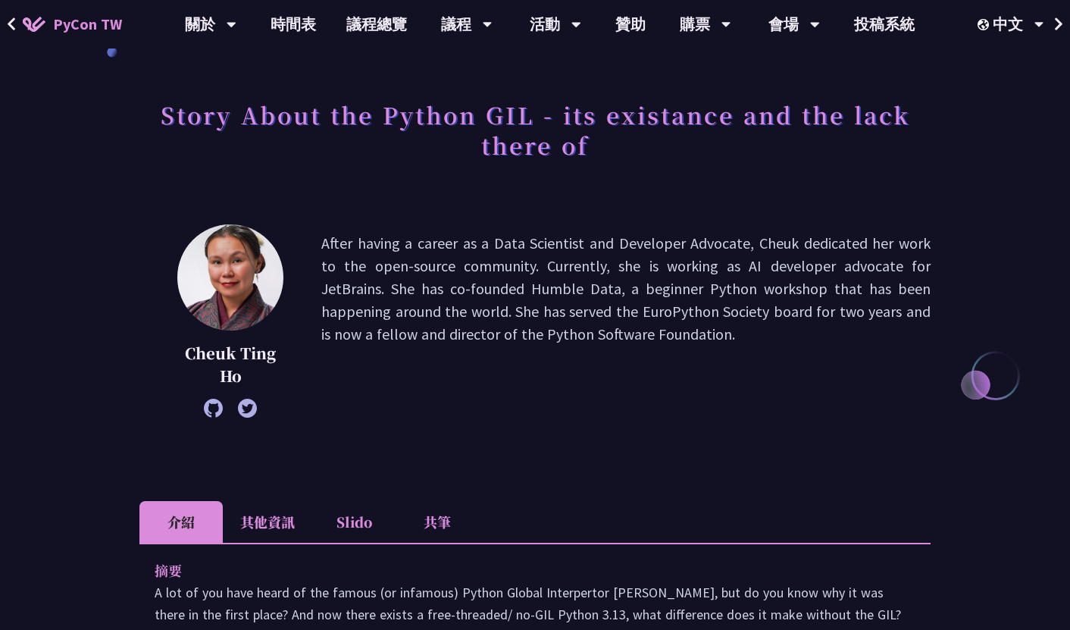
scroll to position [0, 0]
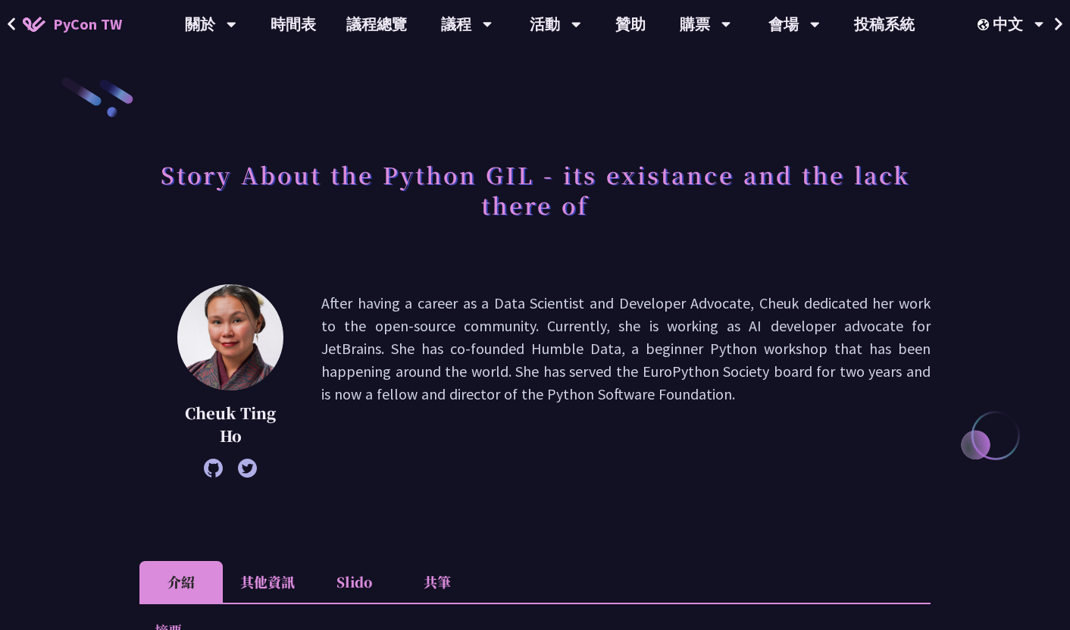
click at [713, 299] on p "After having a career as a Data Scientist and Developer Advocate, Cheuk dedicat…" at bounding box center [625, 381] width 609 height 178
copy p "Advocate"
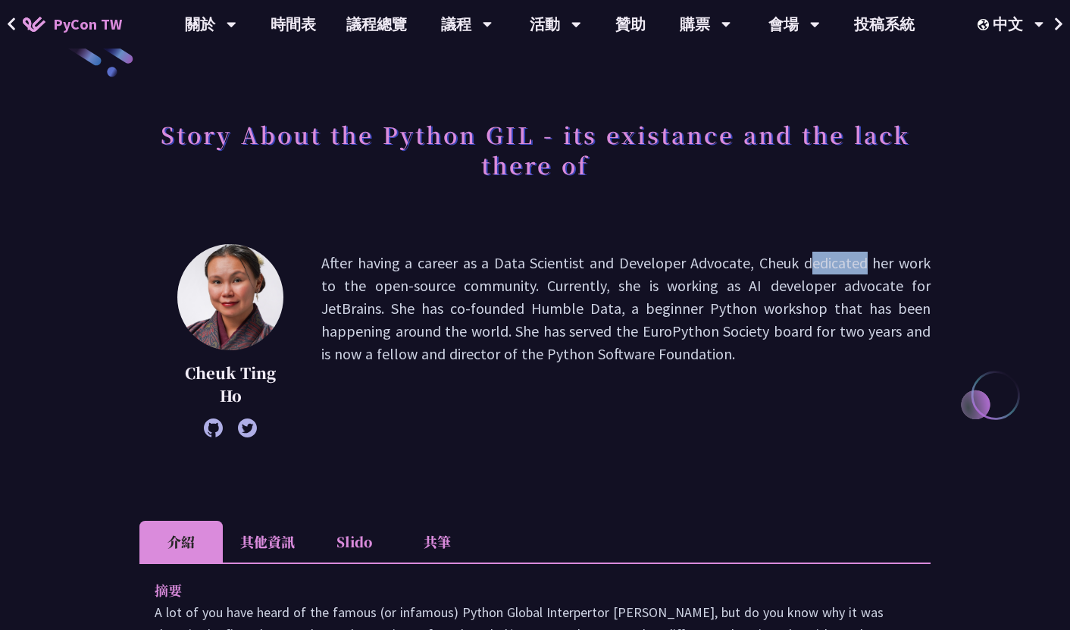
scroll to position [77, 0]
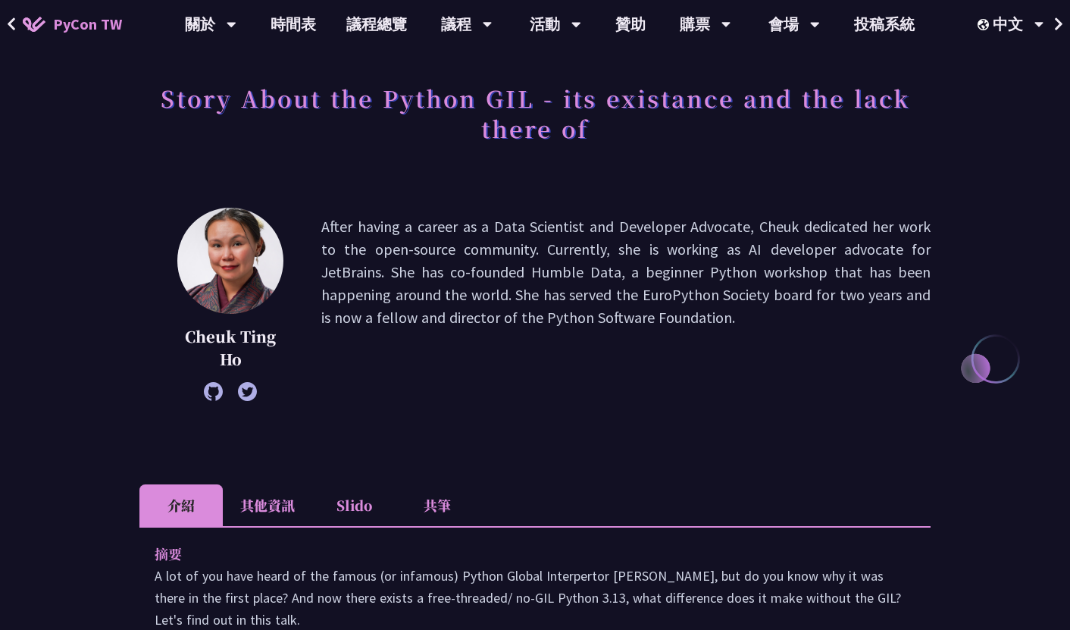
click at [274, 521] on li "其他資訊" at bounding box center [267, 505] width 89 height 42
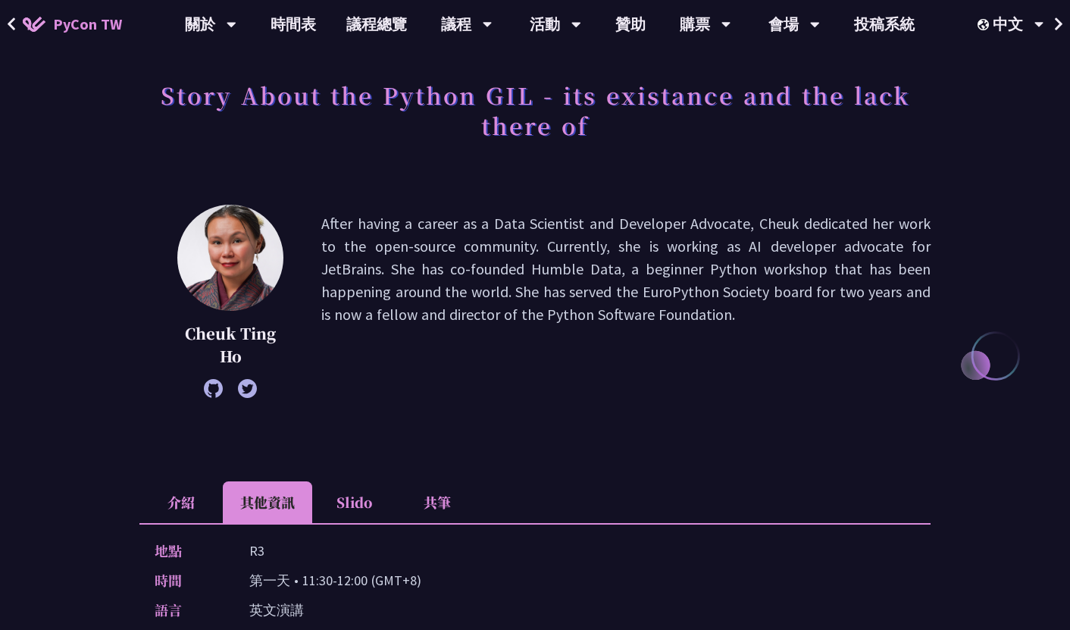
scroll to position [59, 0]
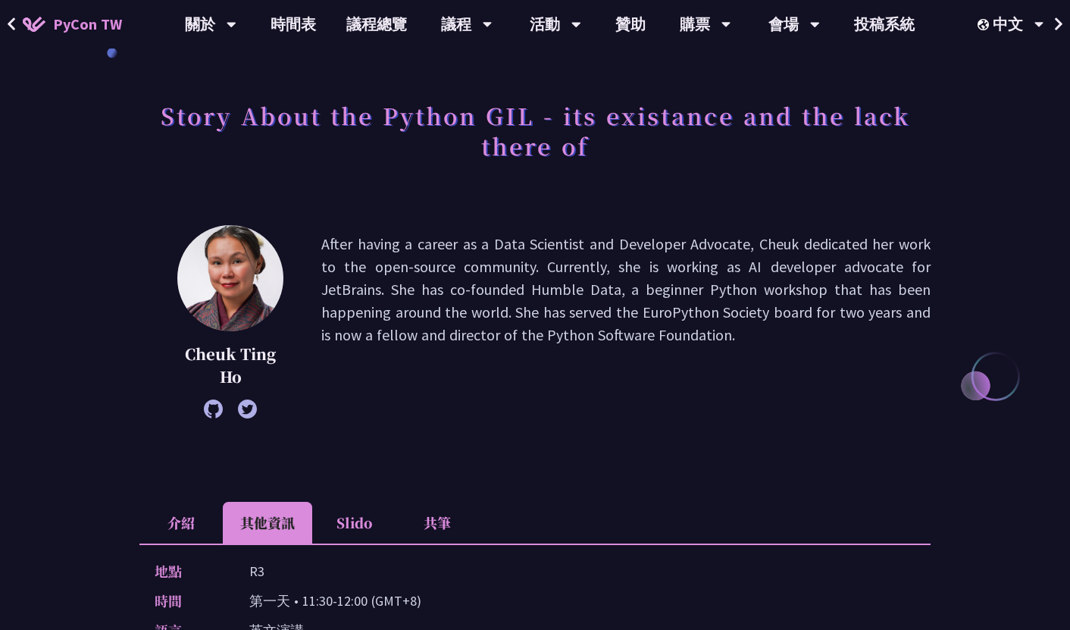
click at [424, 505] on li "共筆" at bounding box center [437, 523] width 83 height 42
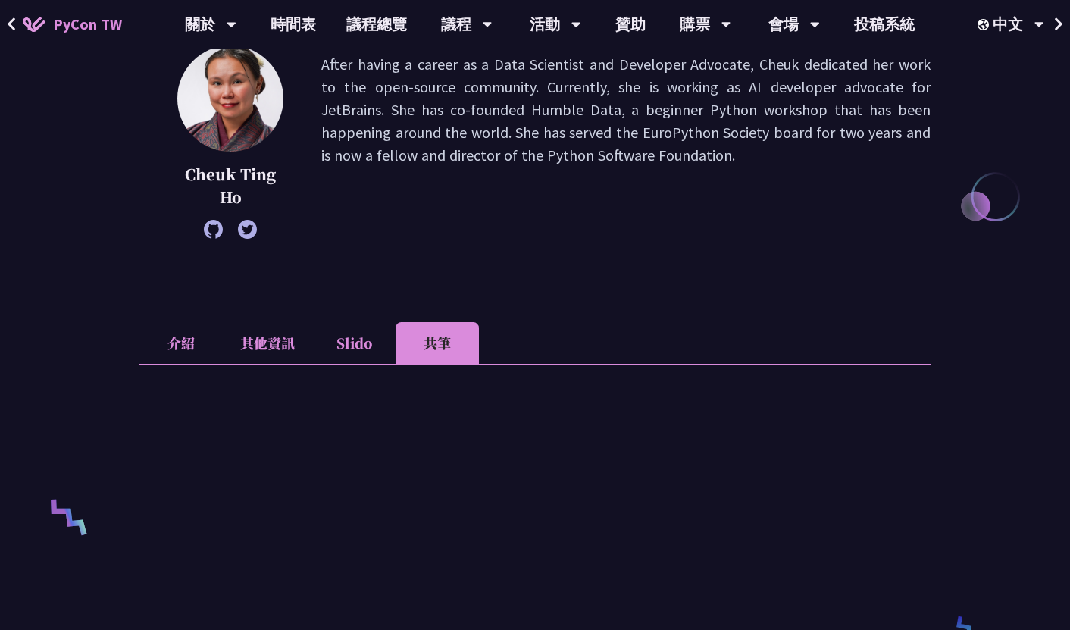
scroll to position [442, 0]
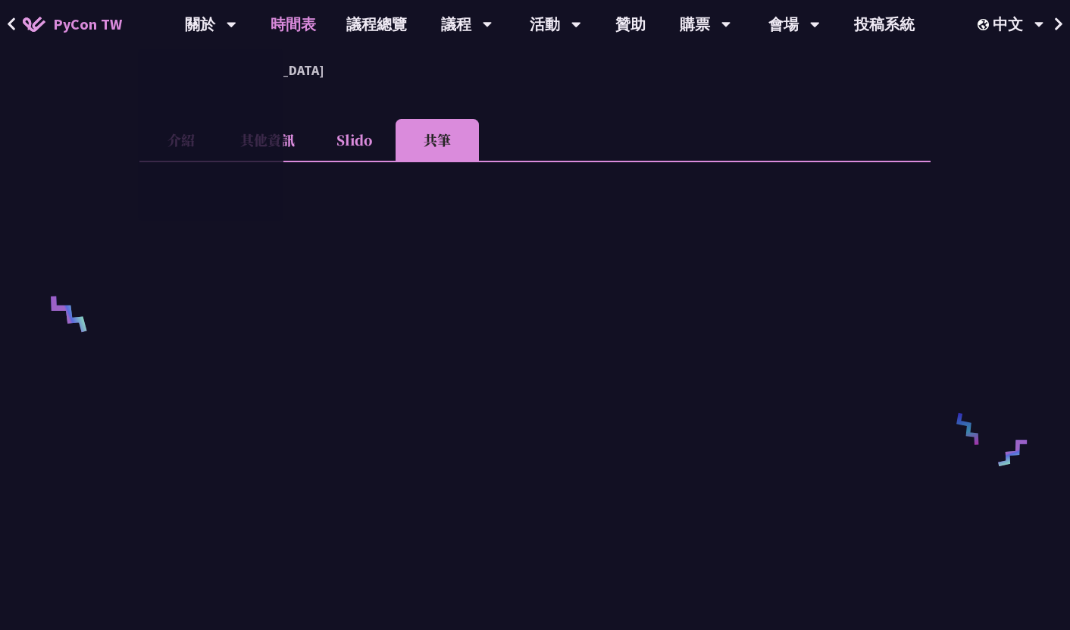
click at [293, 15] on link "時間表" at bounding box center [293, 24] width 76 height 48
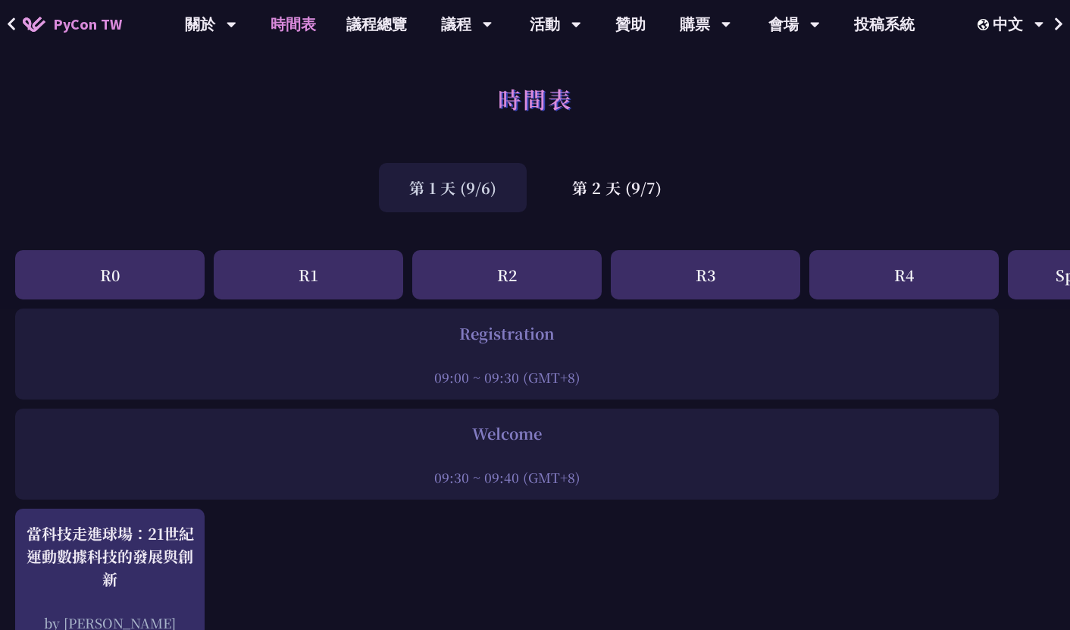
scroll to position [693, 0]
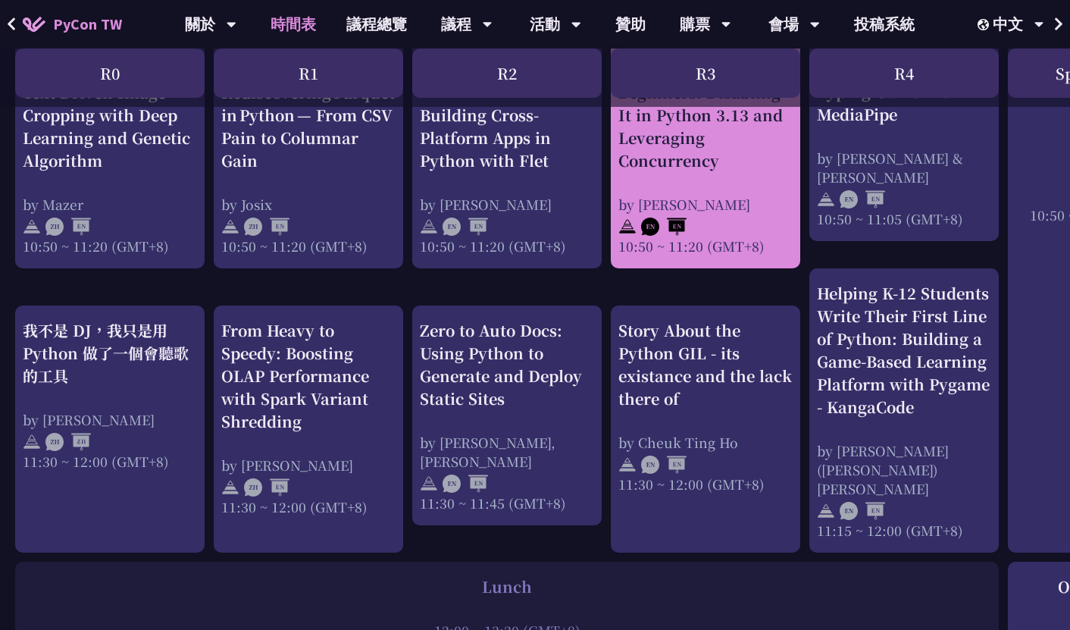
click at [672, 189] on div "An Introduction to the GIL for Python Beginners: Disabling It in Python 3.13 an…" at bounding box center [705, 146] width 174 height 220
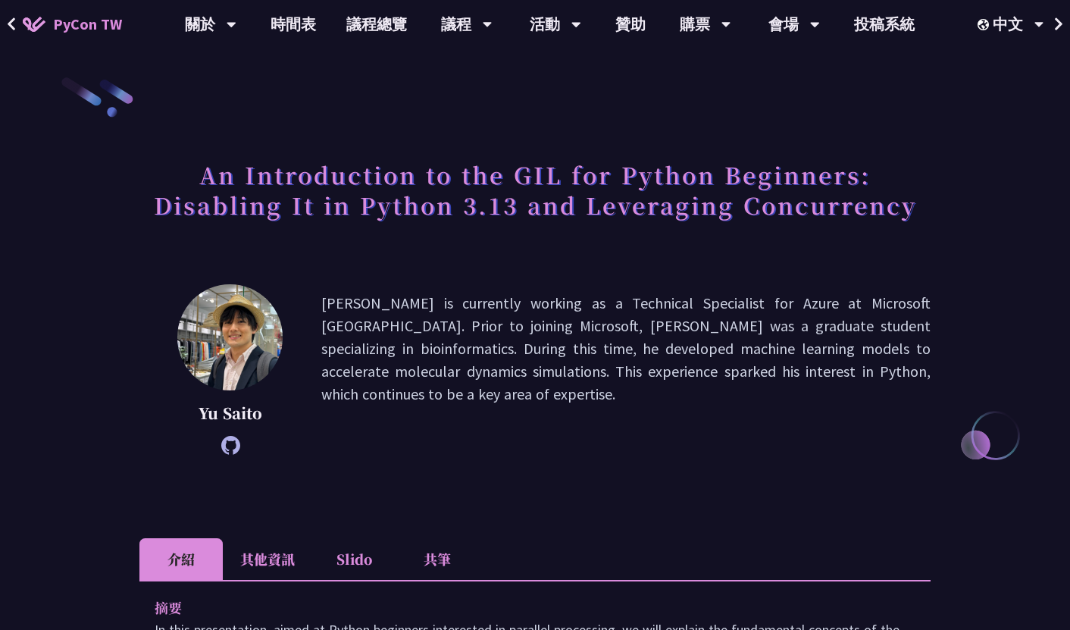
click at [424, 562] on li "共筆" at bounding box center [437, 559] width 83 height 42
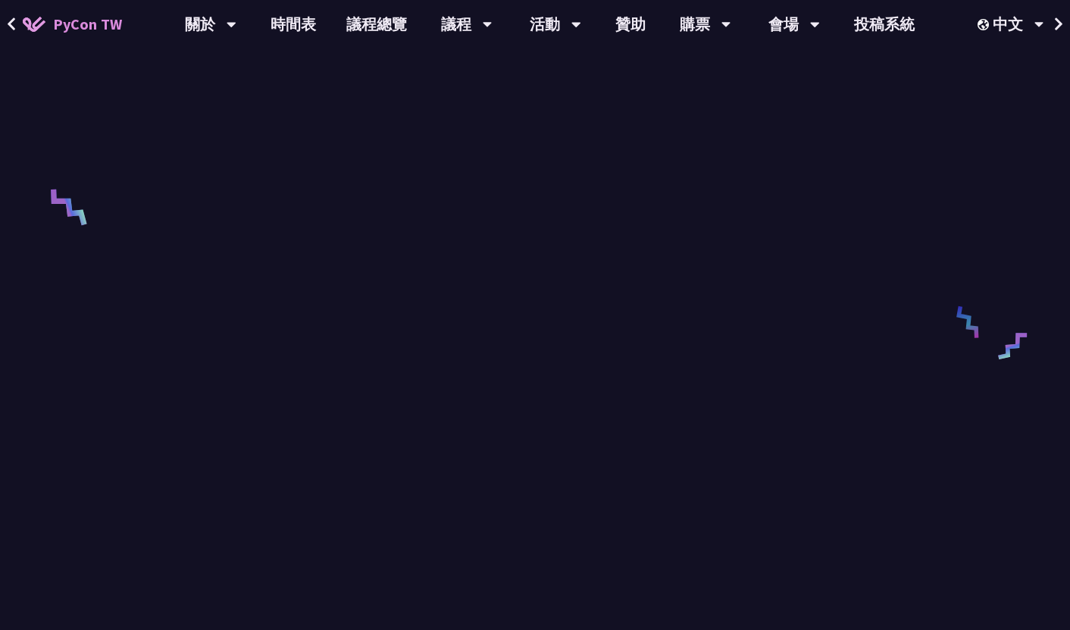
scroll to position [626, 0]
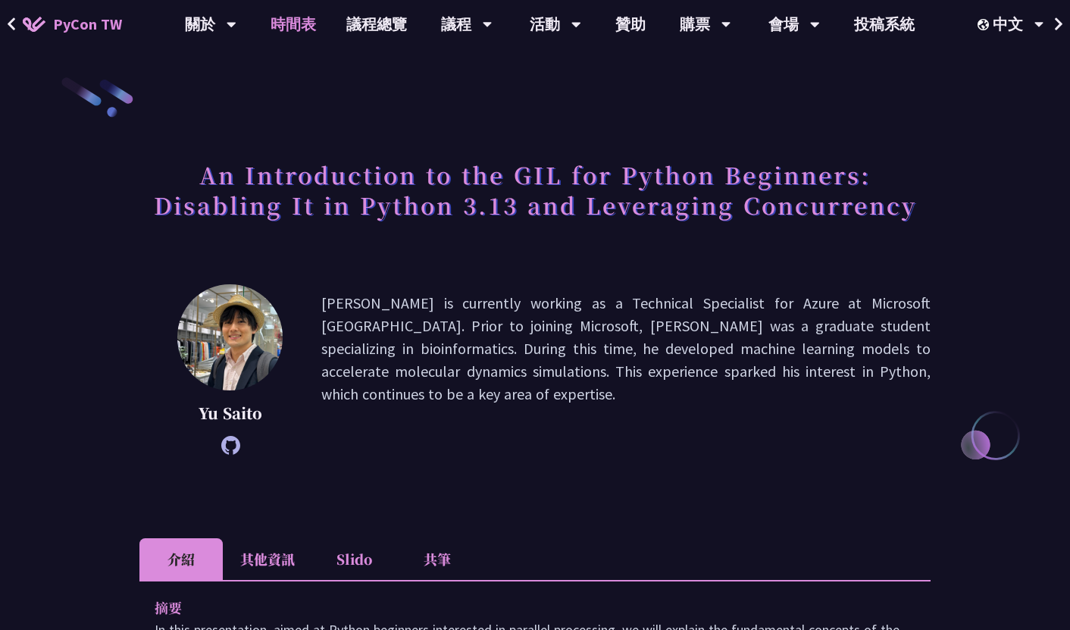
click at [290, 13] on link "時間表" at bounding box center [293, 24] width 76 height 48
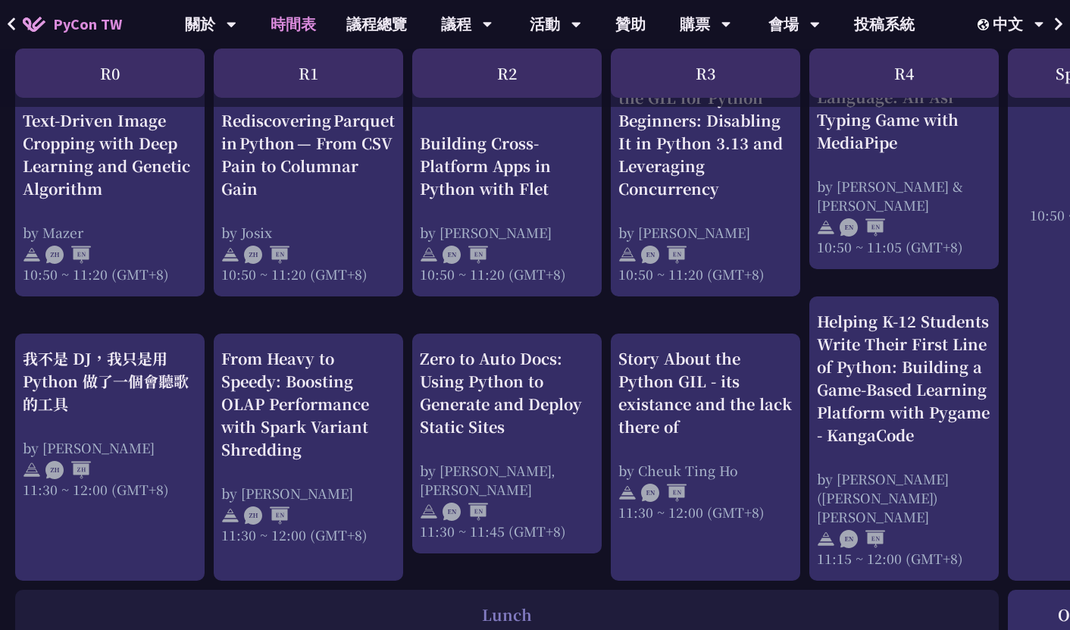
scroll to position [711, 0]
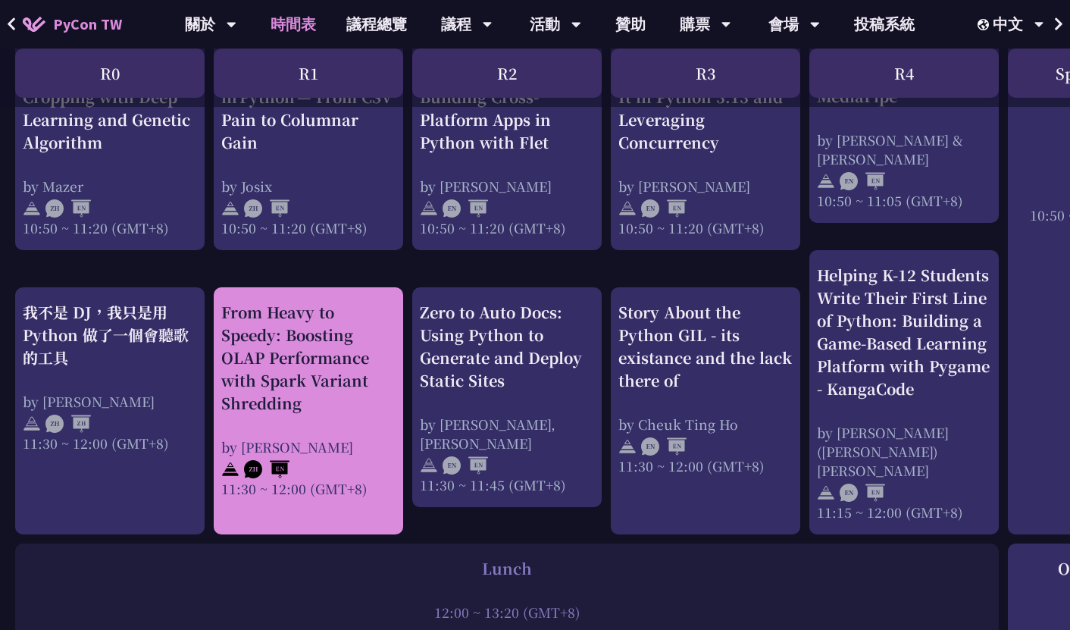
click at [324, 374] on div "From Heavy to Speedy: Boosting OLAP Performance with Spark Variant Shredding" at bounding box center [308, 358] width 174 height 114
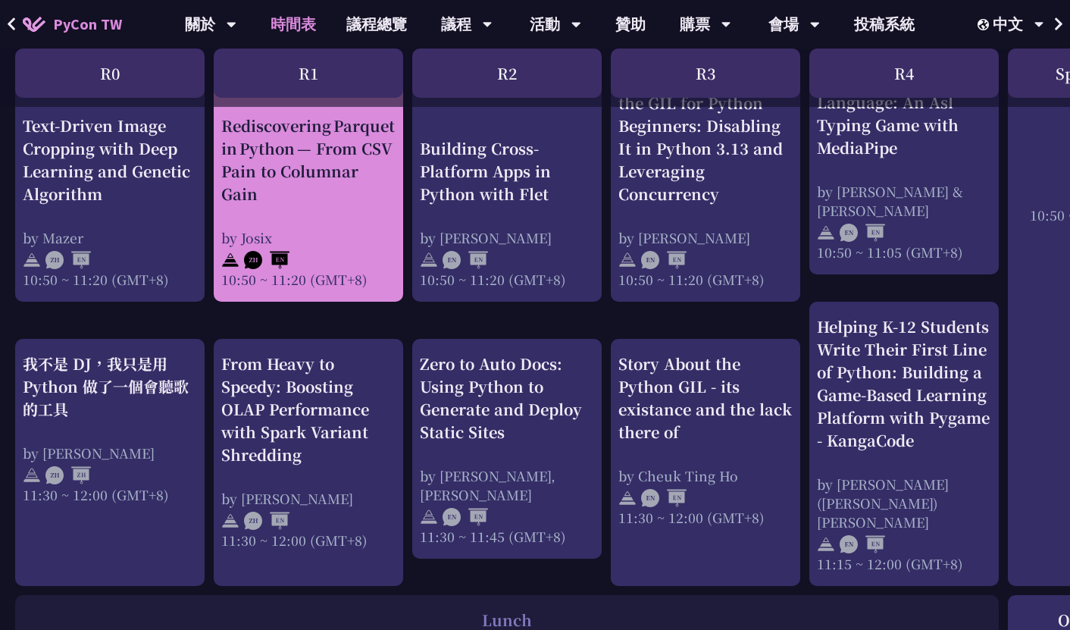
scroll to position [590, 0]
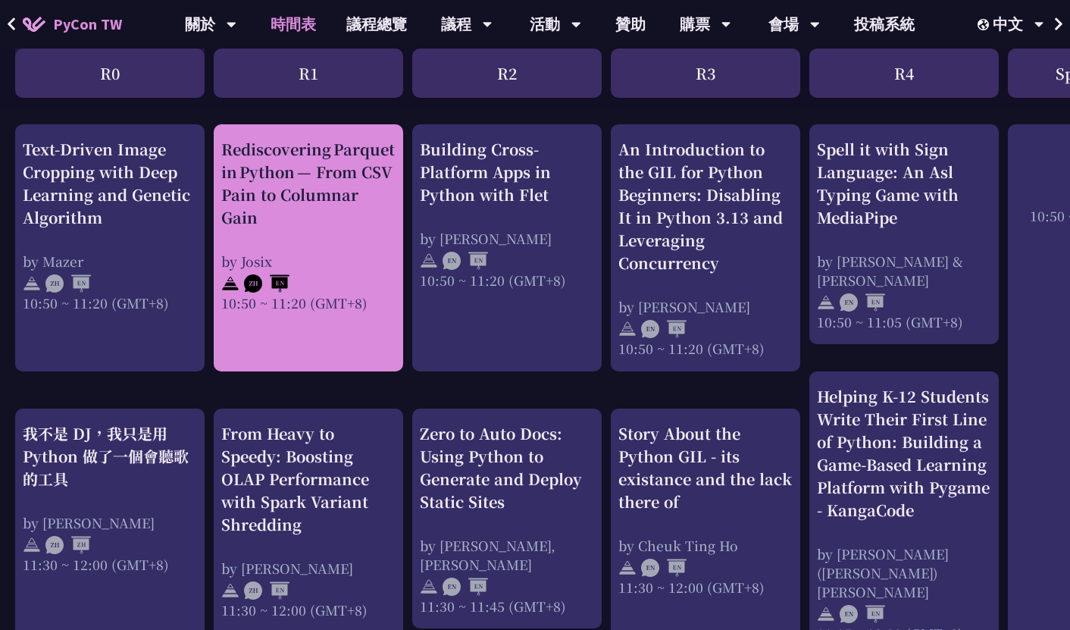
click at [315, 194] on div "Rediscovering Parquet in Python — From CSV Pain to Columnar Gain" at bounding box center [308, 183] width 174 height 91
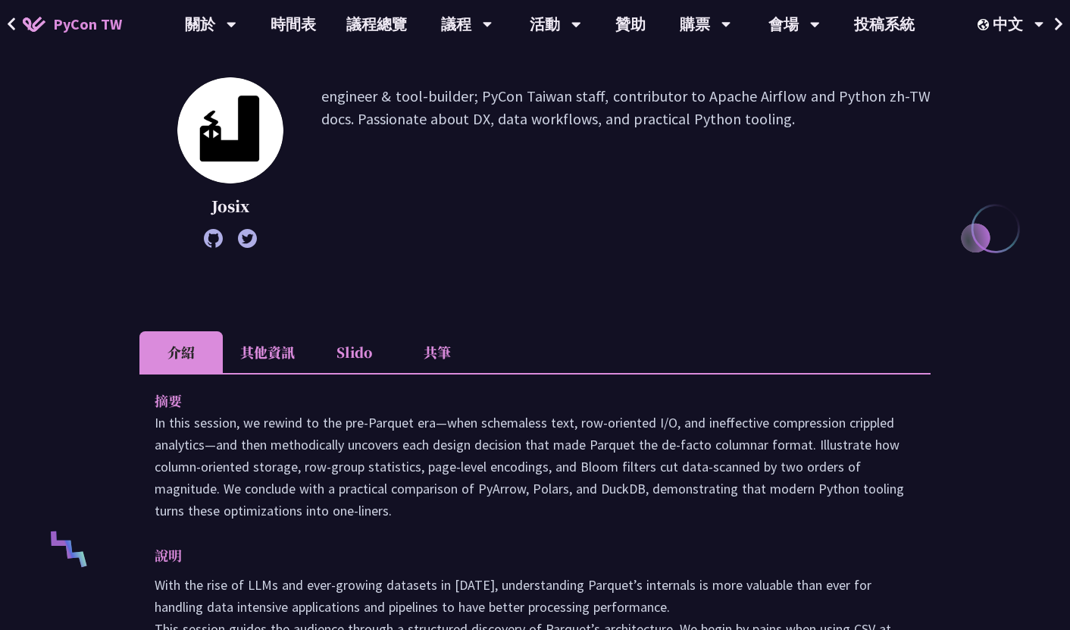
scroll to position [230, 0]
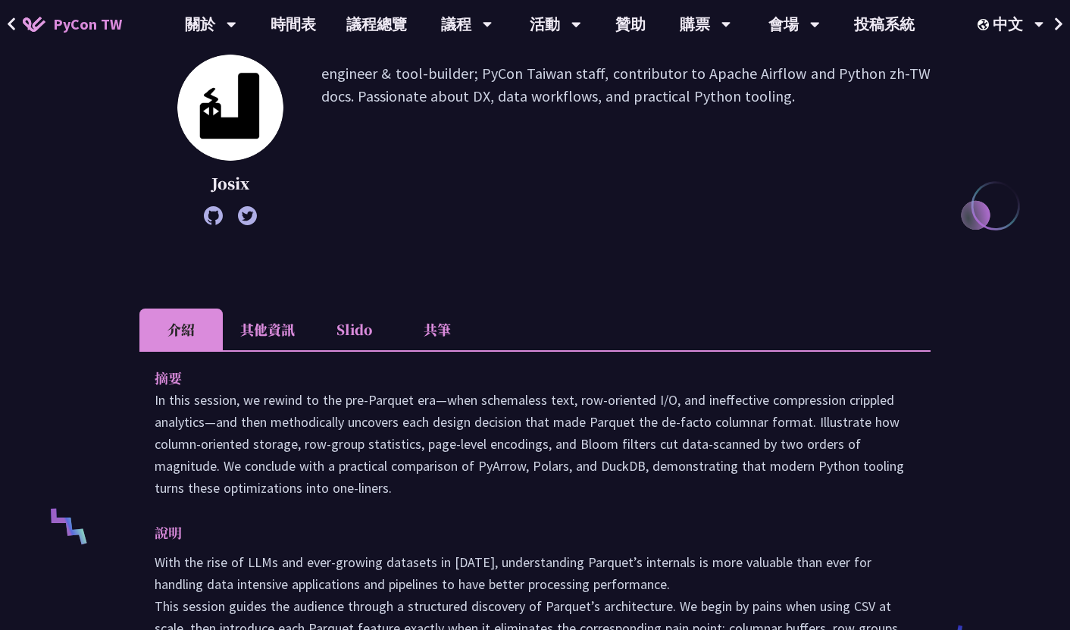
click at [258, 335] on li "其他資訊" at bounding box center [267, 329] width 89 height 42
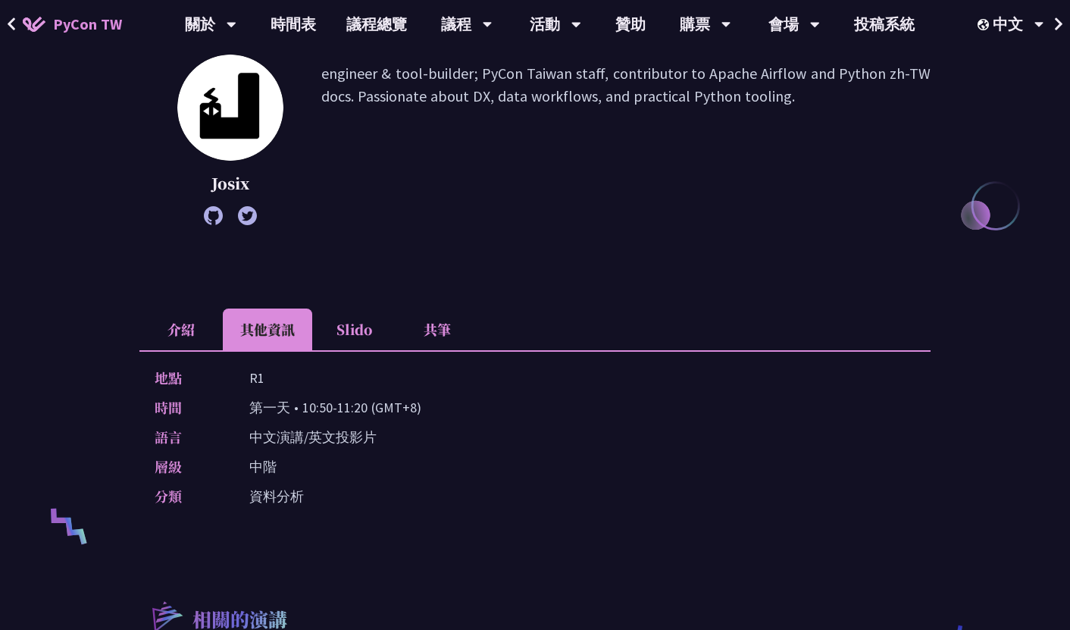
click at [9, 23] on icon at bounding box center [12, 23] width 8 height 13
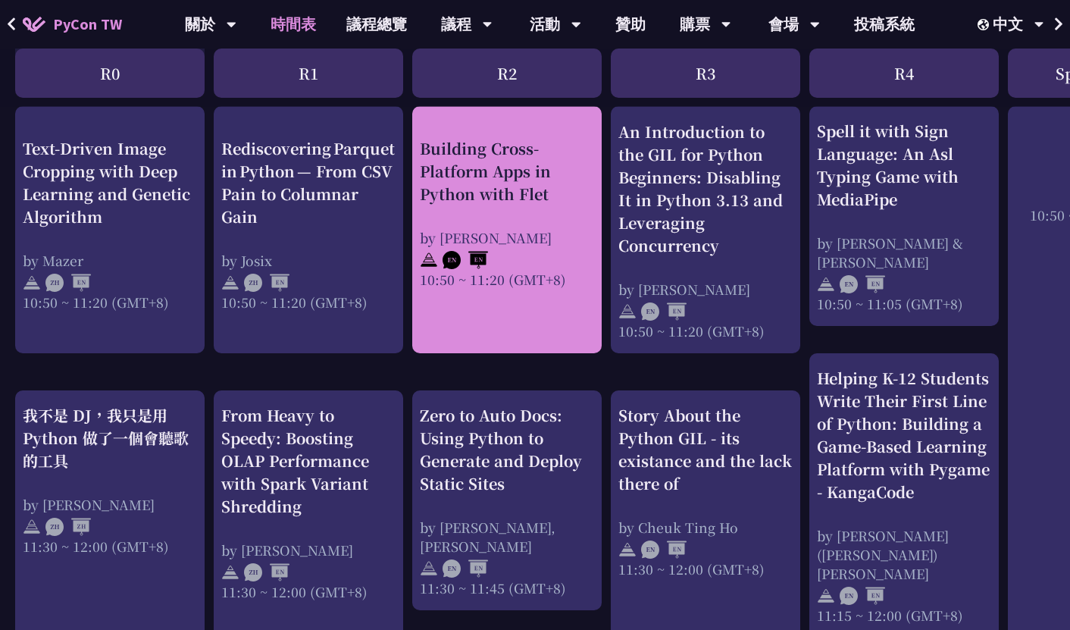
scroll to position [660, 0]
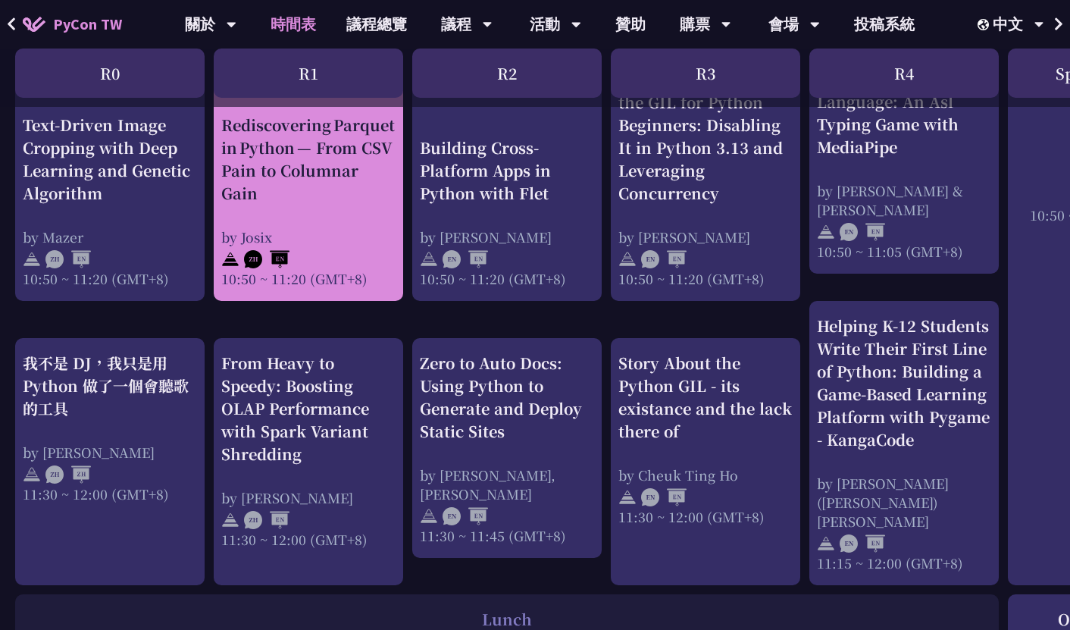
click at [318, 217] on div "Rediscovering Parquet in Python — From CSV Pain to Columnar Gain by [PERSON_NAM…" at bounding box center [308, 201] width 174 height 174
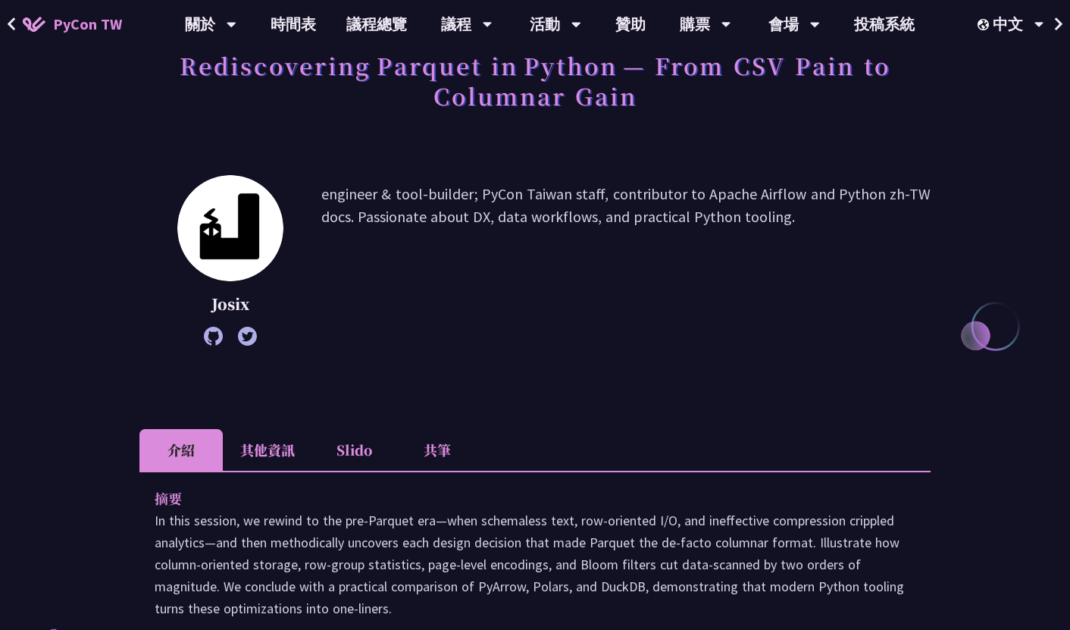
scroll to position [148, 0]
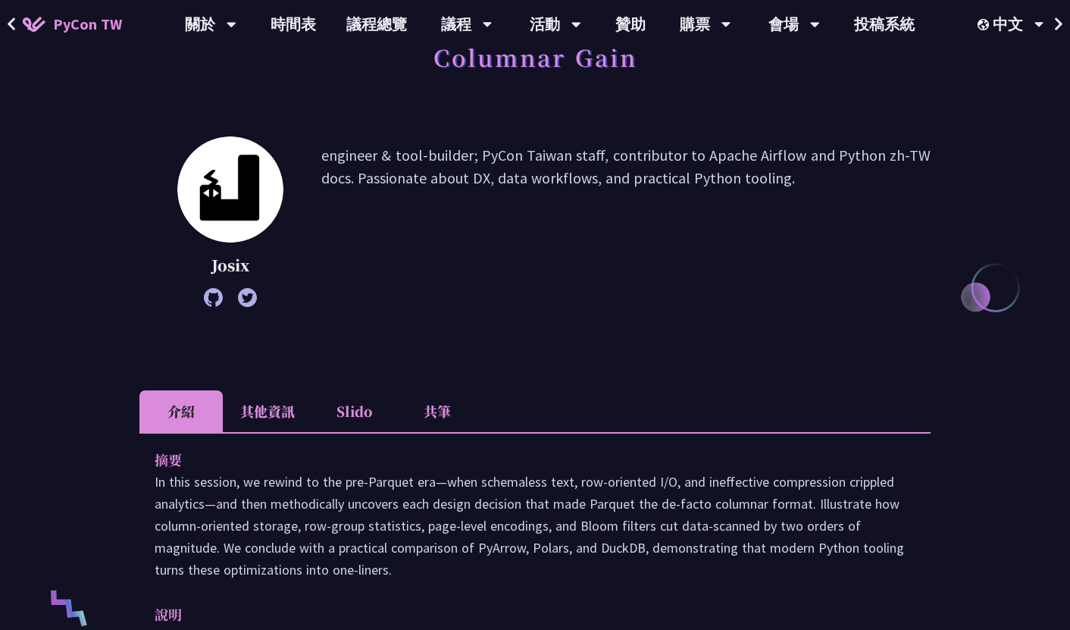
click at [455, 416] on li "共筆" at bounding box center [437, 411] width 83 height 42
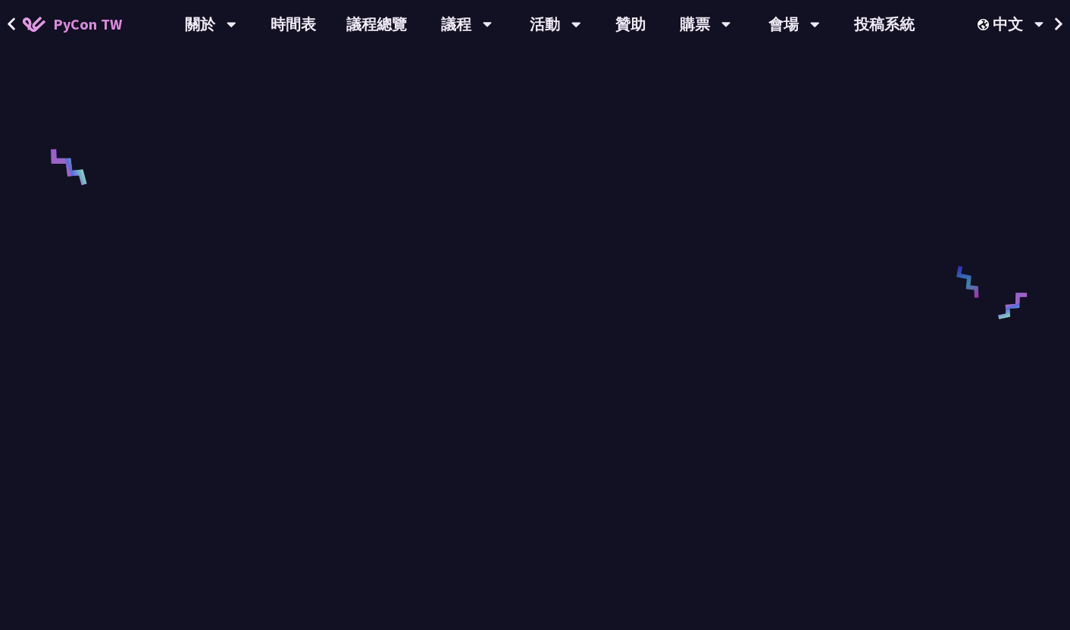
scroll to position [635, 0]
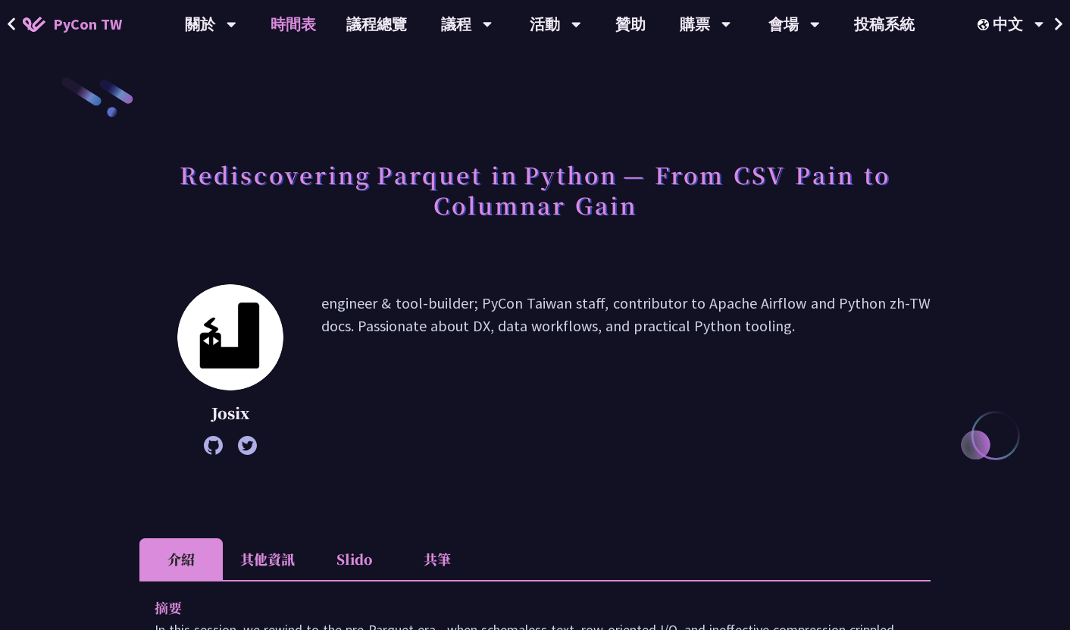
click at [283, 33] on link "時間表" at bounding box center [293, 24] width 76 height 48
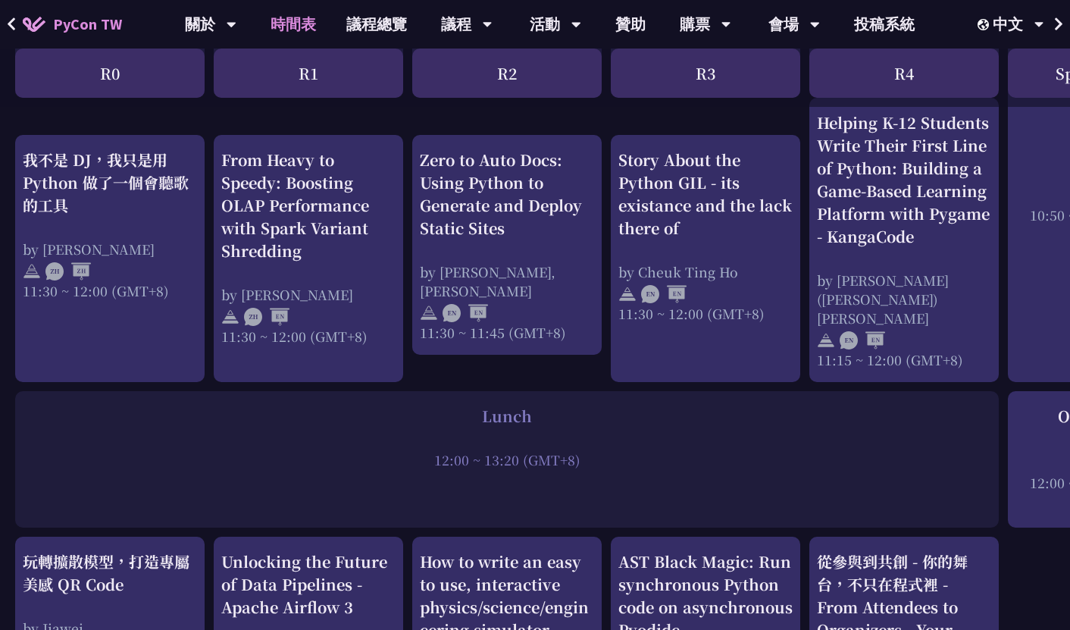
scroll to position [800, 0]
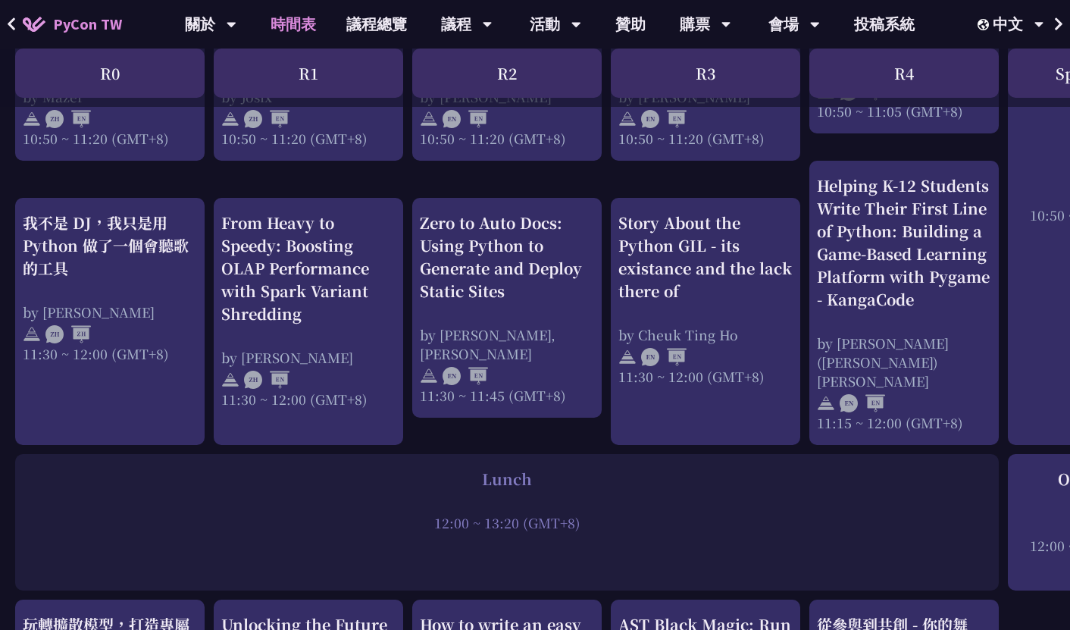
click at [365, 258] on div "From Heavy to Speedy: Boosting OLAP Performance with Spark Variant Shredding" at bounding box center [308, 268] width 174 height 114
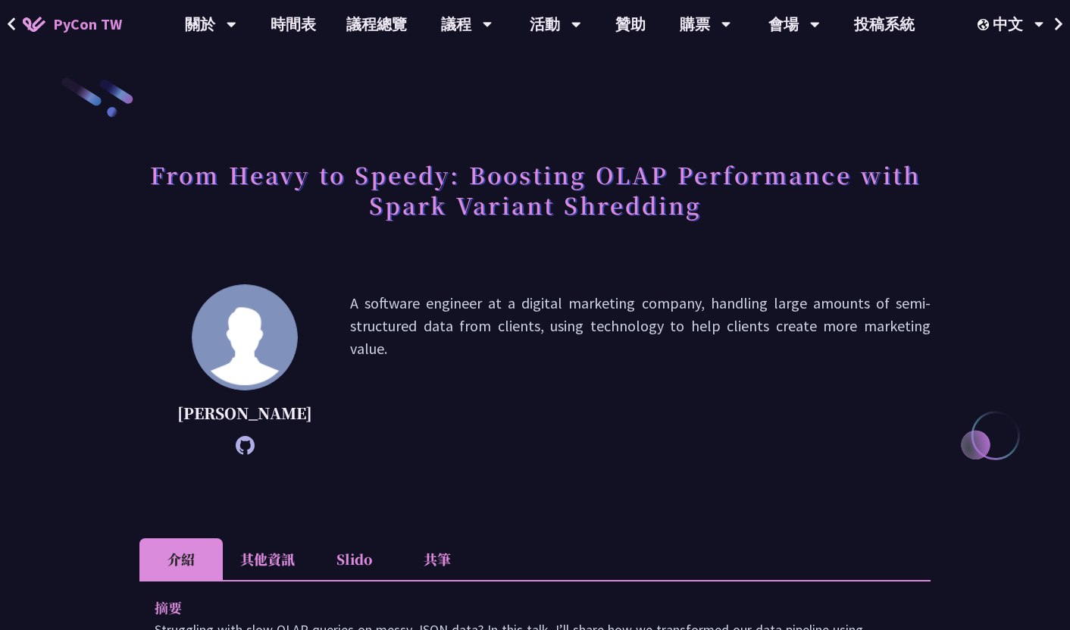
click at [265, 580] on li "其他資訊" at bounding box center [267, 559] width 89 height 42
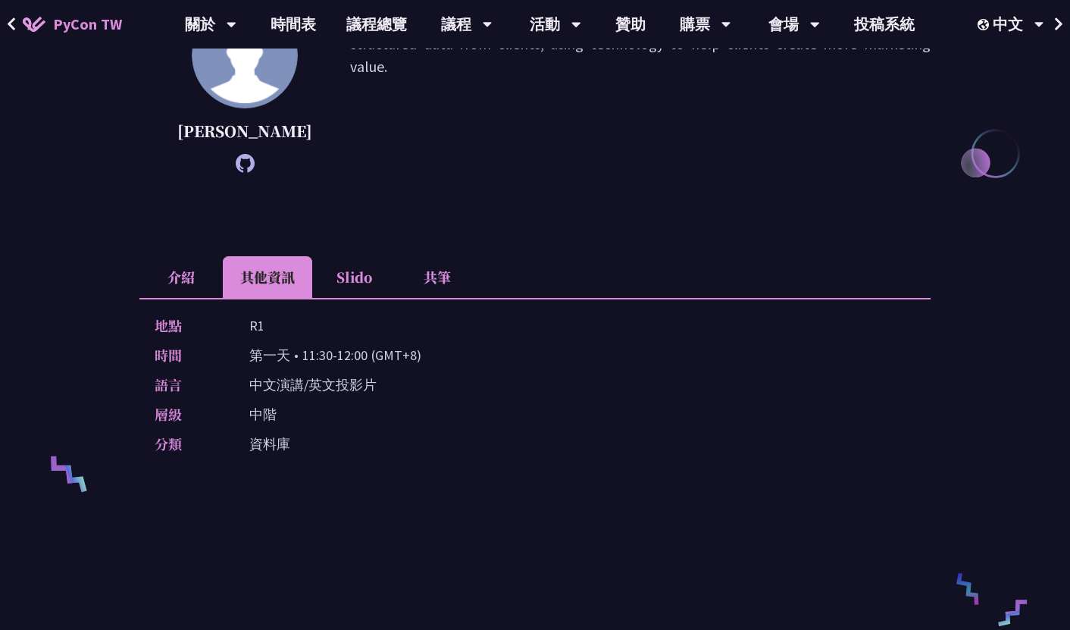
scroll to position [358, 0]
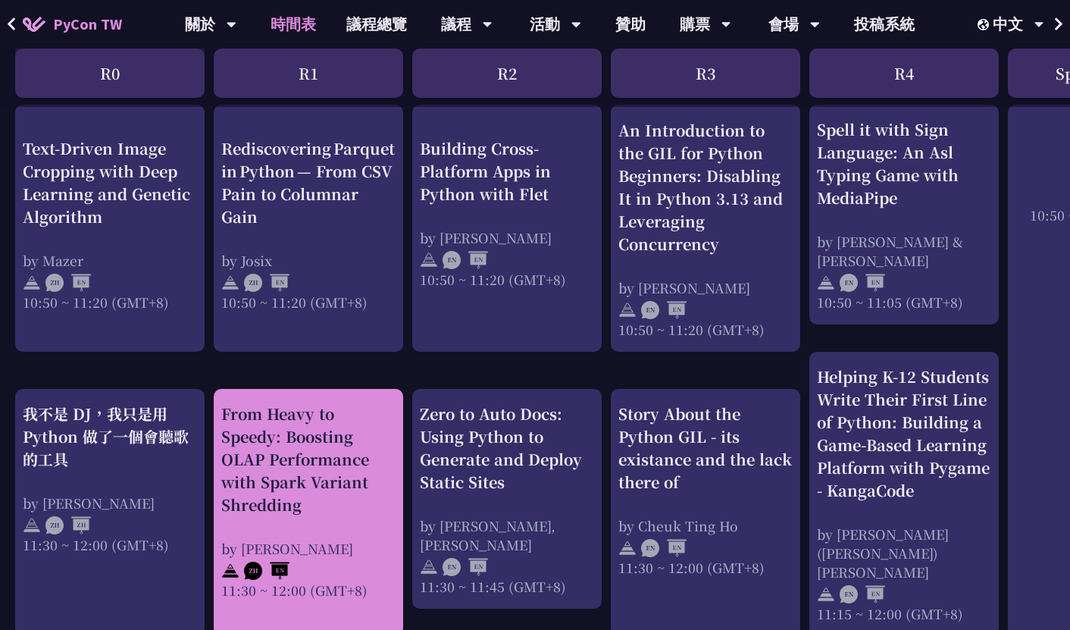
scroll to position [596, 0]
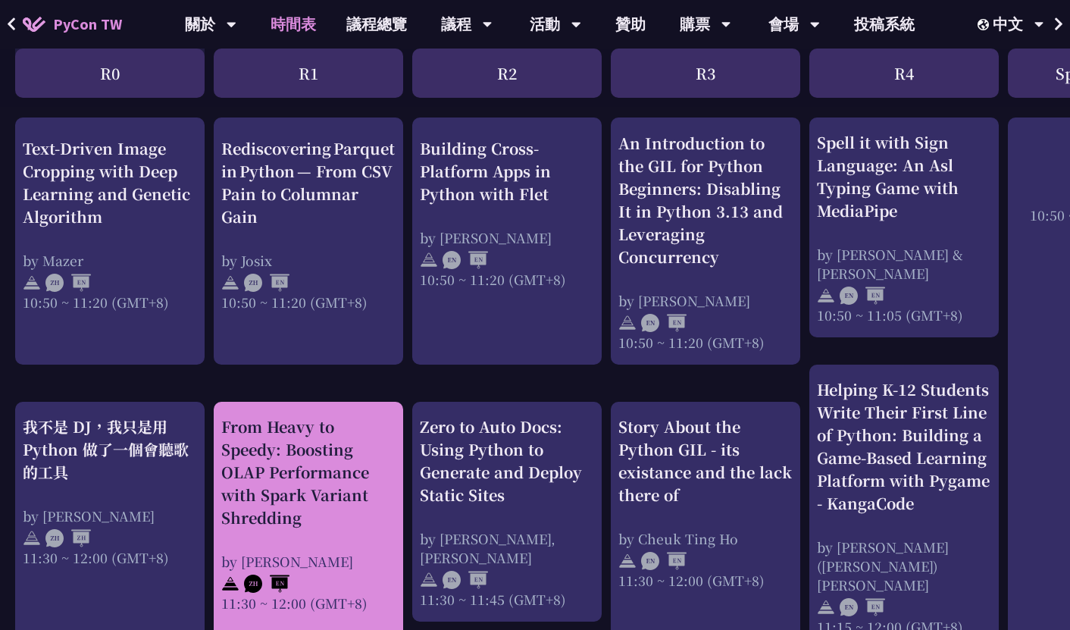
click at [271, 225] on div "Rediscovering Parquet in Python — From CSV Pain to Columnar Gain" at bounding box center [308, 181] width 174 height 91
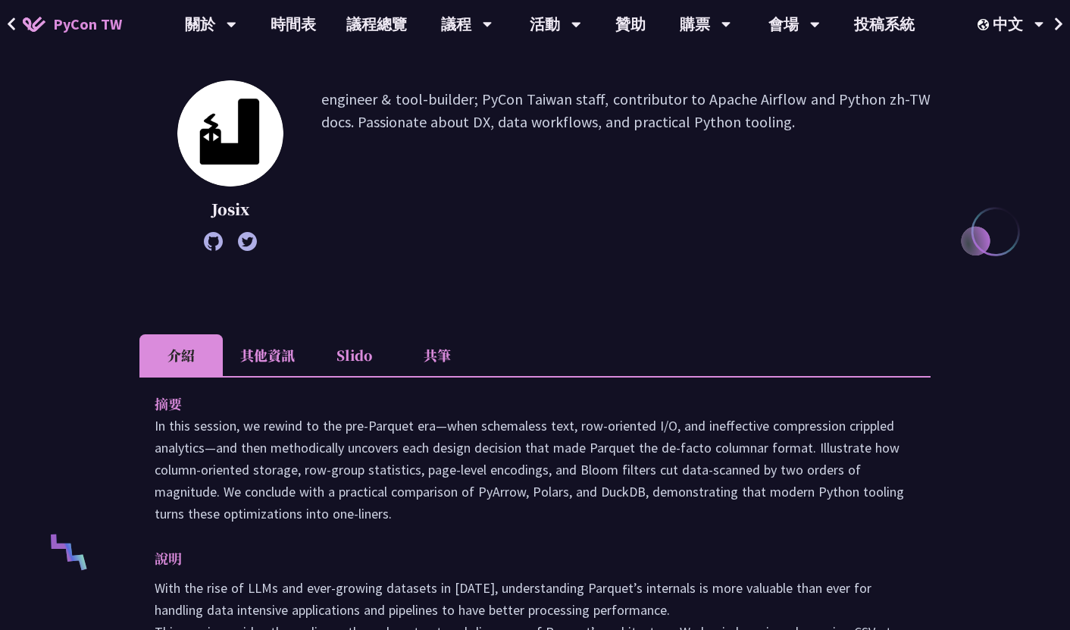
scroll to position [222, 0]
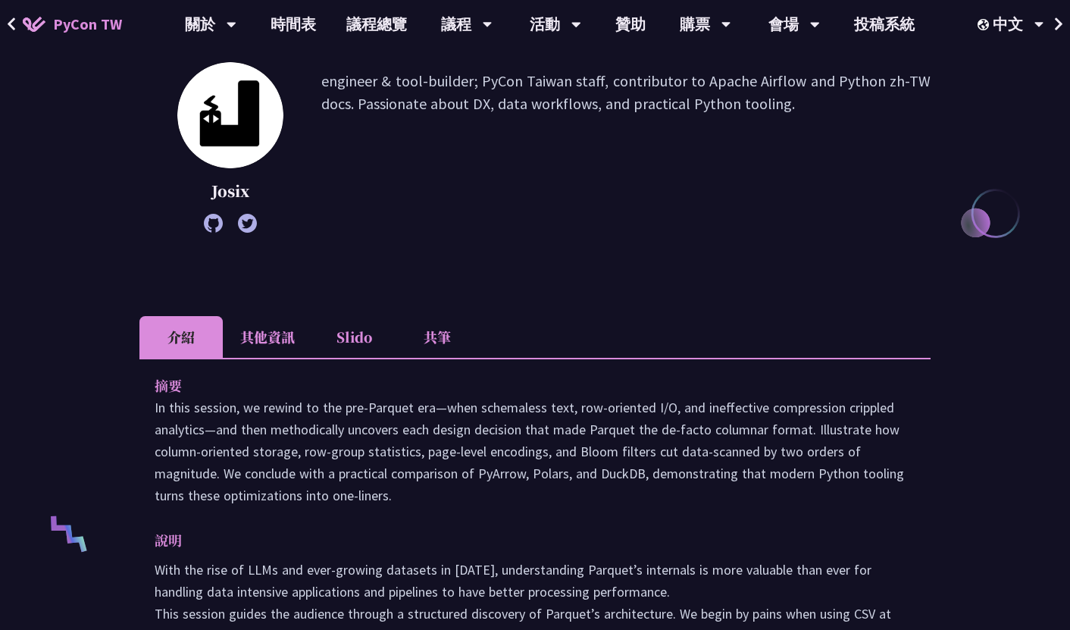
click at [271, 348] on li "其他資訊" at bounding box center [267, 337] width 89 height 42
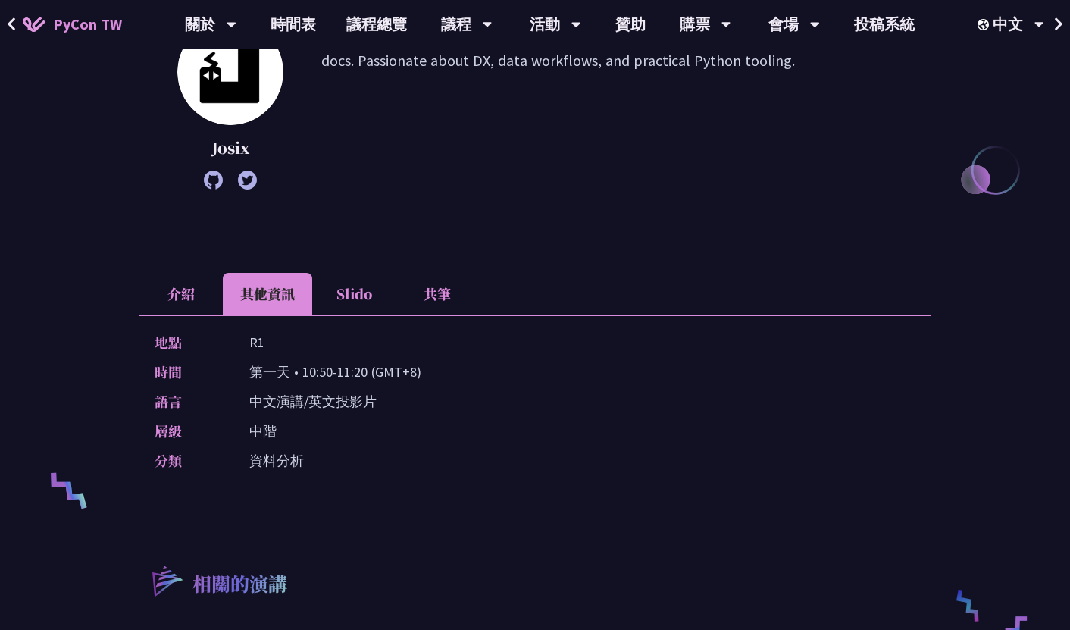
scroll to position [309, 0]
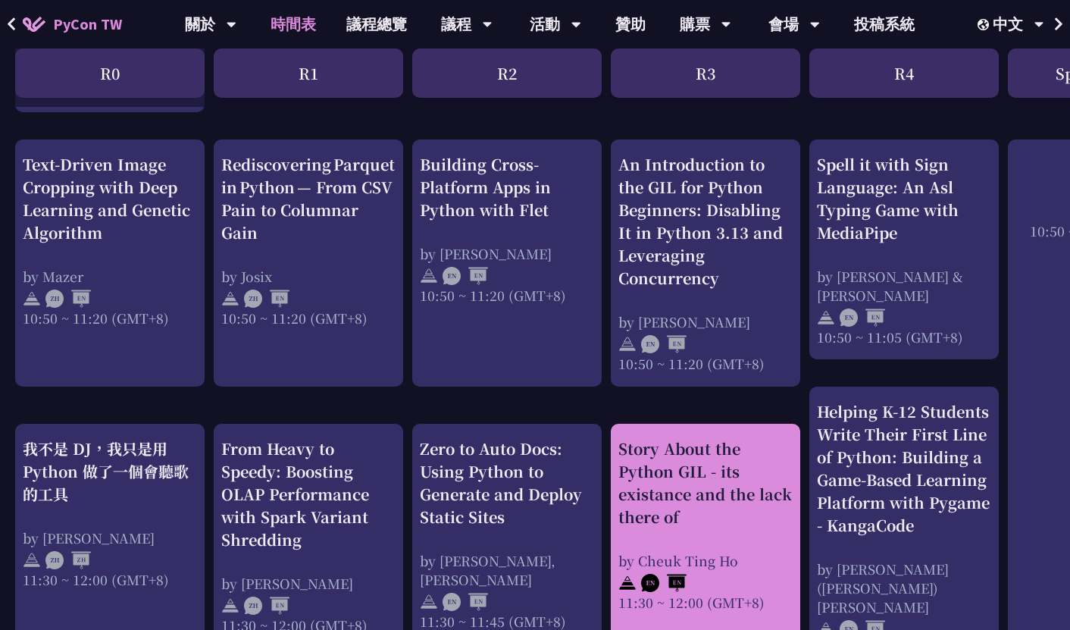
scroll to position [390, 0]
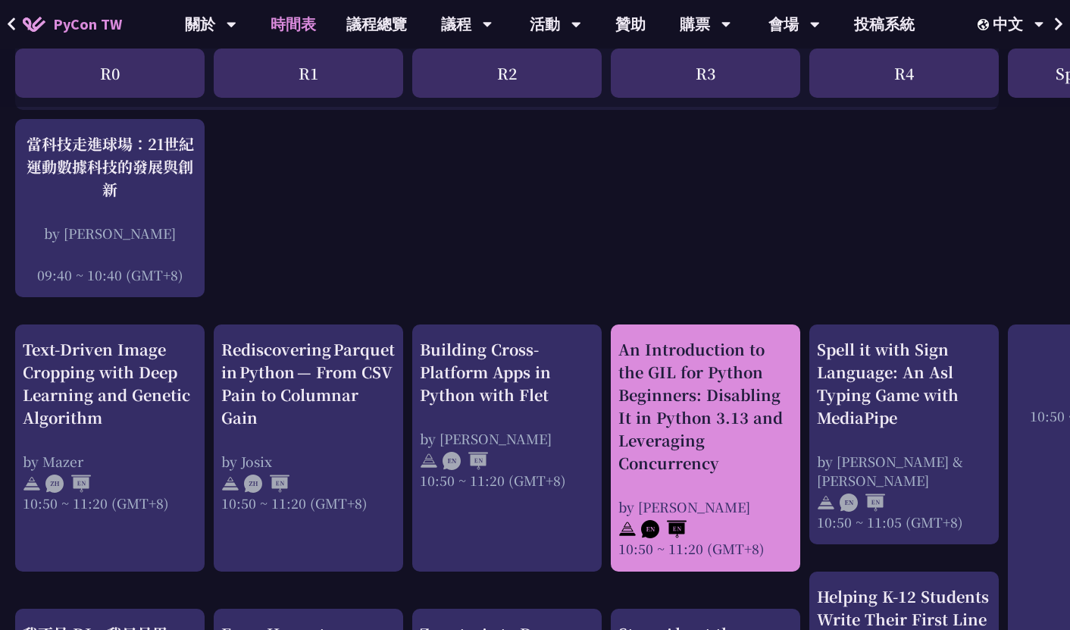
click at [709, 411] on div "An Introduction to the GIL for Python Beginners: Disabling It in Python 3.13 an…" at bounding box center [705, 406] width 174 height 136
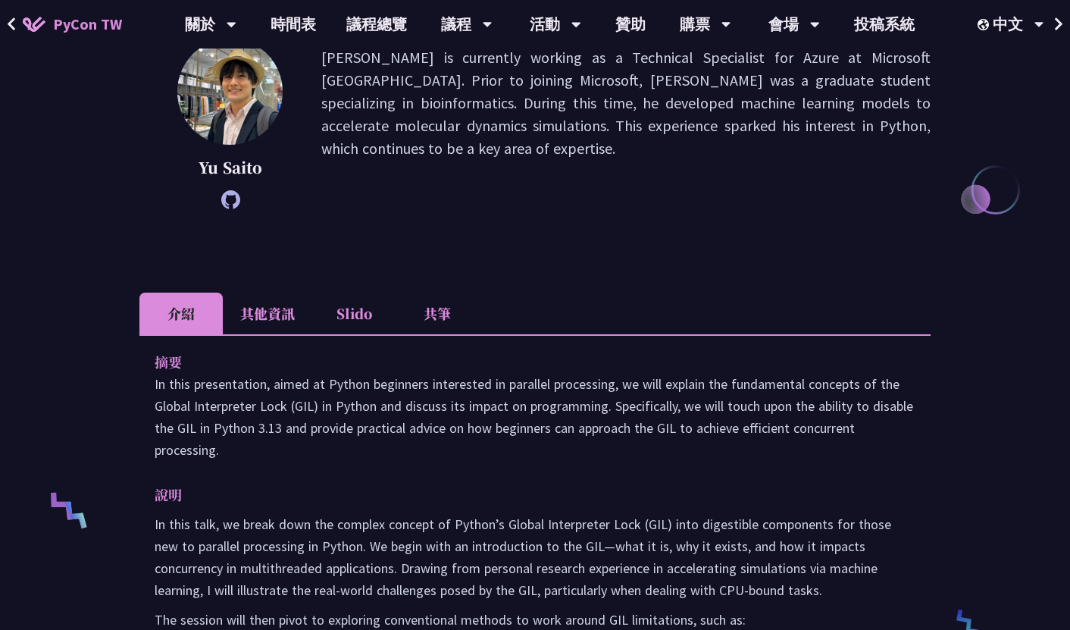
scroll to position [248, 0]
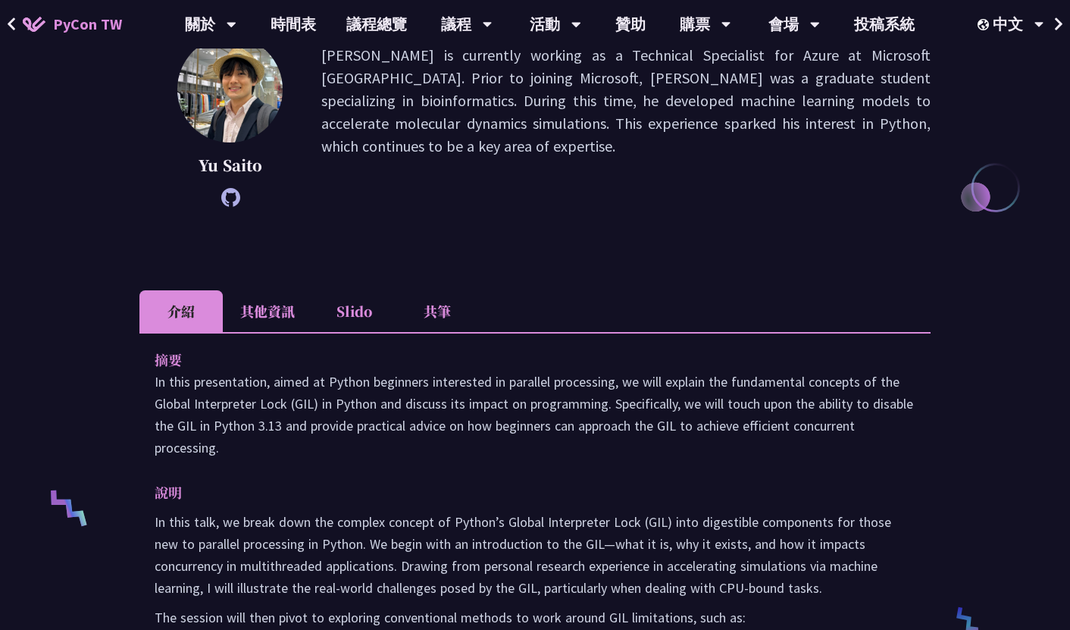
click at [273, 314] on li "其他資訊" at bounding box center [267, 311] width 89 height 42
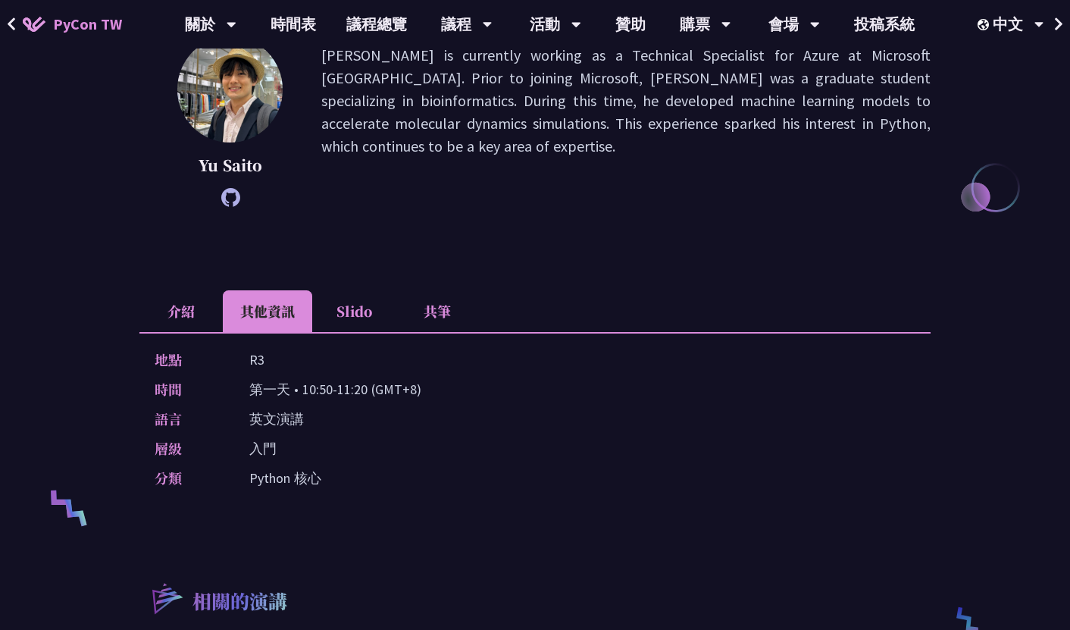
click at [429, 319] on li "共筆" at bounding box center [437, 311] width 83 height 42
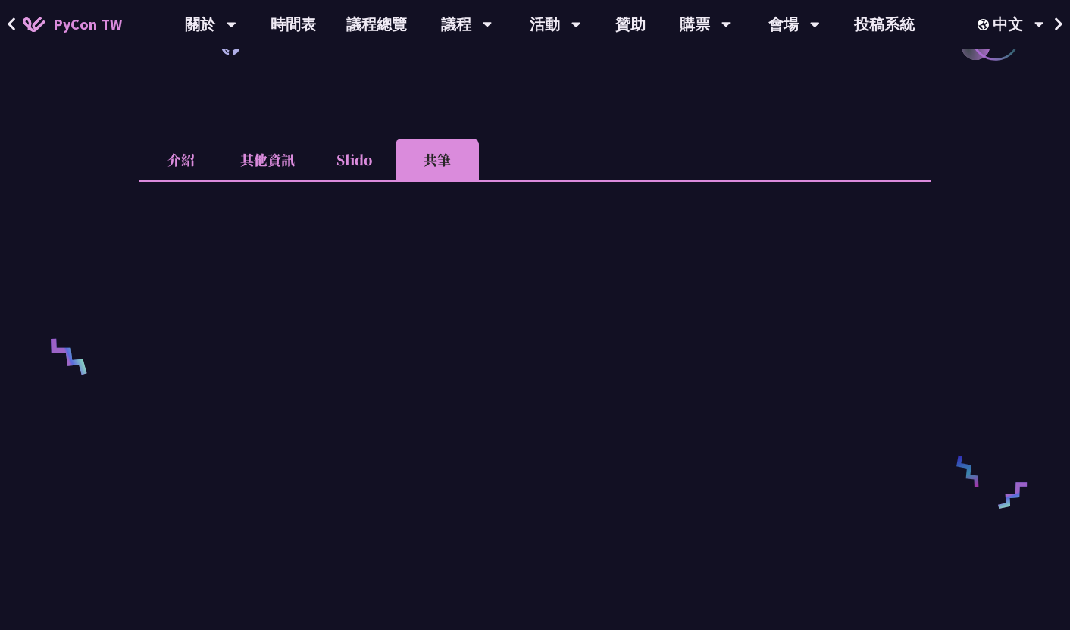
scroll to position [403, 0]
